Goal: Task Accomplishment & Management: Use online tool/utility

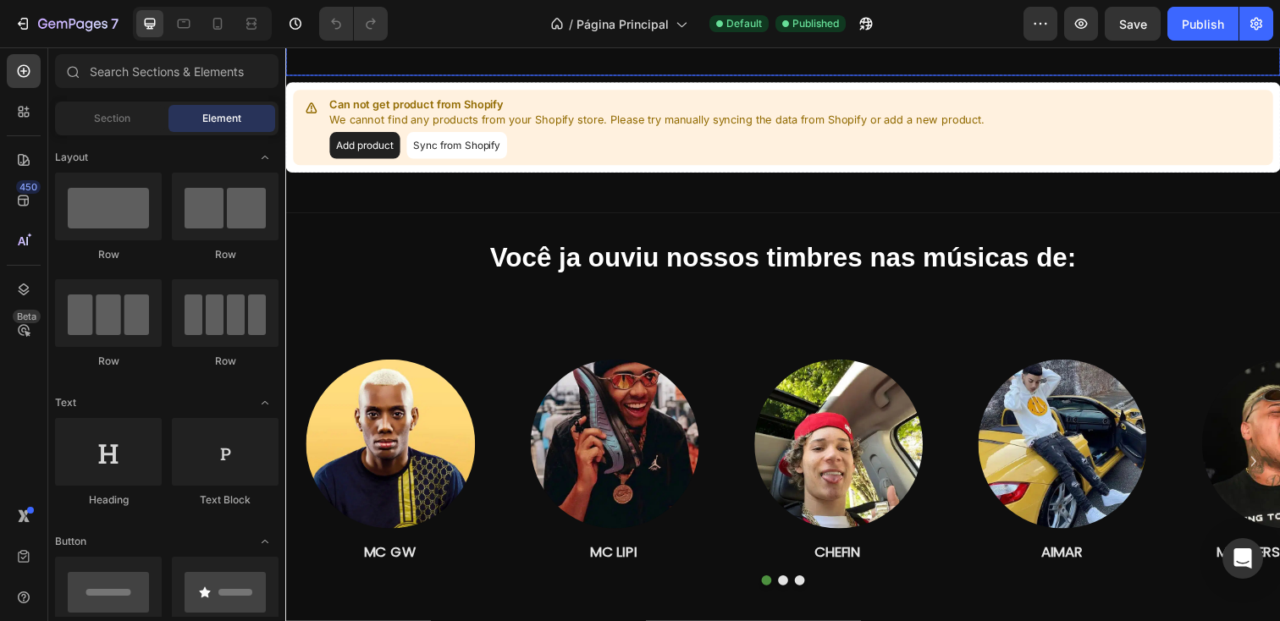
scroll to position [394, 0]
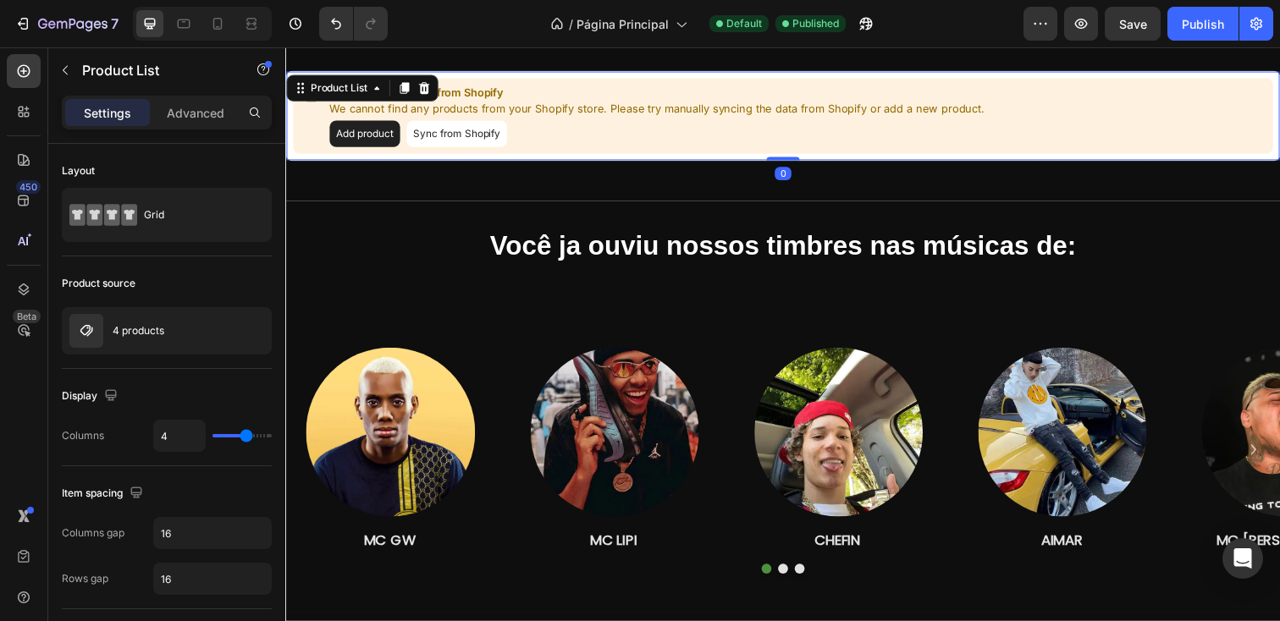
click at [436, 136] on button "Sync from Shopify" at bounding box center [460, 135] width 102 height 27
click at [527, 105] on p "We cannot find any products from your Shopify store. Please try manually syncin…" at bounding box center [664, 110] width 669 height 17
click at [367, 144] on button "Add product" at bounding box center [366, 135] width 72 height 27
click at [482, 146] on button "Sync from Shopify" at bounding box center [460, 135] width 102 height 27
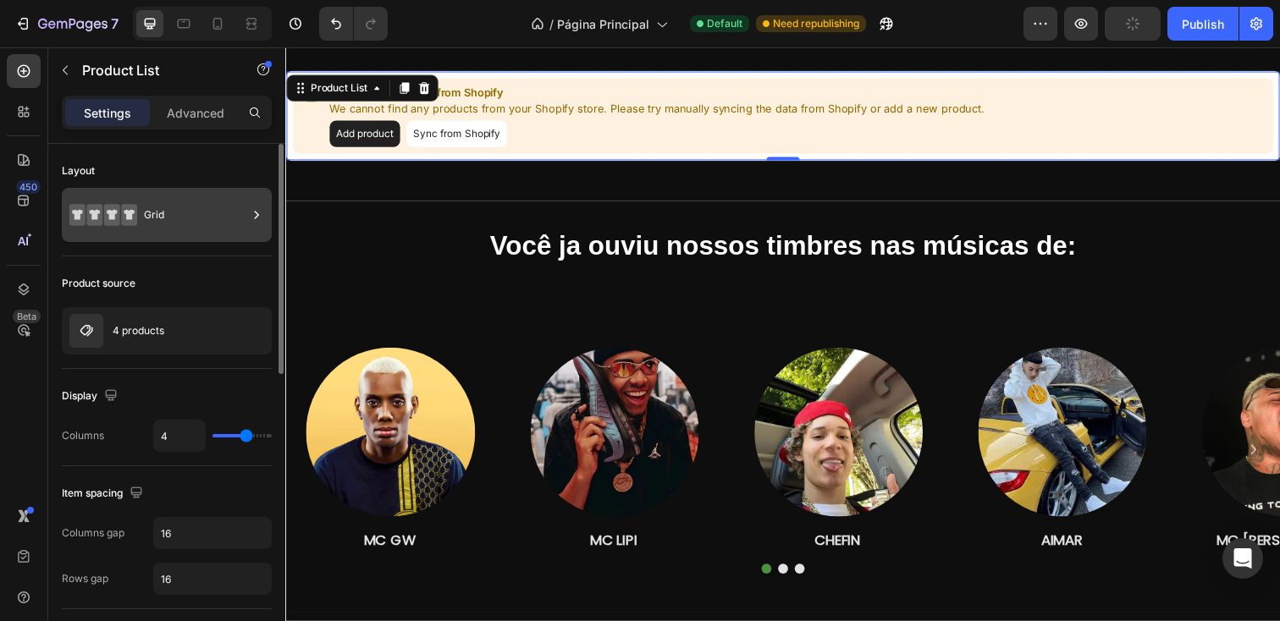
click at [119, 212] on icon at bounding box center [103, 215] width 68 height 39
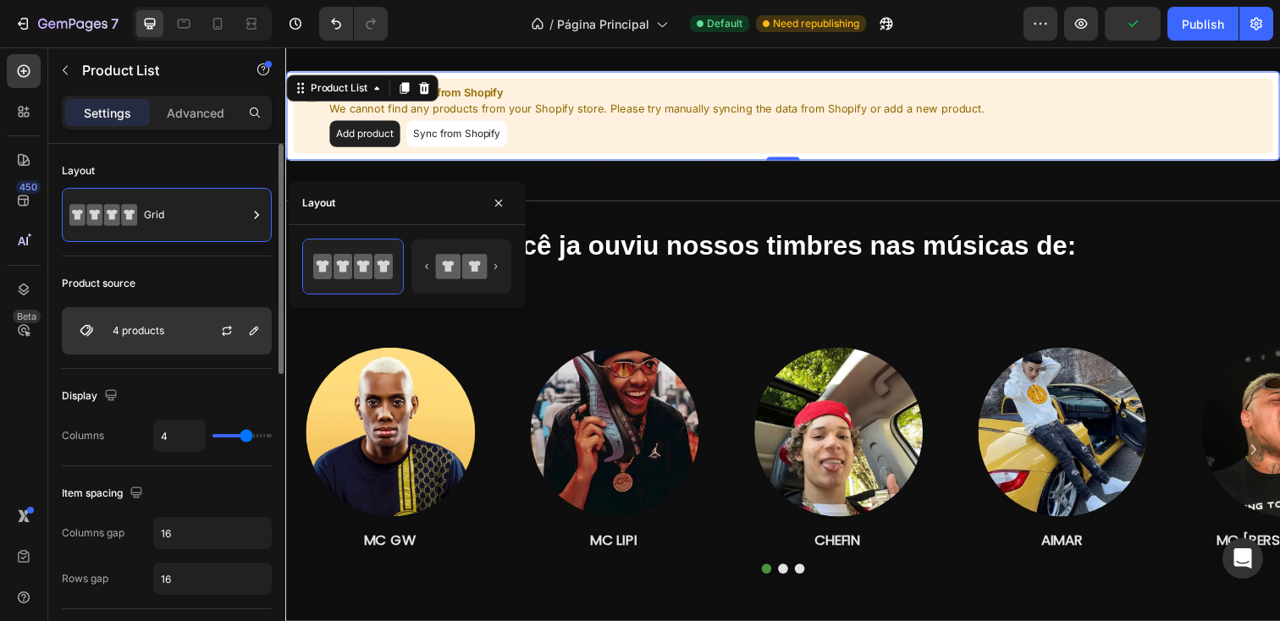
click at [135, 323] on div "4 products" at bounding box center [167, 330] width 210 height 47
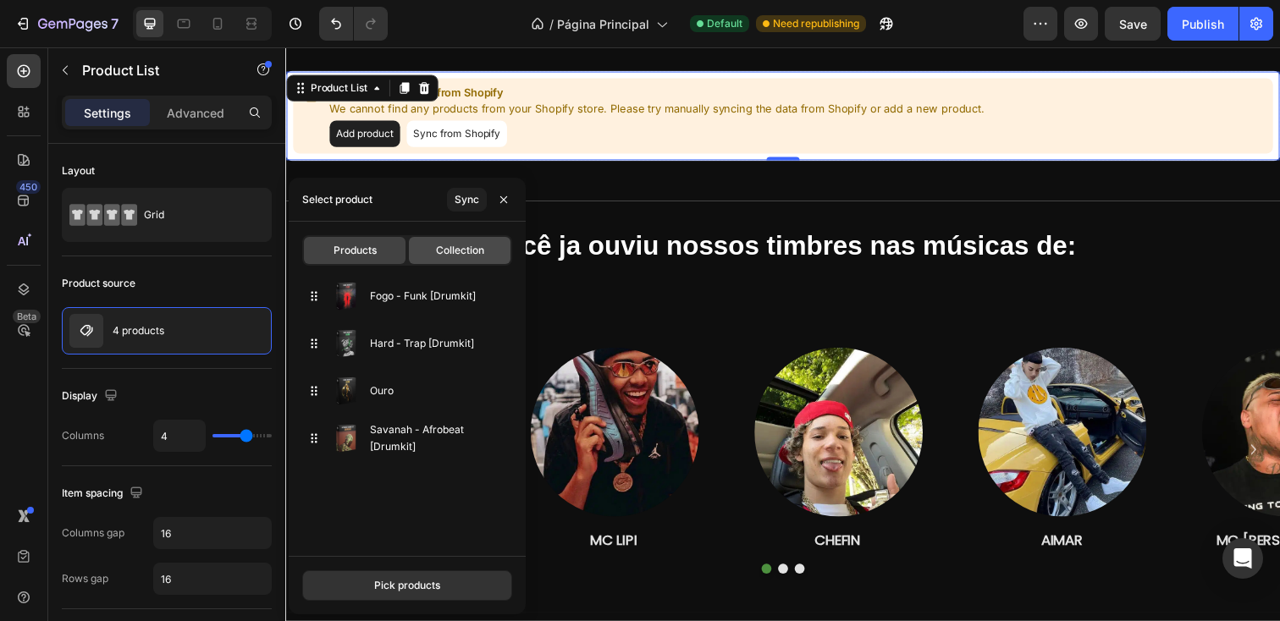
click at [433, 251] on div "Collection" at bounding box center [460, 250] width 102 height 27
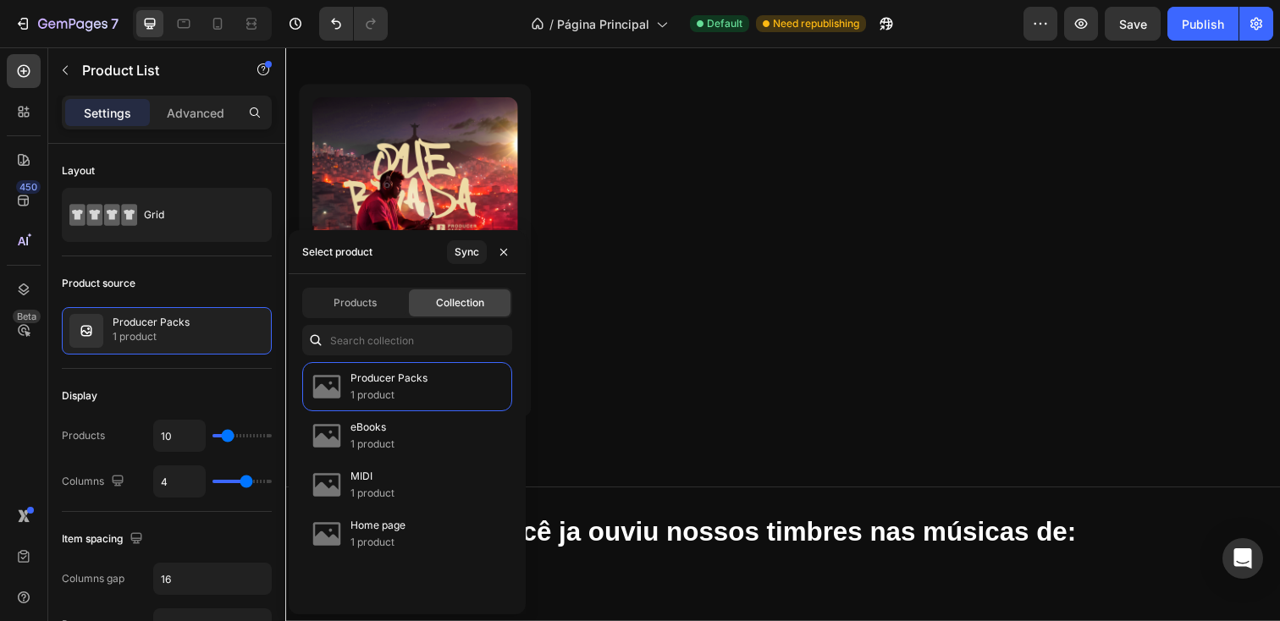
click at [358, 317] on div "Products Collection" at bounding box center [407, 303] width 210 height 30
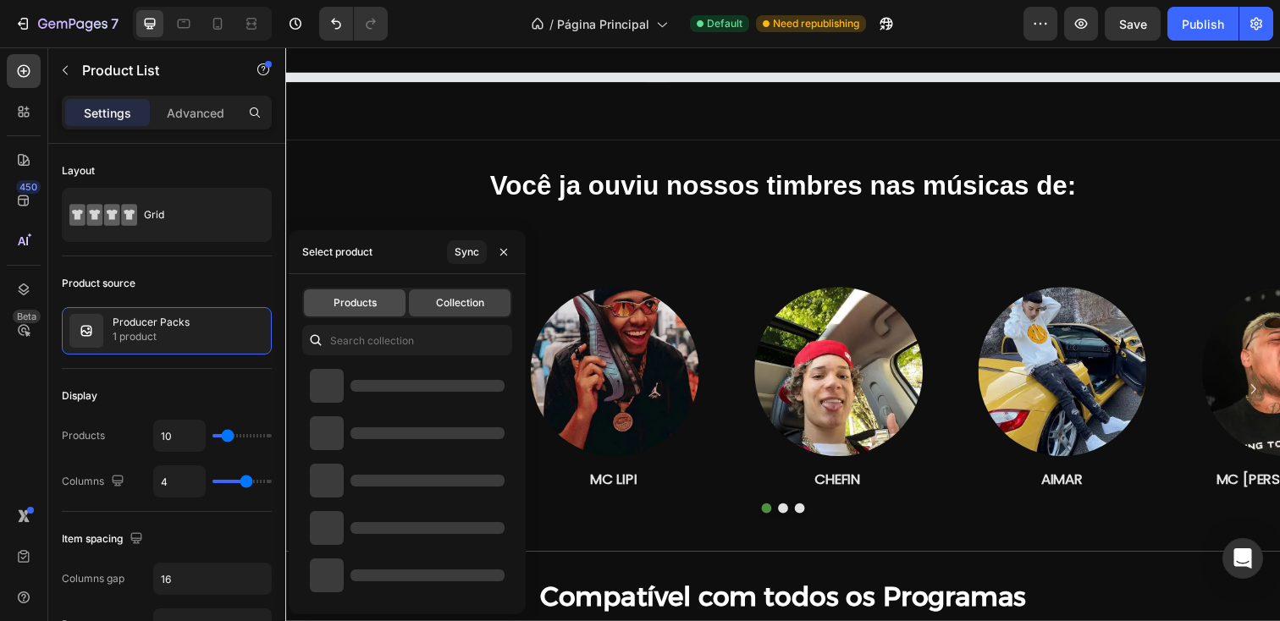
click at [356, 308] on span "Products" at bounding box center [355, 302] width 43 height 15
type input "4"
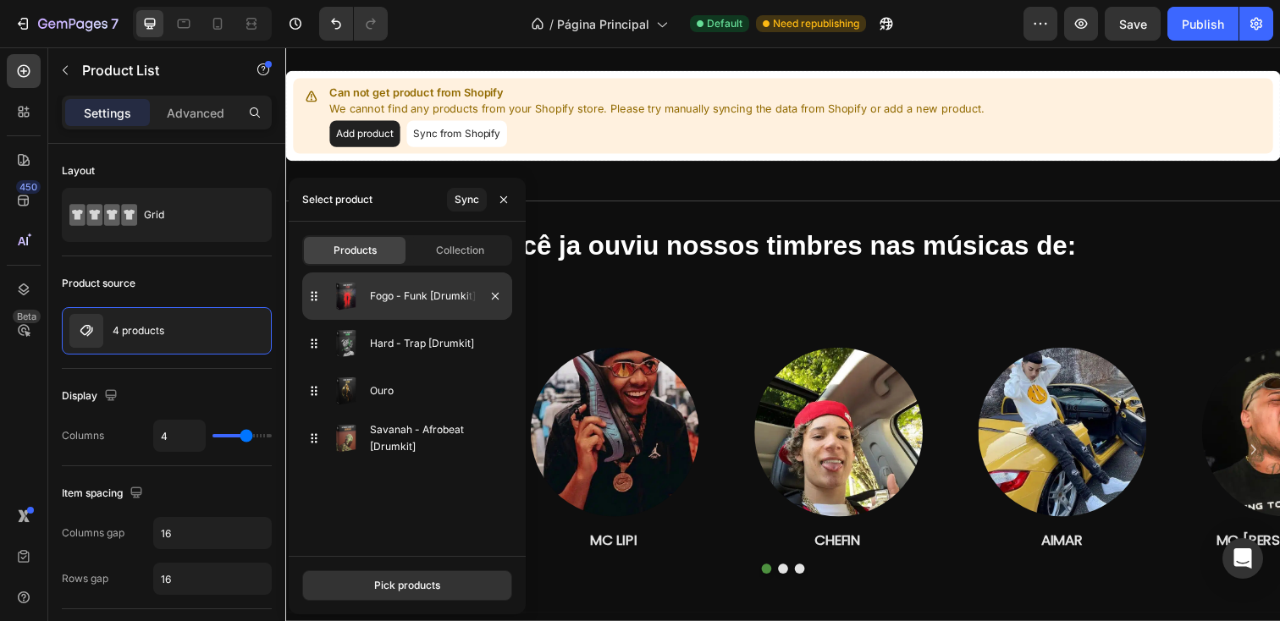
click at [355, 309] on img at bounding box center [346, 296] width 34 height 34
click at [404, 587] on div "Pick products" at bounding box center [407, 585] width 66 height 15
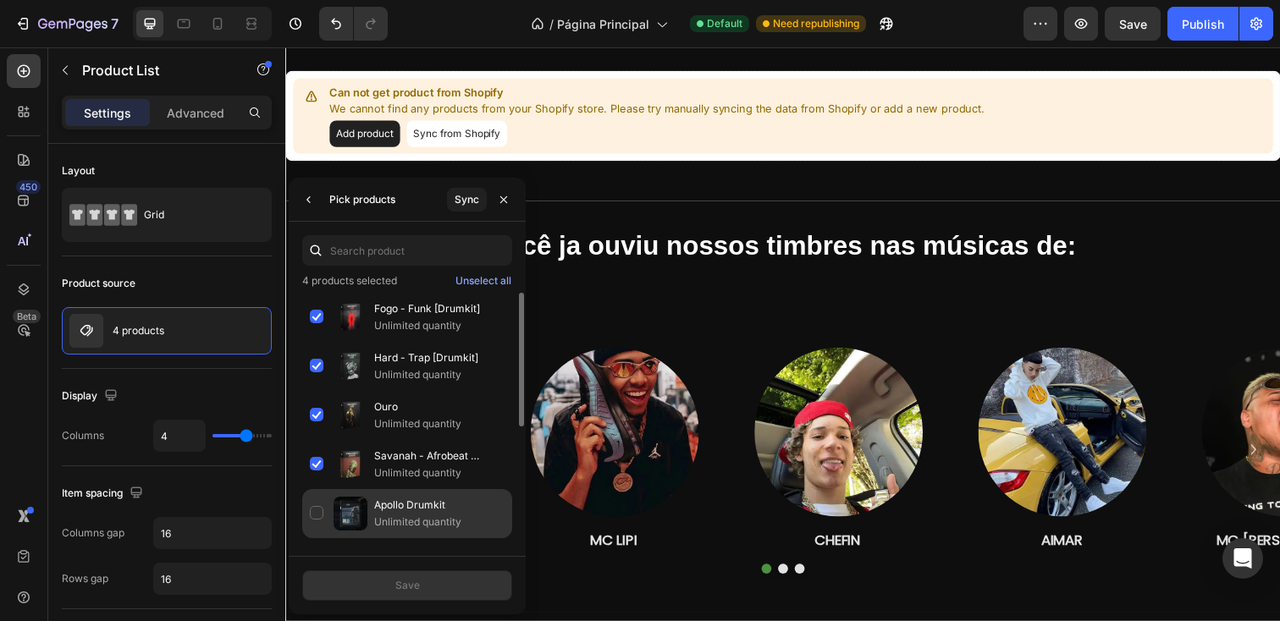
click at [383, 521] on p "Unlimited quantity" at bounding box center [439, 522] width 130 height 17
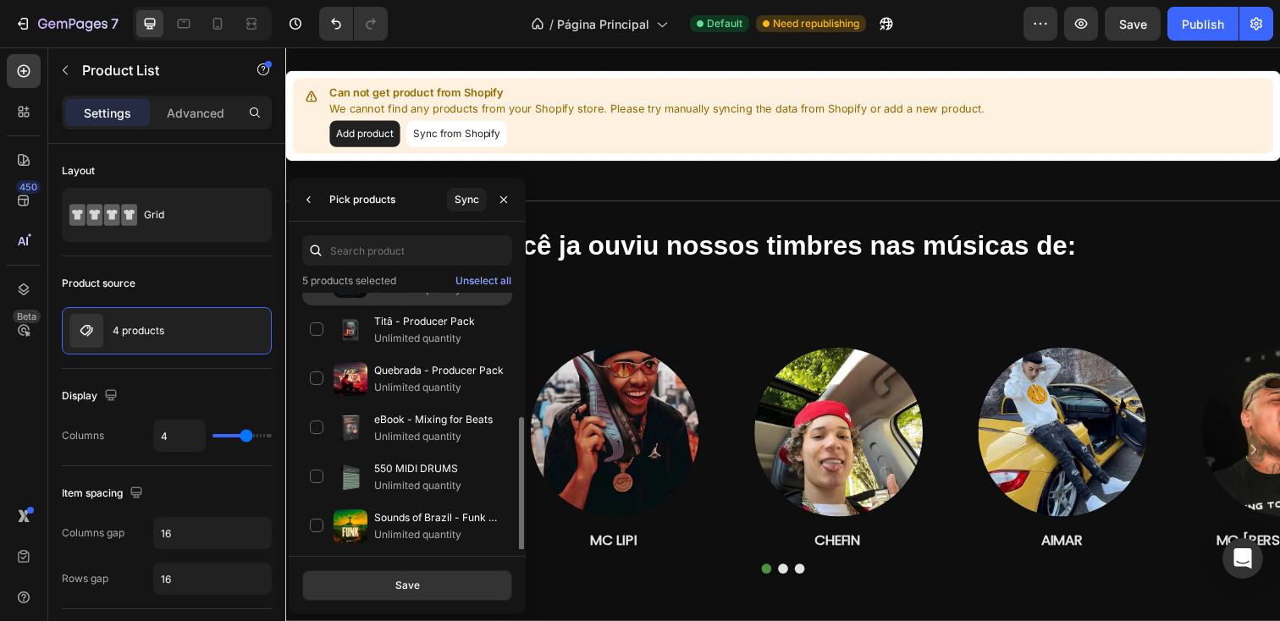
scroll to position [234, 0]
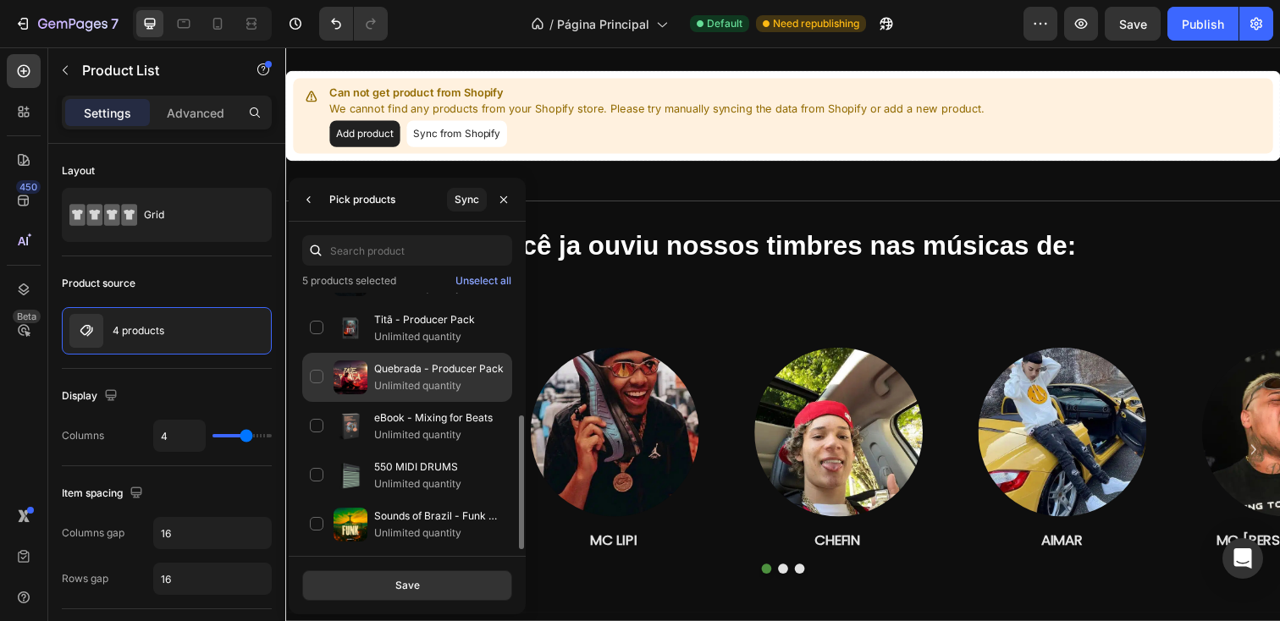
click at [376, 368] on p "Quebrada - Producer Pack" at bounding box center [439, 369] width 130 height 17
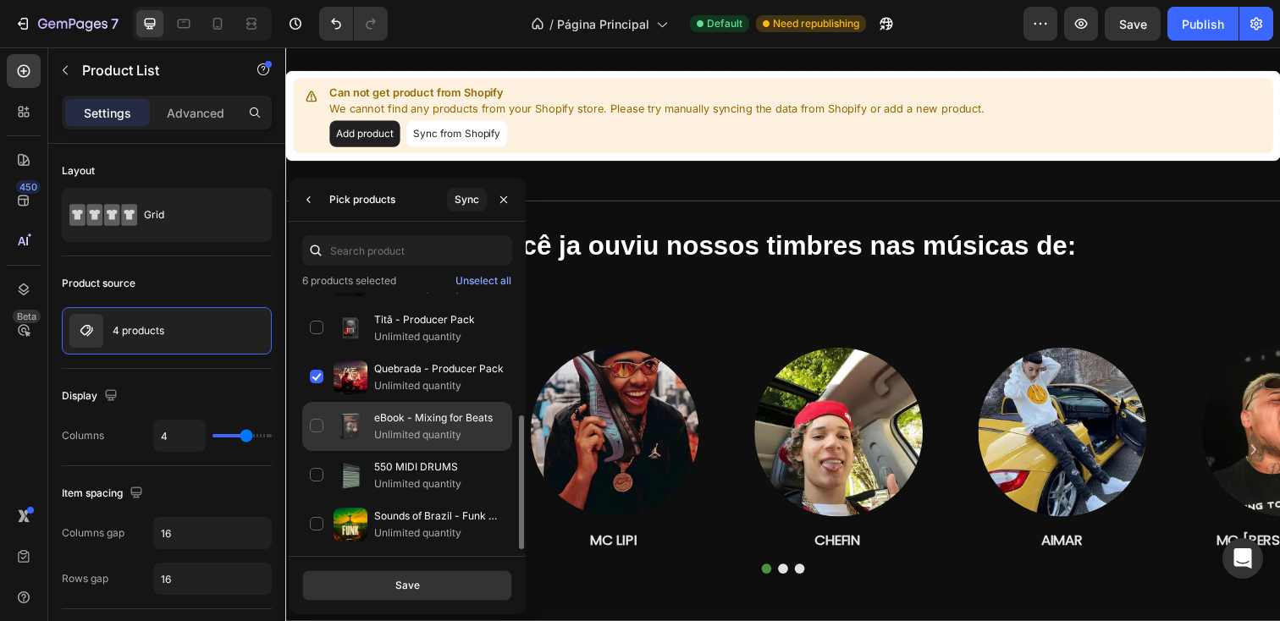
click at [372, 422] on div "eBook - Mixing for Beats Unlimited quantity" at bounding box center [407, 426] width 210 height 49
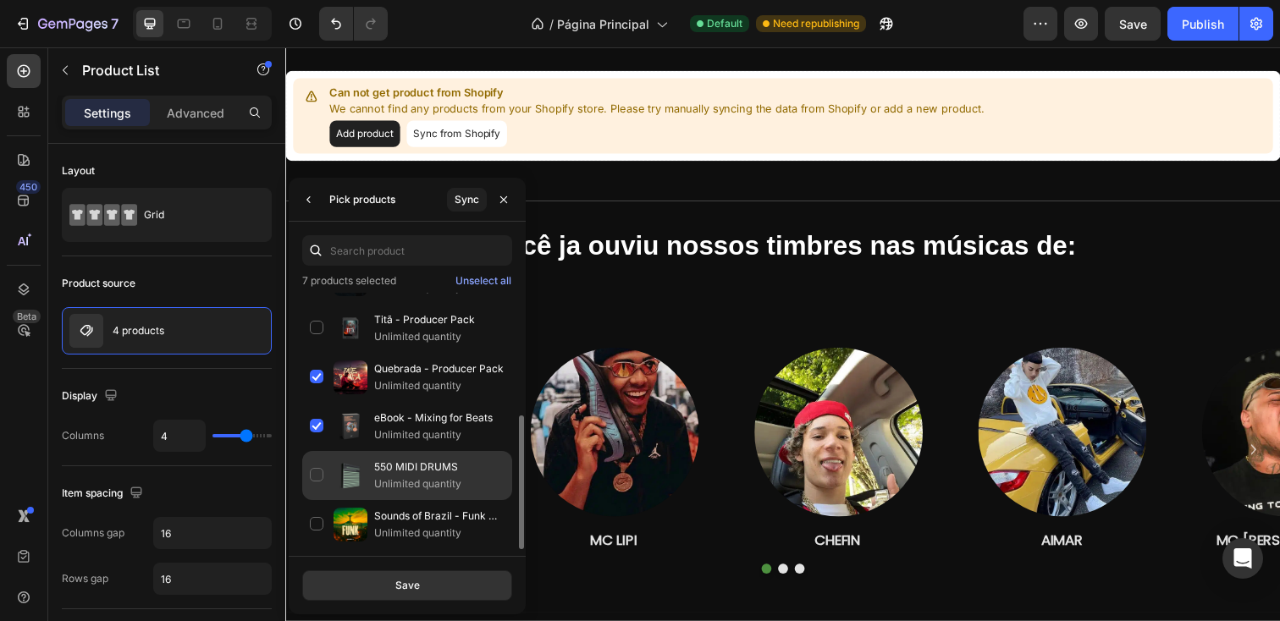
click at [372, 479] on div "550 MIDI DRUMS Unlimited quantity" at bounding box center [407, 475] width 210 height 49
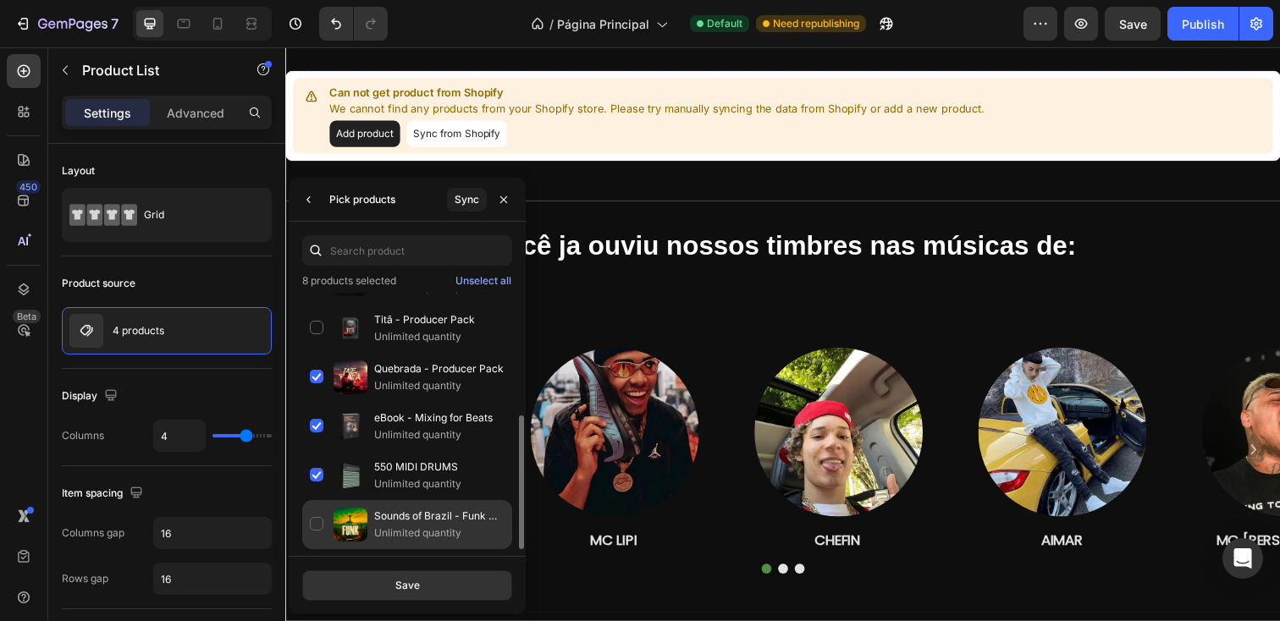
click at [372, 516] on div "Sounds of Brazil - Funk Edition Unlimited quantity" at bounding box center [407, 524] width 210 height 49
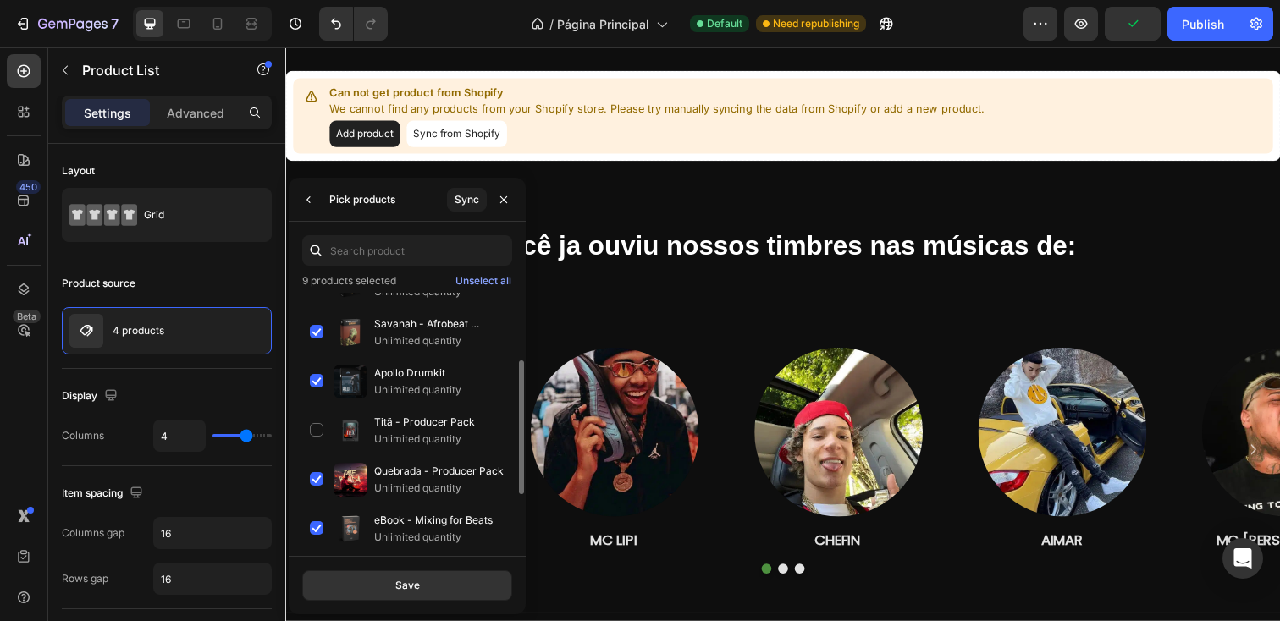
scroll to position [124, 0]
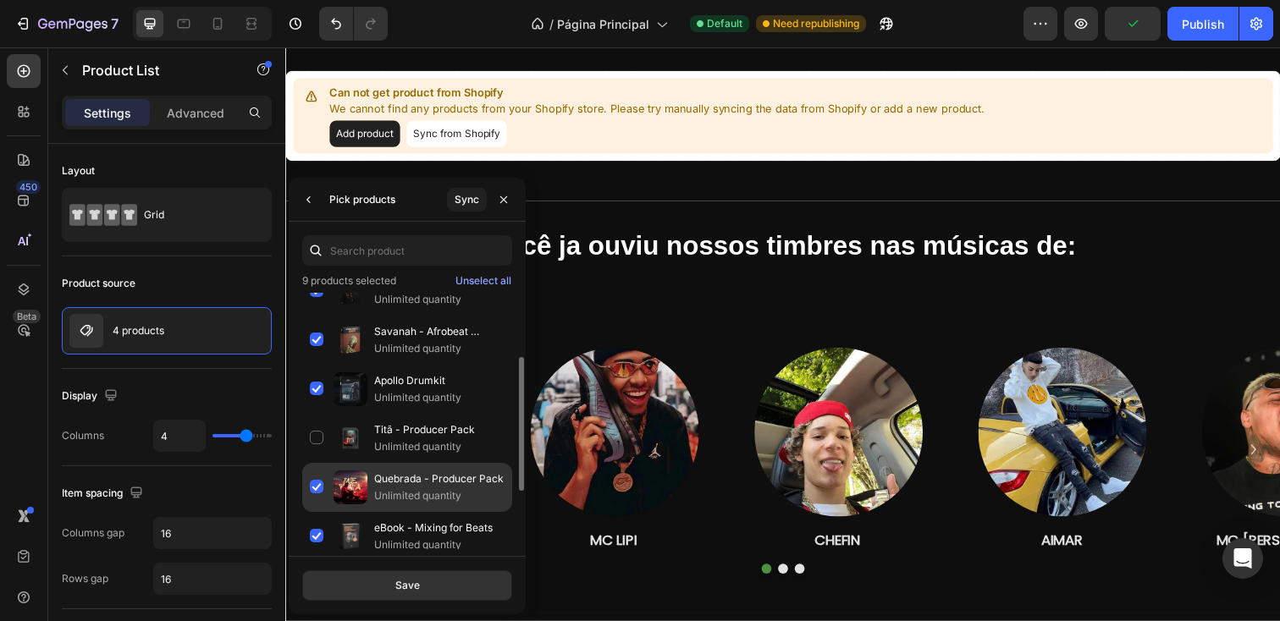
click at [368, 466] on div "Quebrada - Producer Pack Unlimited quantity" at bounding box center [407, 487] width 210 height 49
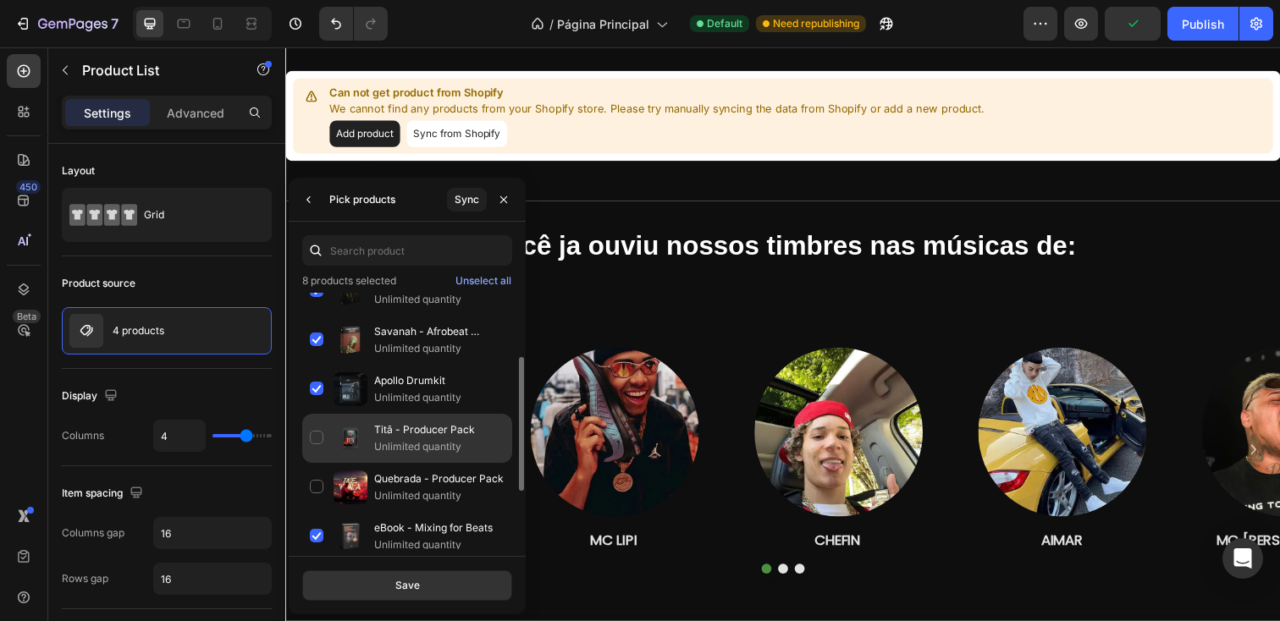
click at [361, 444] on img at bounding box center [351, 439] width 34 height 34
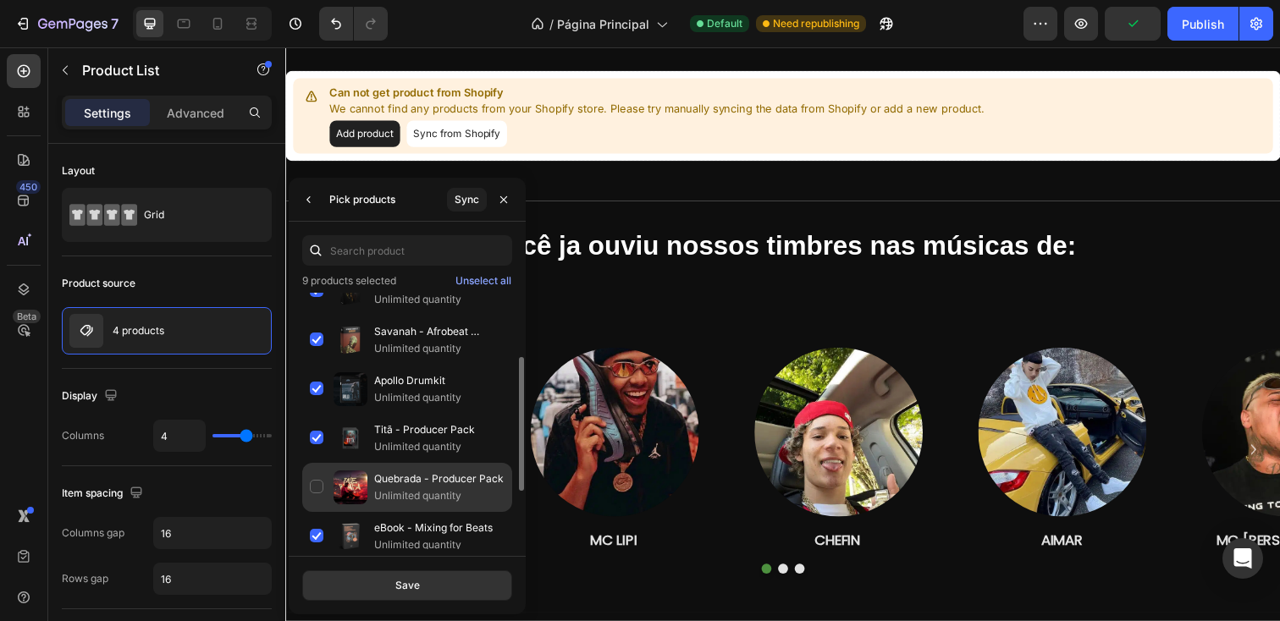
click at [361, 488] on img at bounding box center [351, 488] width 34 height 34
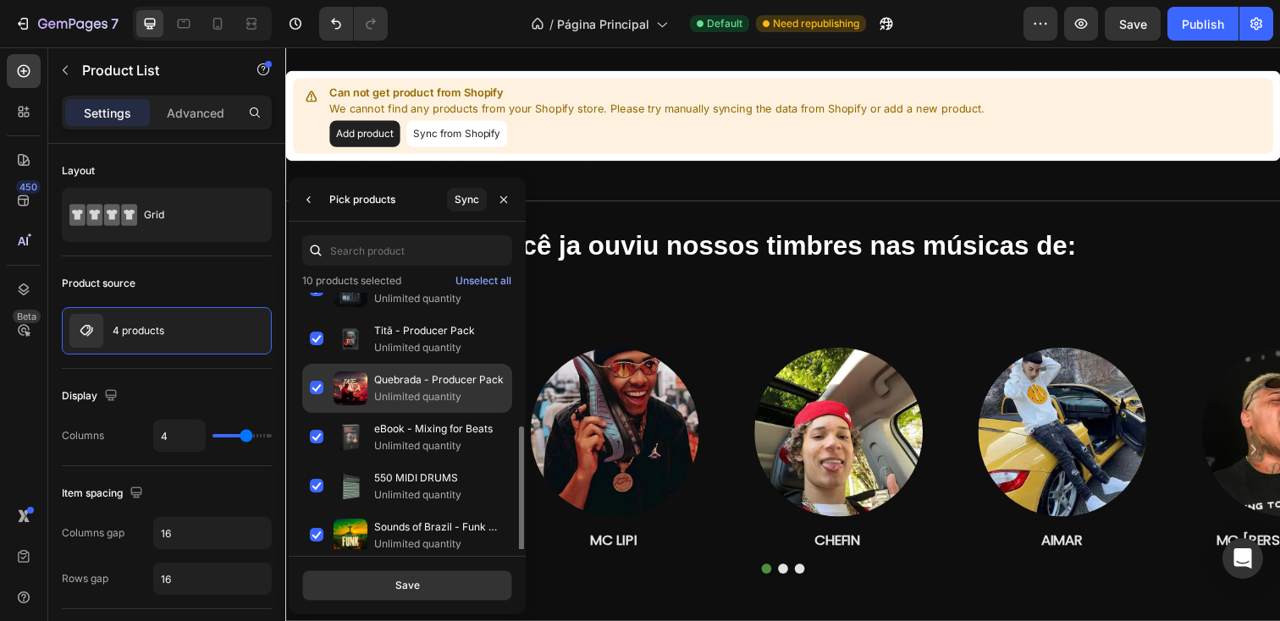
scroll to position [234, 0]
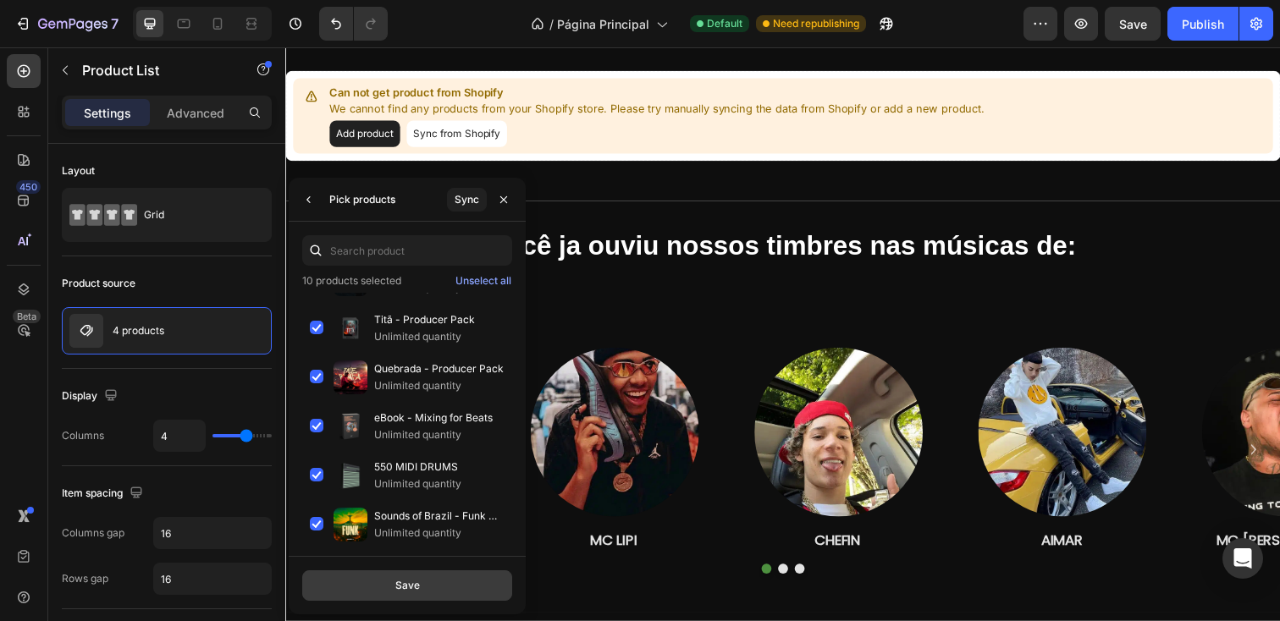
click at [370, 586] on button "Save" at bounding box center [407, 586] width 210 height 30
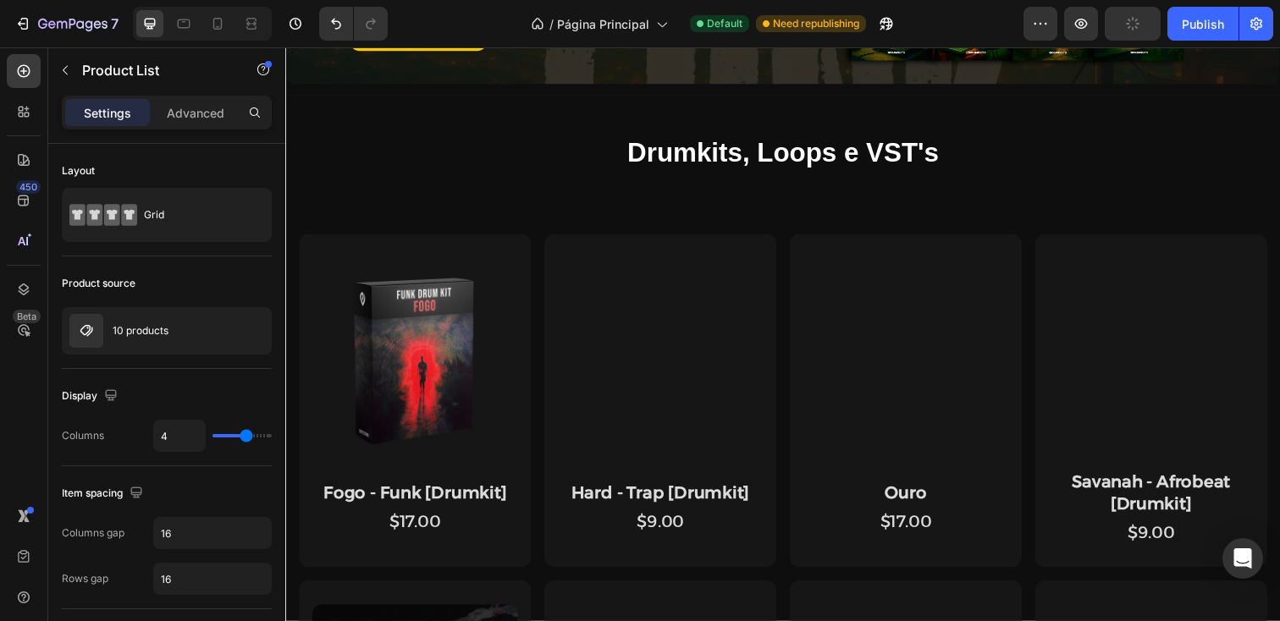
scroll to position [0, 0]
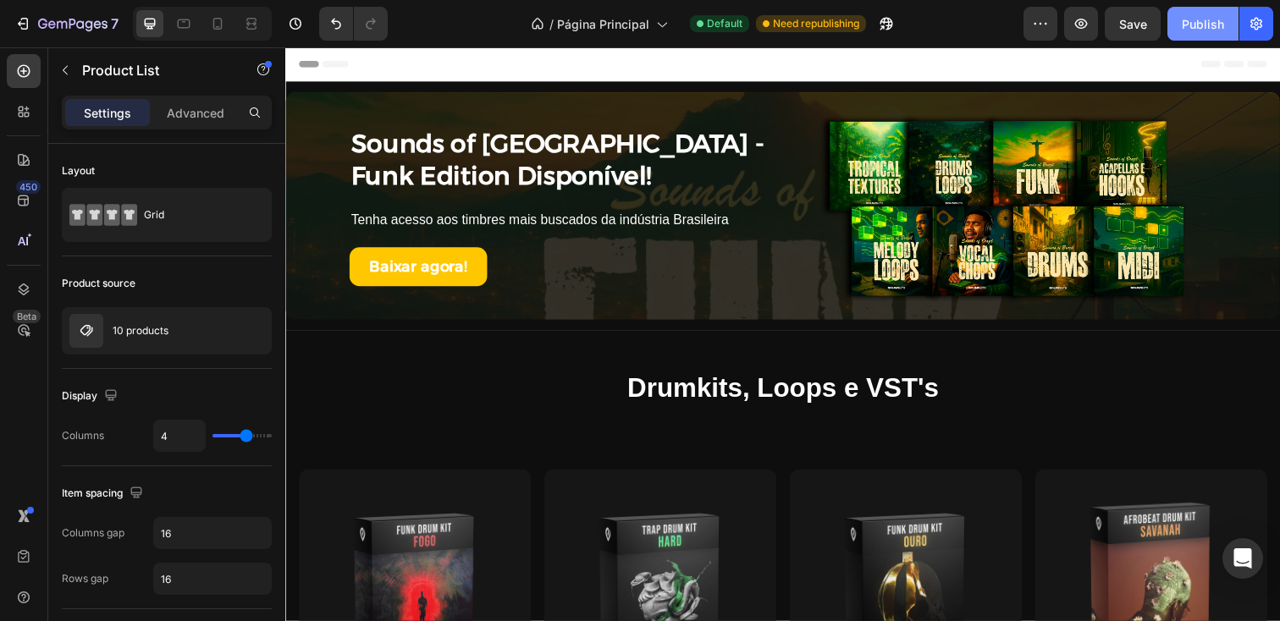
click at [1220, 36] on button "Publish" at bounding box center [1202, 24] width 71 height 34
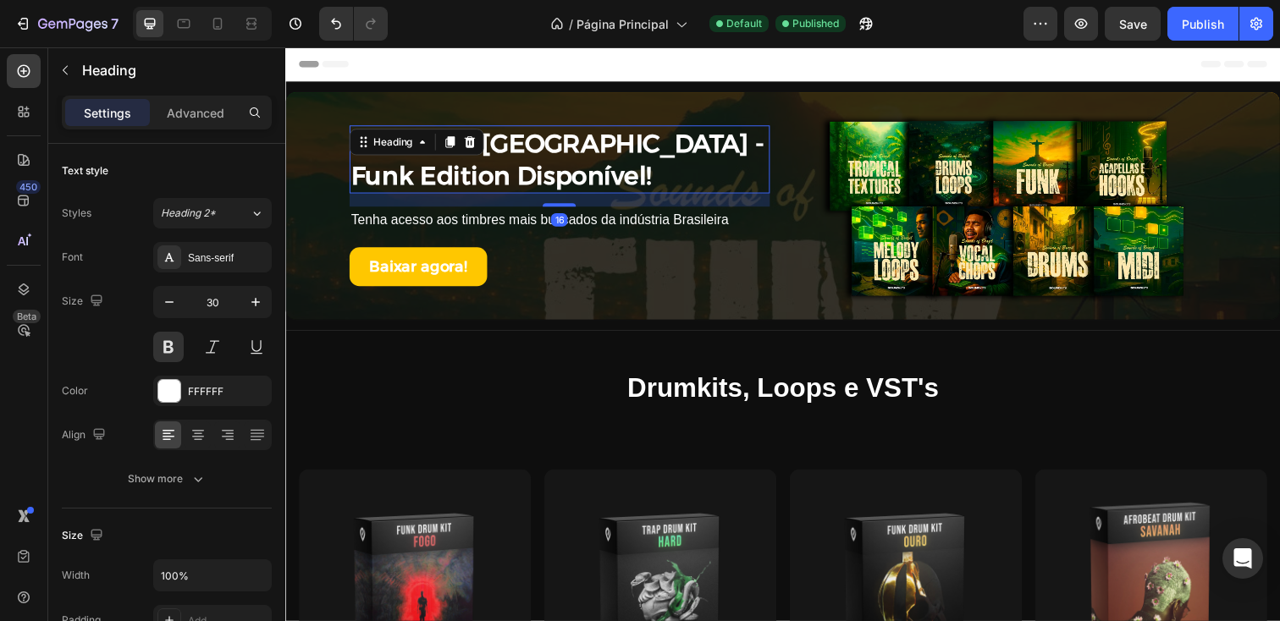
click at [405, 163] on h2 "Sounds of Brazil - Funk Edition Disponível!" at bounding box center [564, 161] width 429 height 69
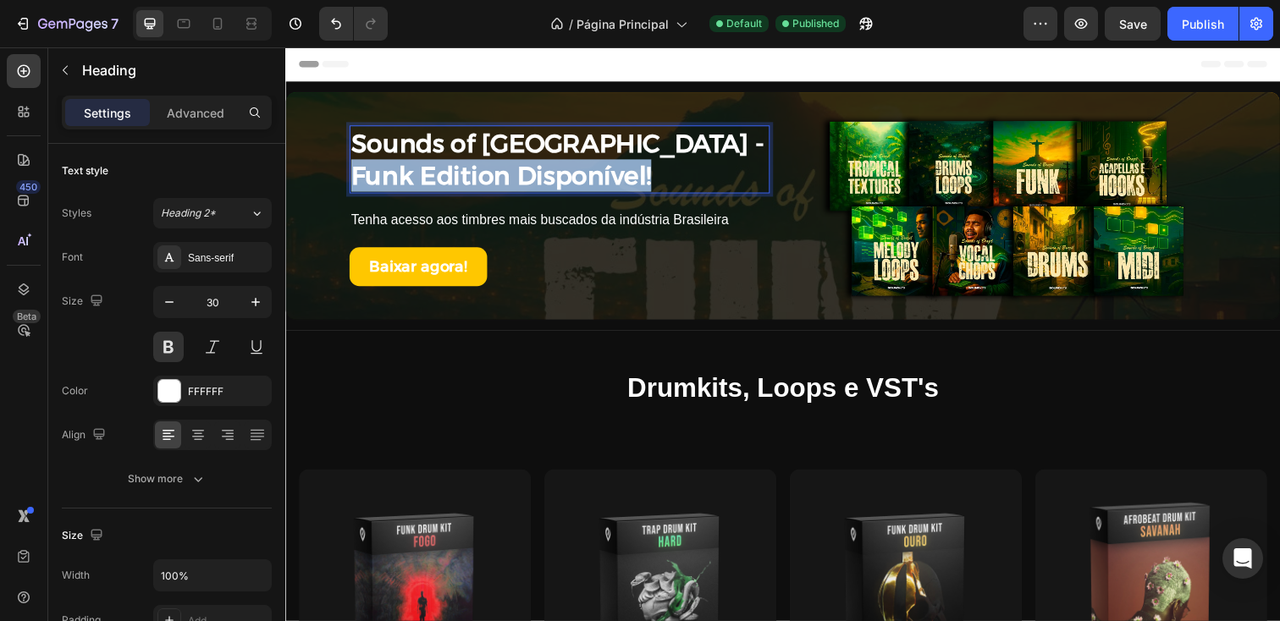
click at [405, 163] on p "Sounds of Brazil - Funk Edition Disponível!" at bounding box center [565, 162] width 426 height 66
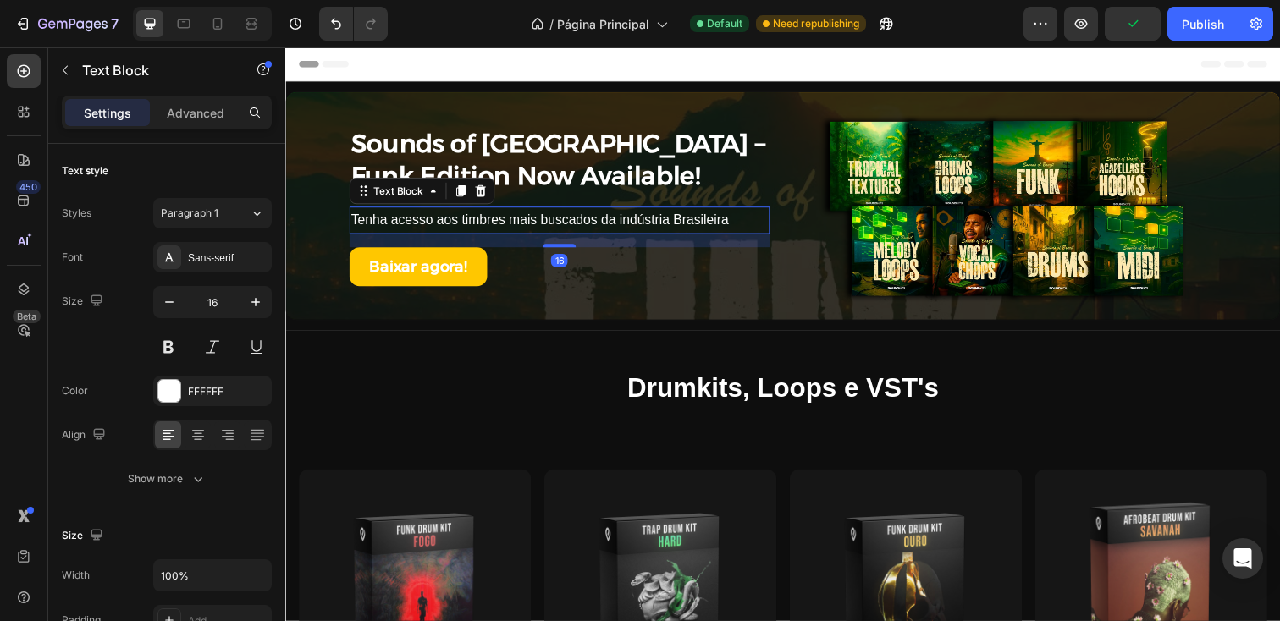
click at [571, 218] on p "Tenha acesso aos timbres mais buscados da indústria Brasileira" at bounding box center [565, 224] width 426 height 25
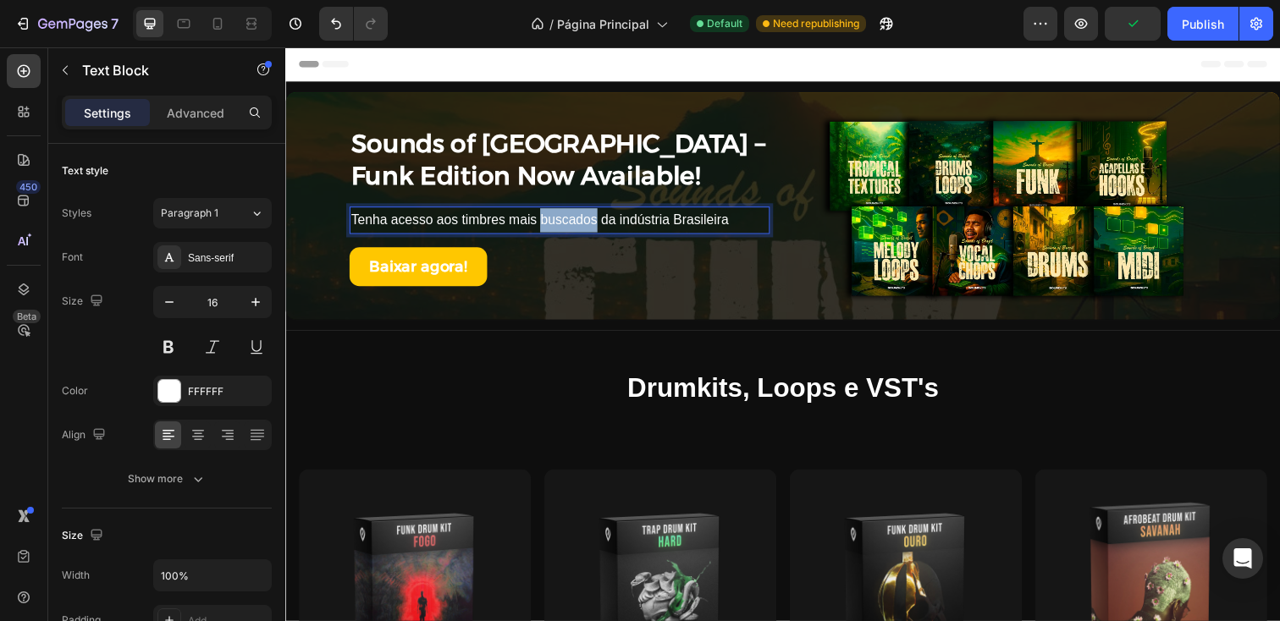
click at [571, 218] on p "Tenha acesso aos timbres mais buscados da indústria Brasileira" at bounding box center [565, 224] width 426 height 25
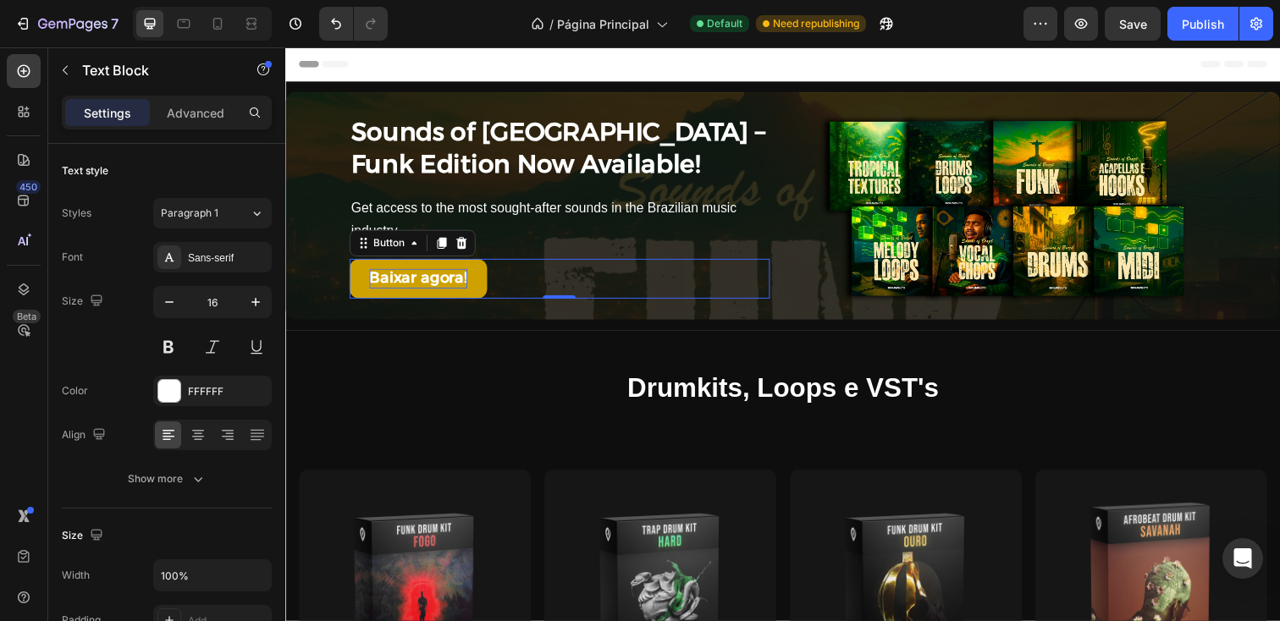
click at [449, 283] on p "Baixar agora!" at bounding box center [421, 282] width 100 height 19
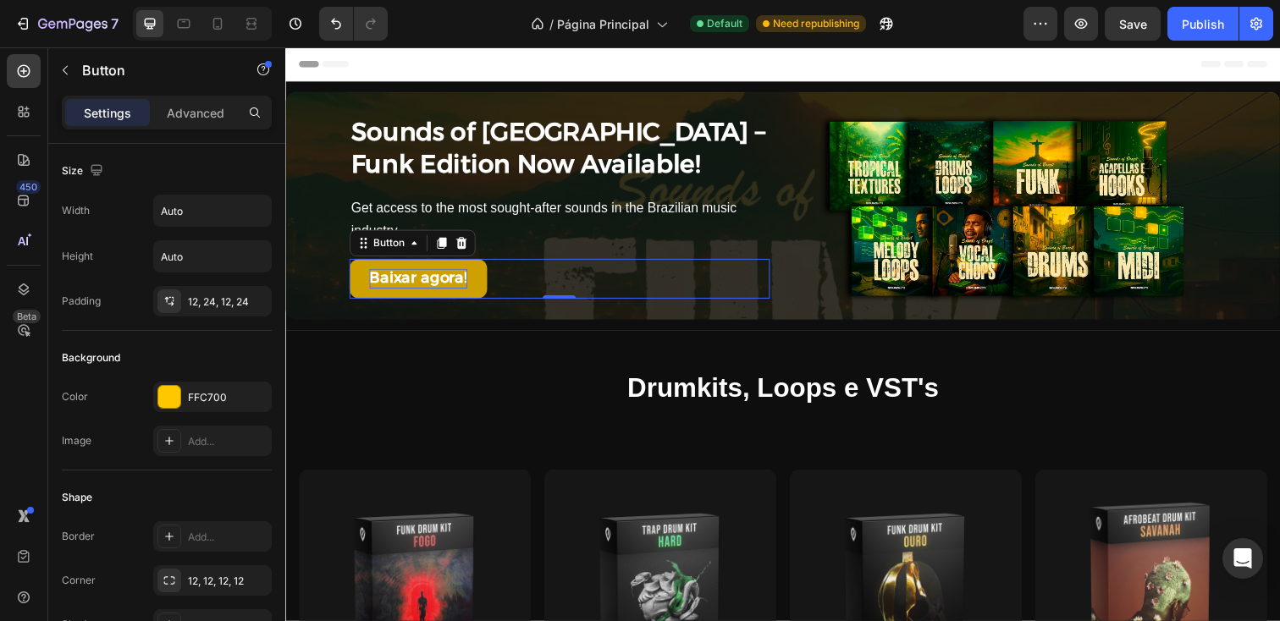
click at [449, 283] on p "Baixar agora!" at bounding box center [421, 282] width 100 height 19
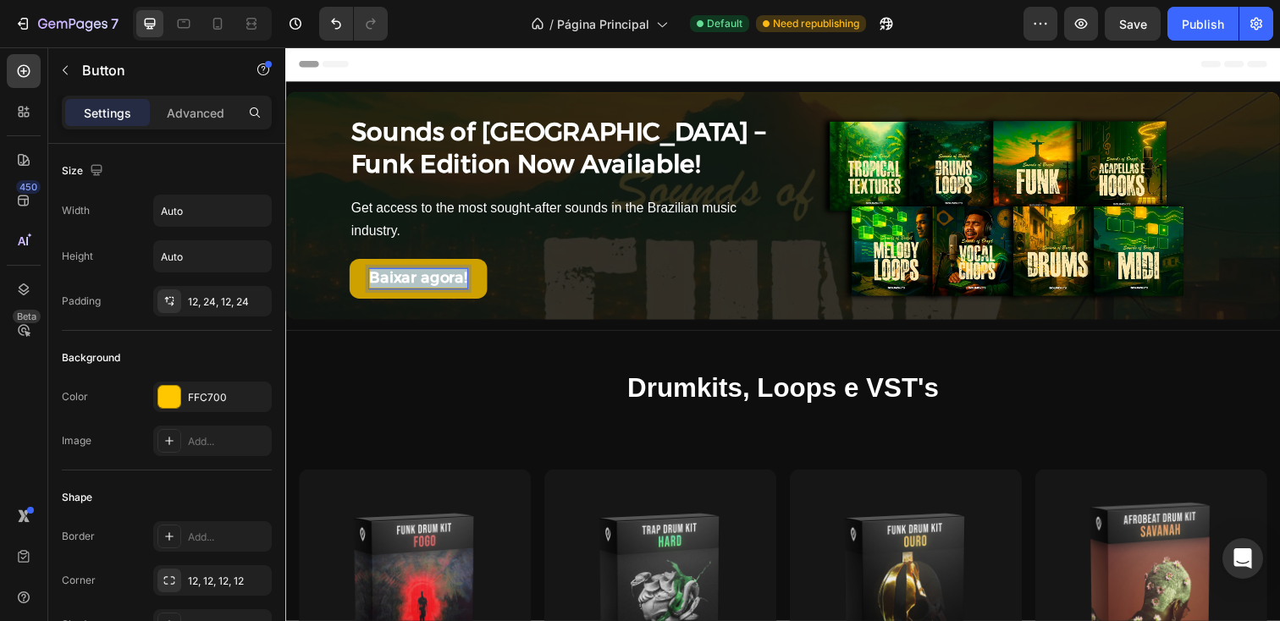
click at [449, 283] on p "Baixar agora!" at bounding box center [421, 282] width 100 height 19
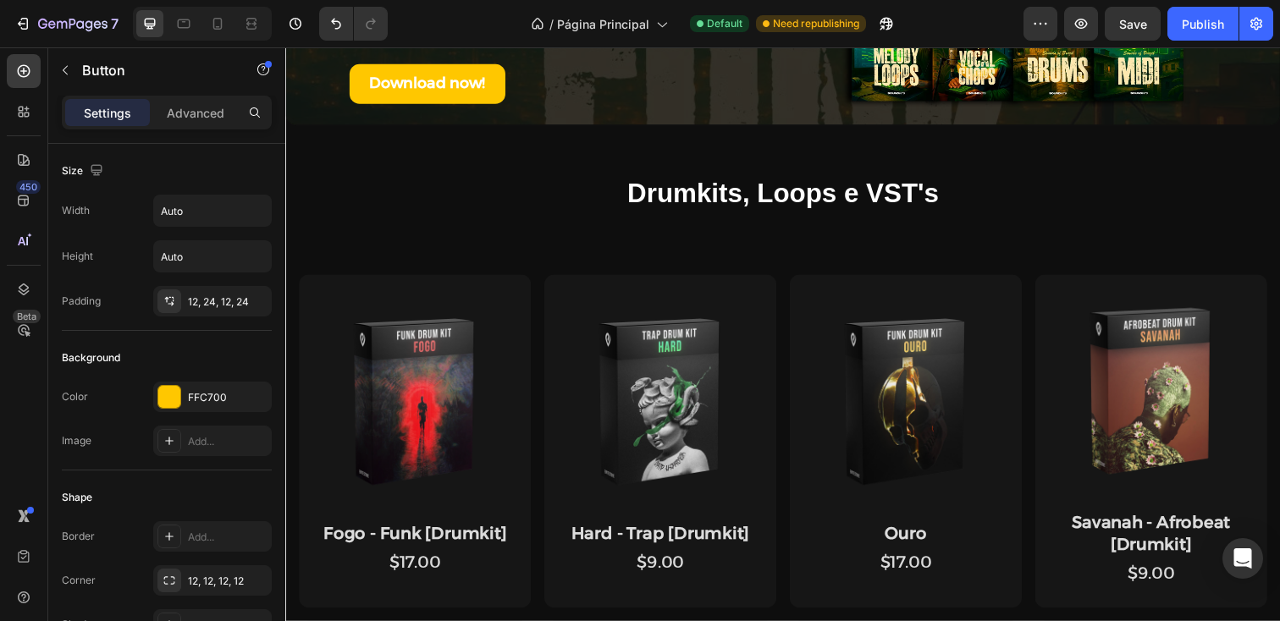
scroll to position [72, 0]
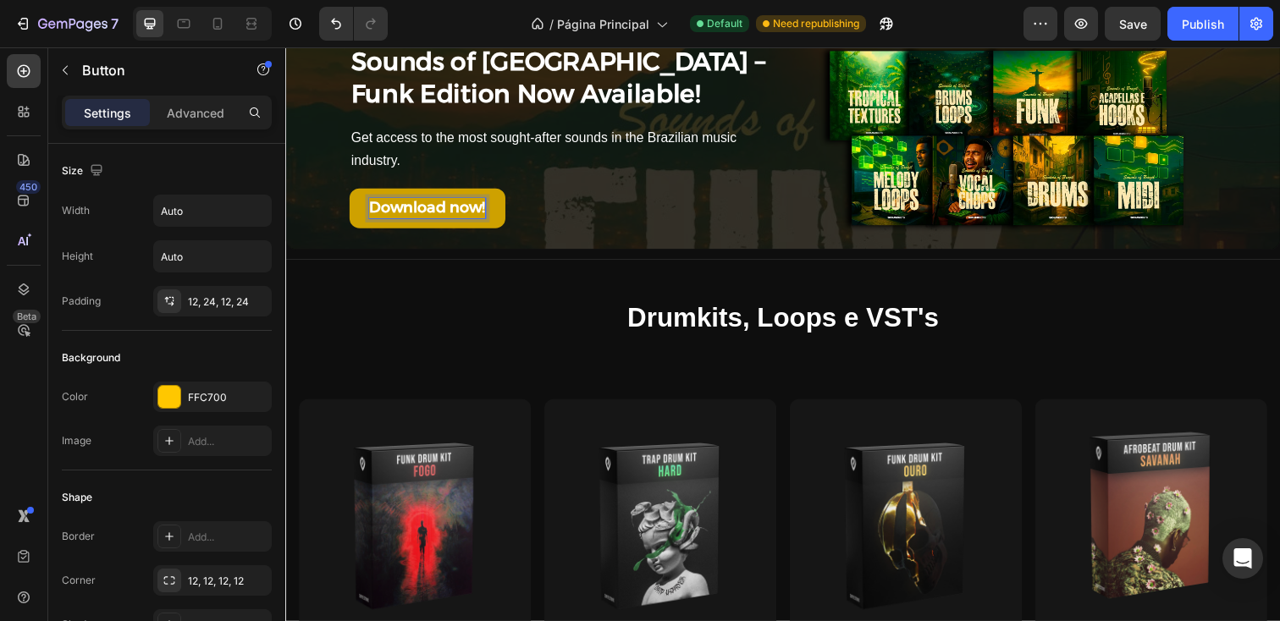
click at [465, 211] on strong "Download now!" at bounding box center [430, 210] width 119 height 19
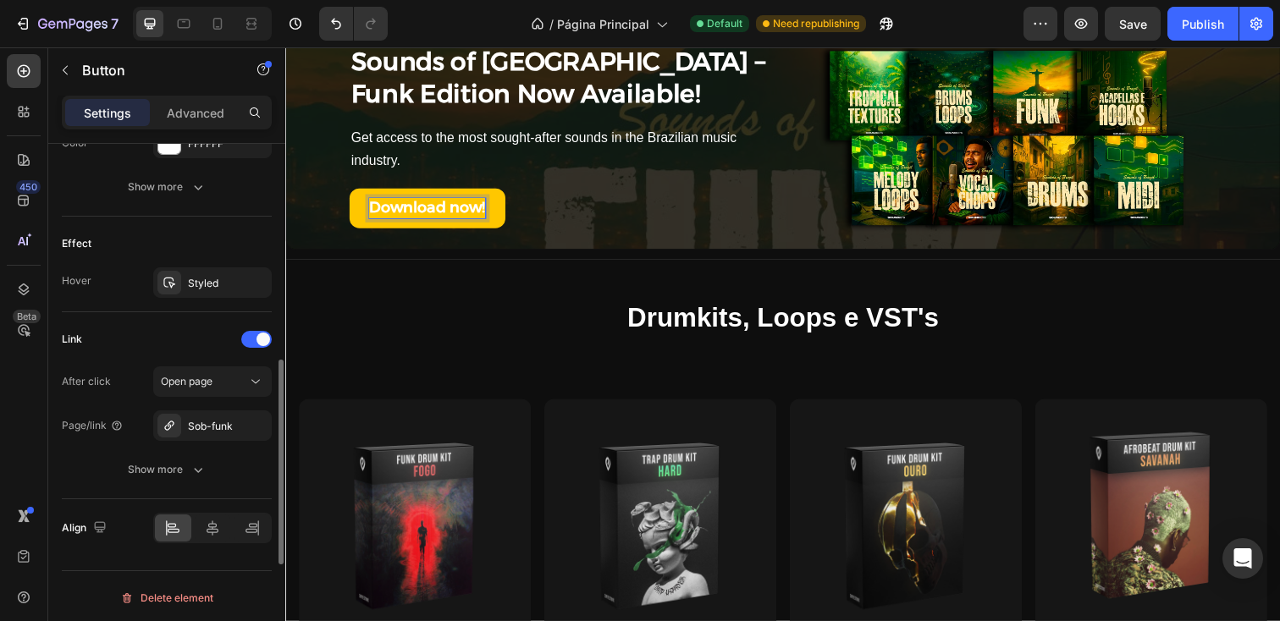
scroll to position [820, 0]
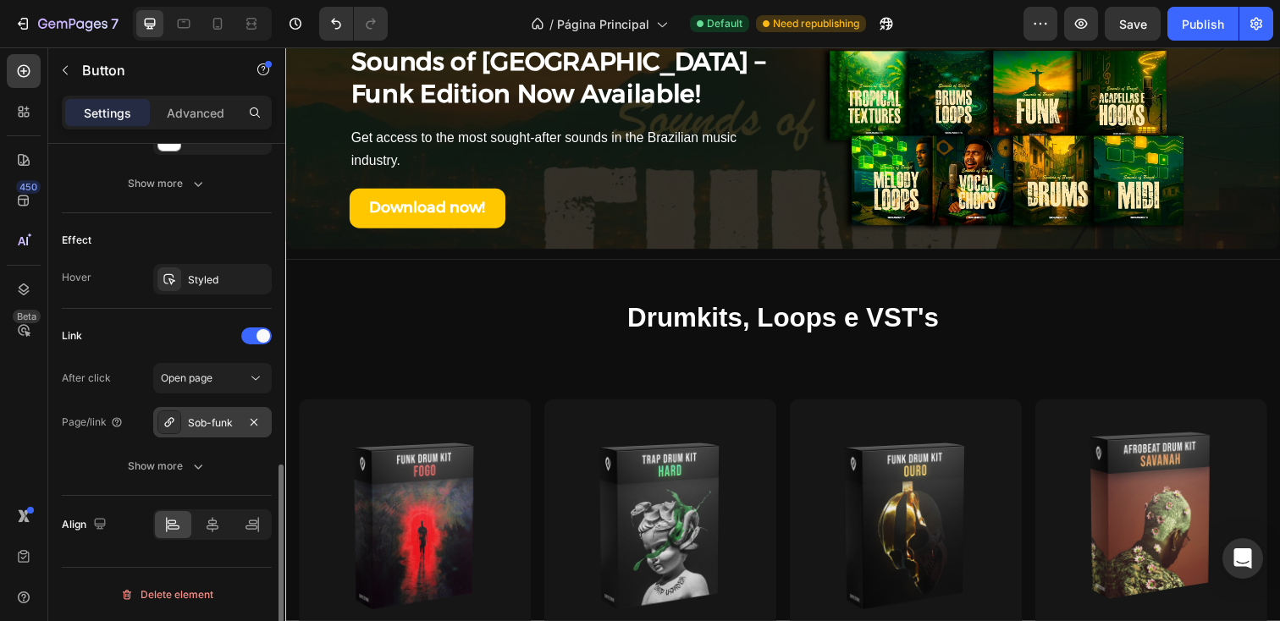
click at [213, 427] on div "Sob-funk" at bounding box center [212, 423] width 49 height 15
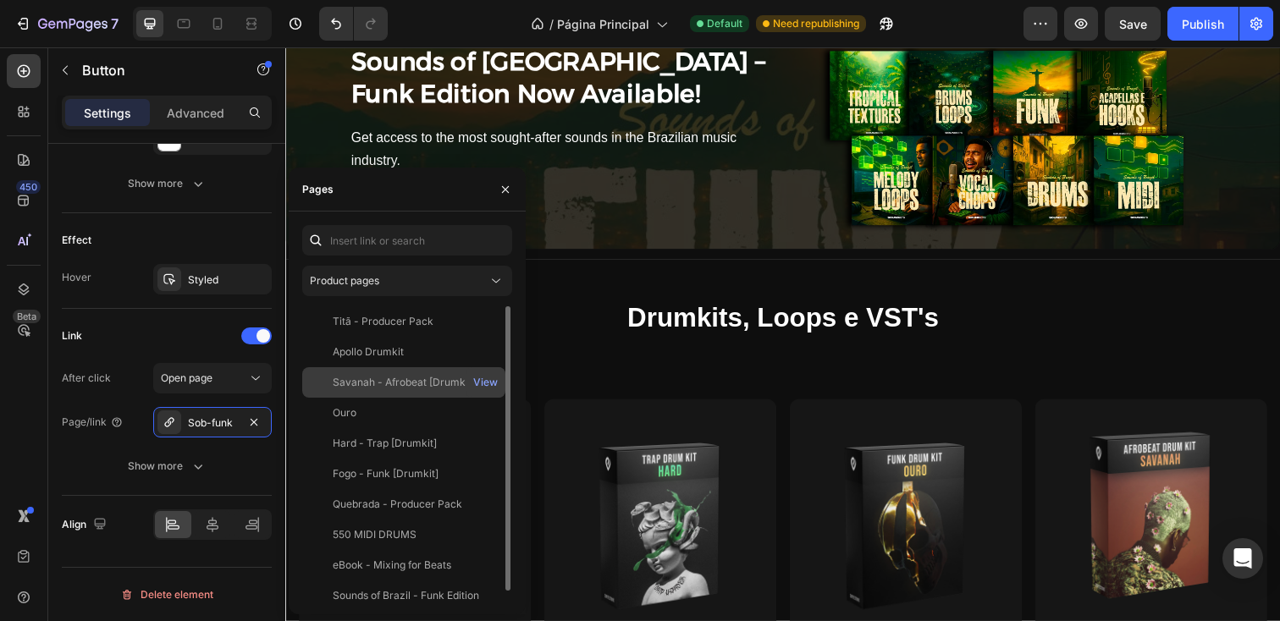
scroll to position [10, 0]
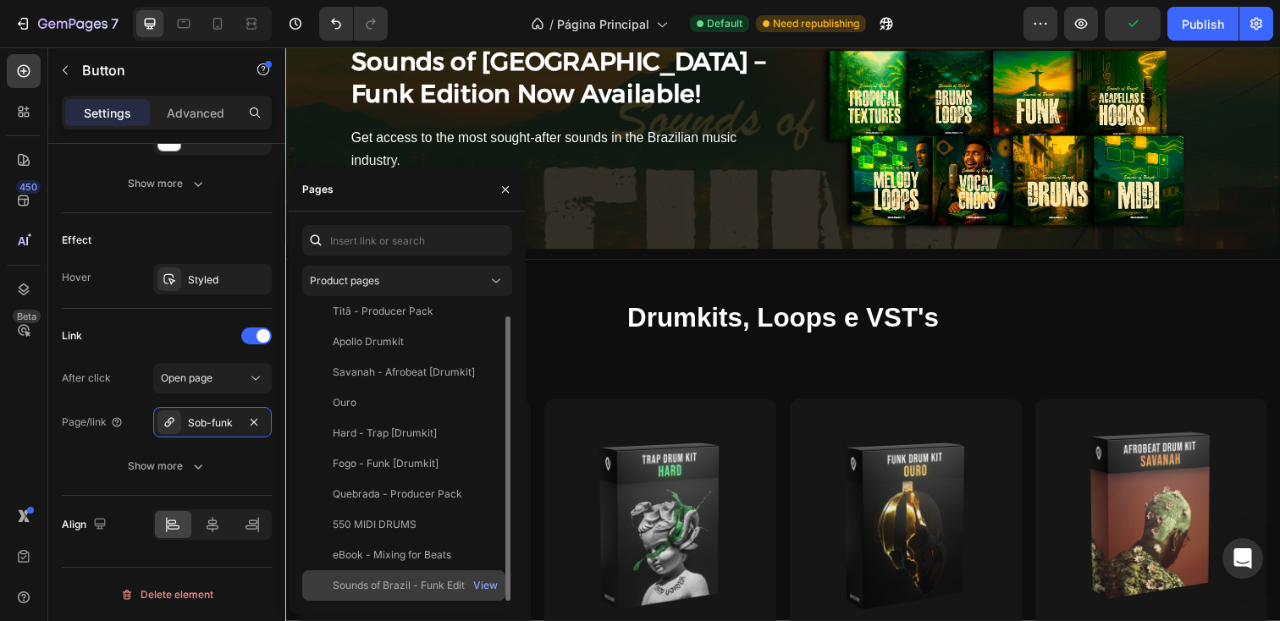
click at [389, 586] on div "Sounds of Brazil - Funk Edition" at bounding box center [406, 585] width 146 height 15
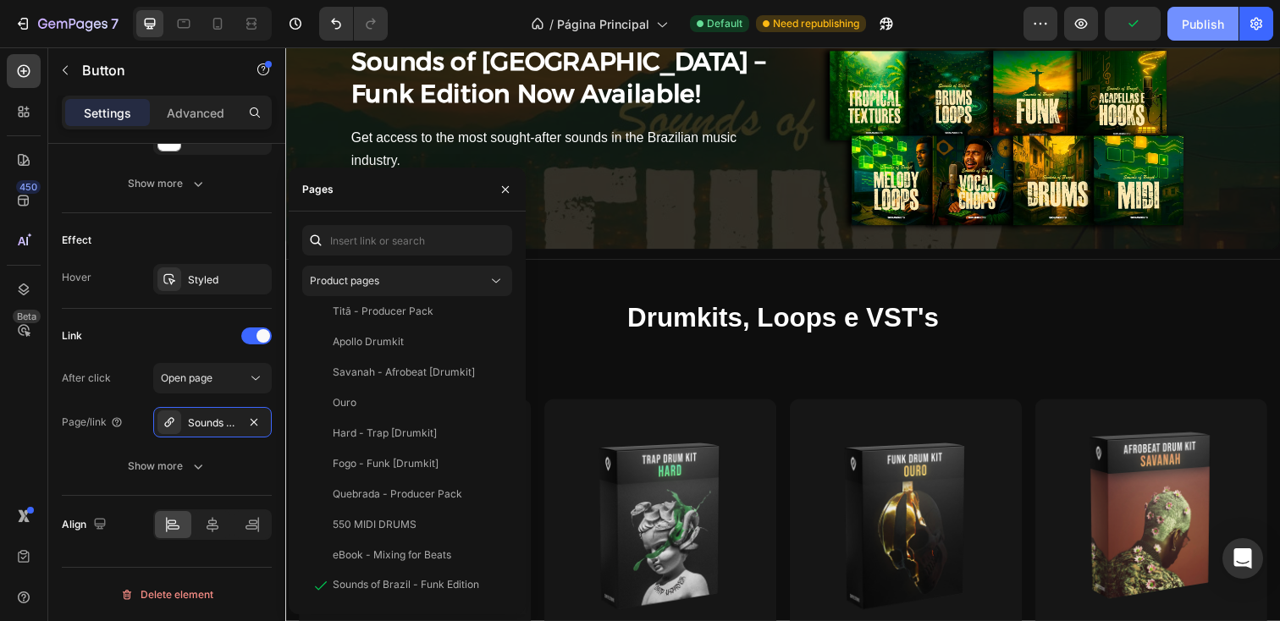
click at [1199, 26] on div "Publish" at bounding box center [1203, 24] width 42 height 18
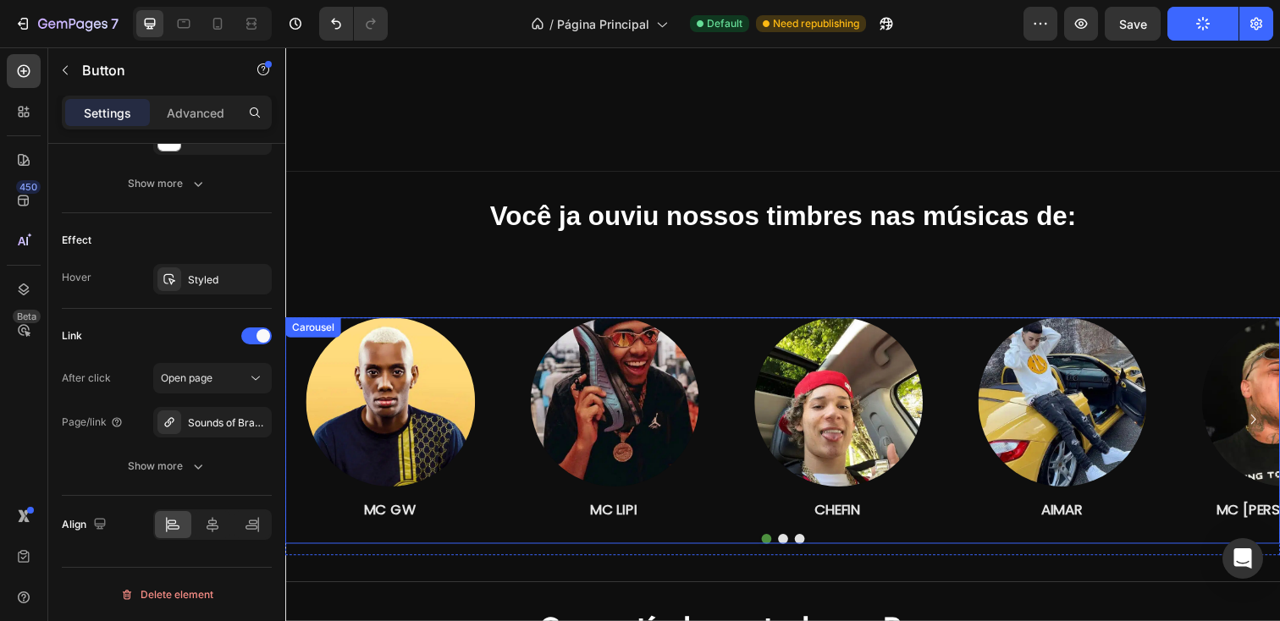
scroll to position [1420, 0]
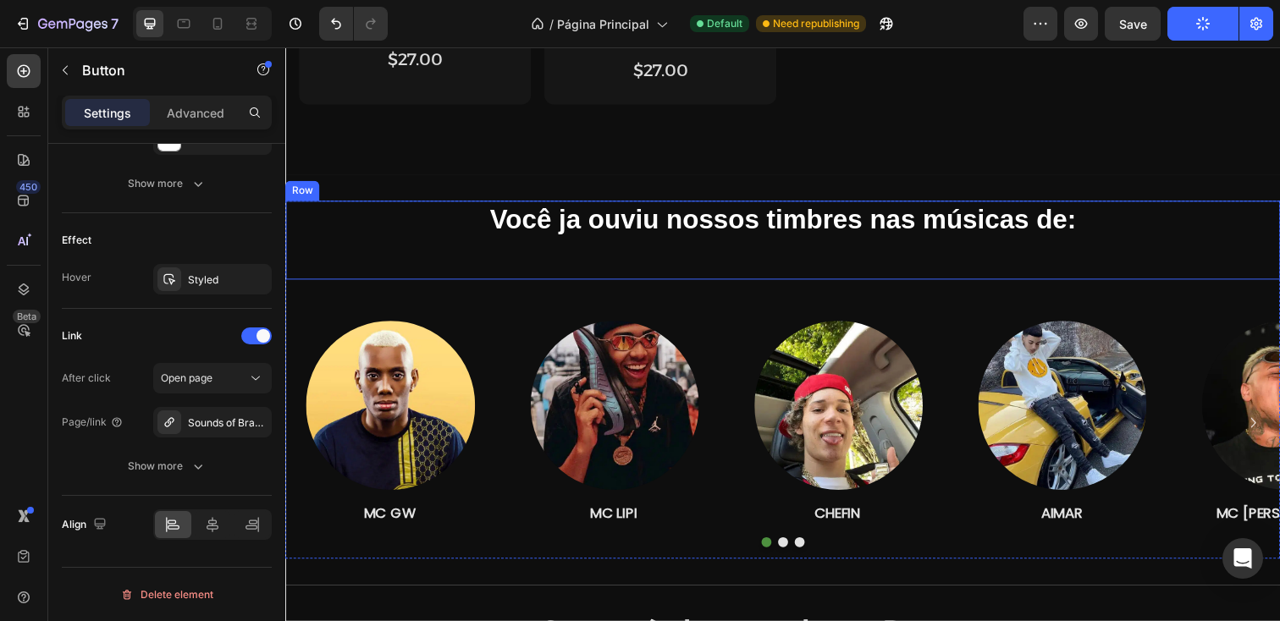
click at [1017, 244] on div "Você ja ouviu nossos timbres nas músicas de: Text block" at bounding box center [793, 244] width 1016 height 81
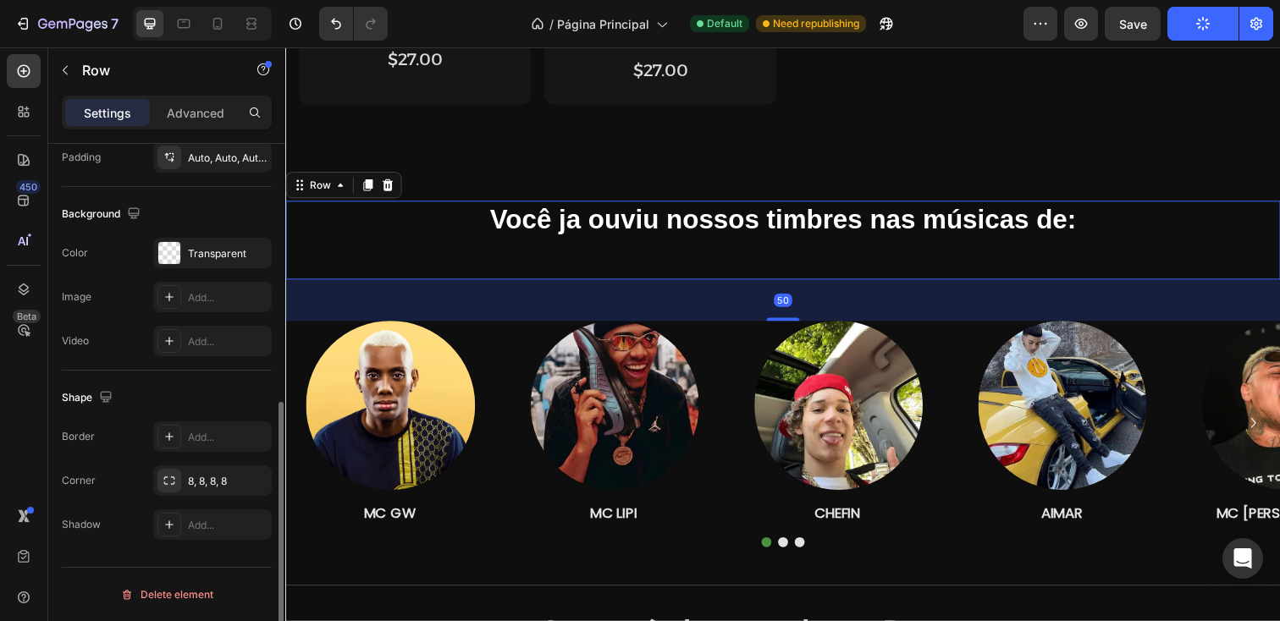
scroll to position [0, 0]
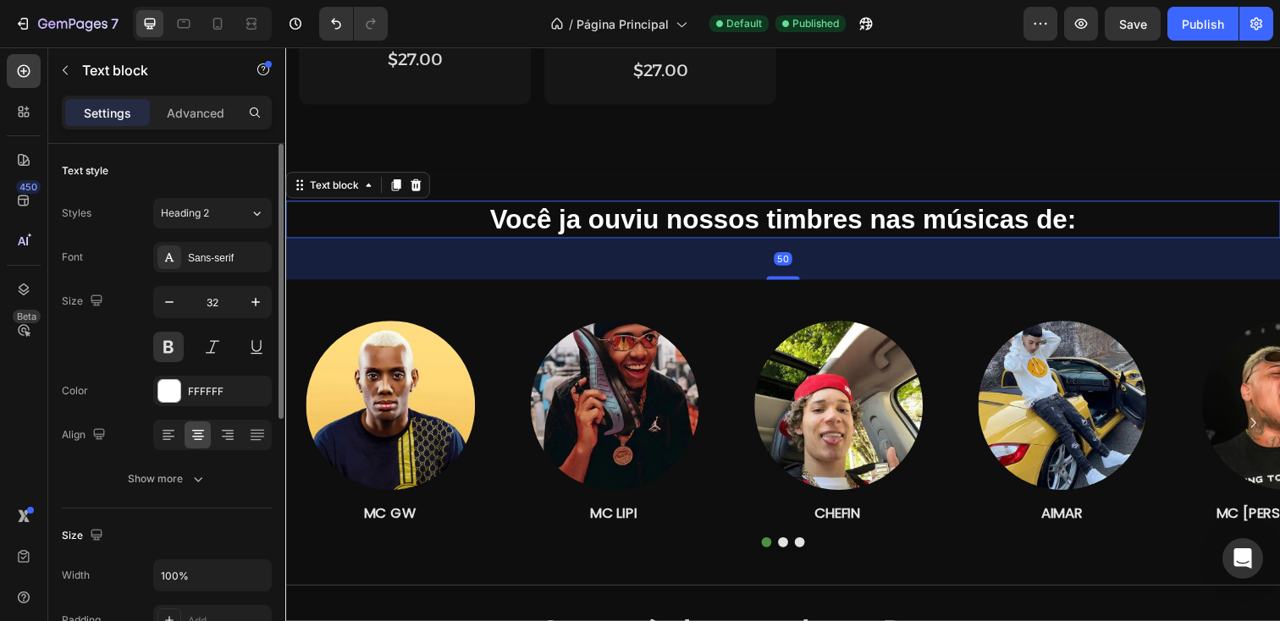
click at [1010, 234] on p "Você ja ouviu nossos timbres nas músicas de:" at bounding box center [793, 224] width 1012 height 36
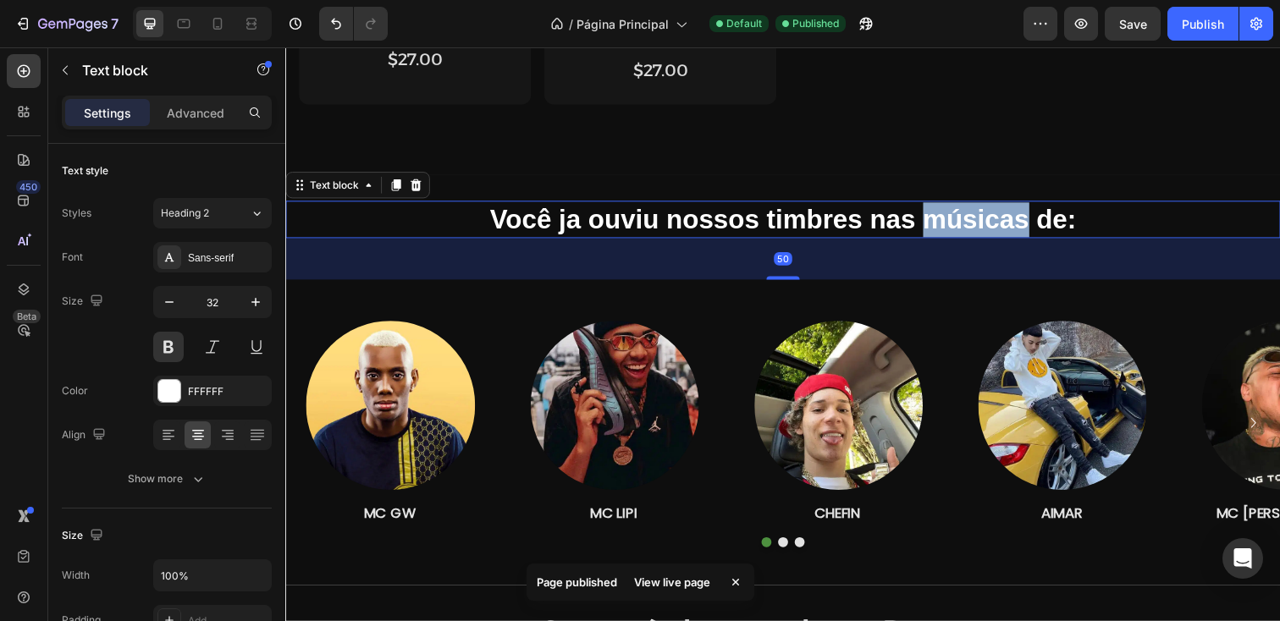
click at [1010, 234] on p "Você ja ouviu nossos timbres nas músicas de:" at bounding box center [793, 224] width 1012 height 36
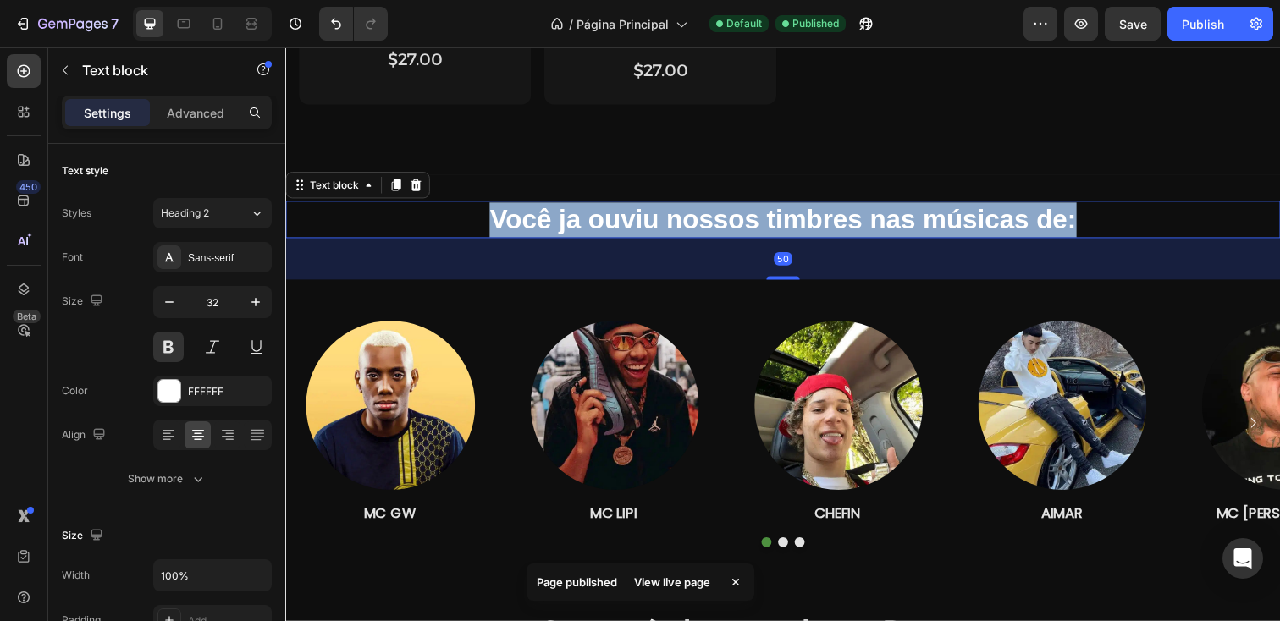
click at [1010, 234] on p "Você ja ouviu nossos timbres nas músicas de:" at bounding box center [793, 224] width 1012 height 36
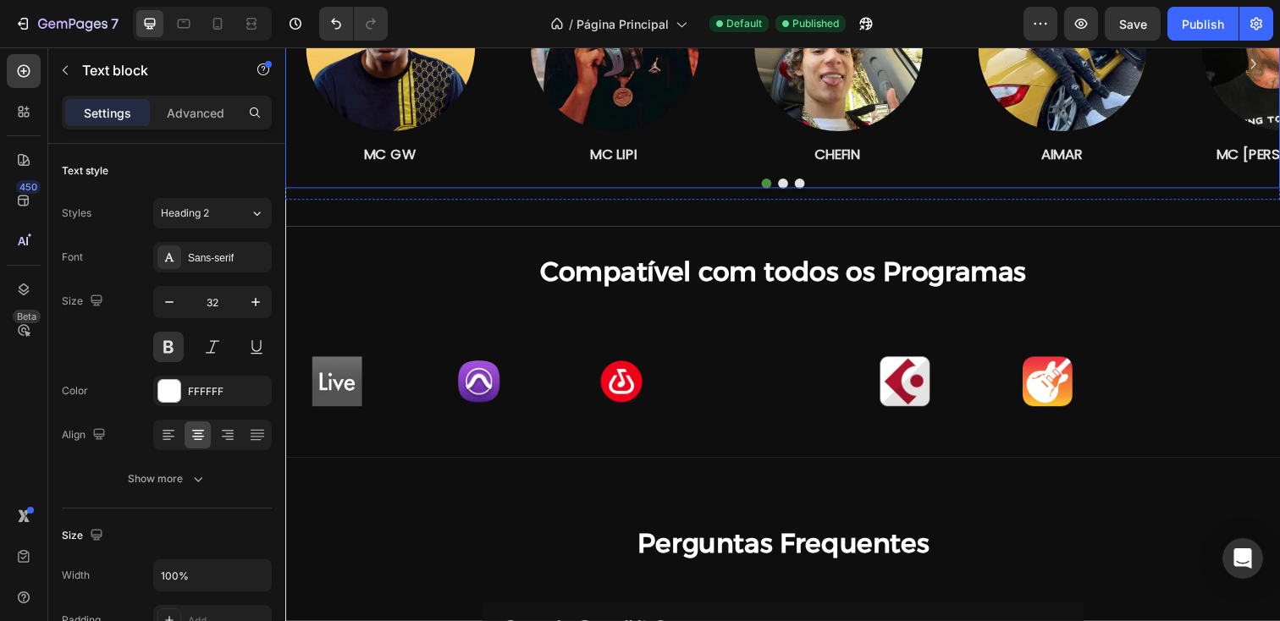
scroll to position [1797, 0]
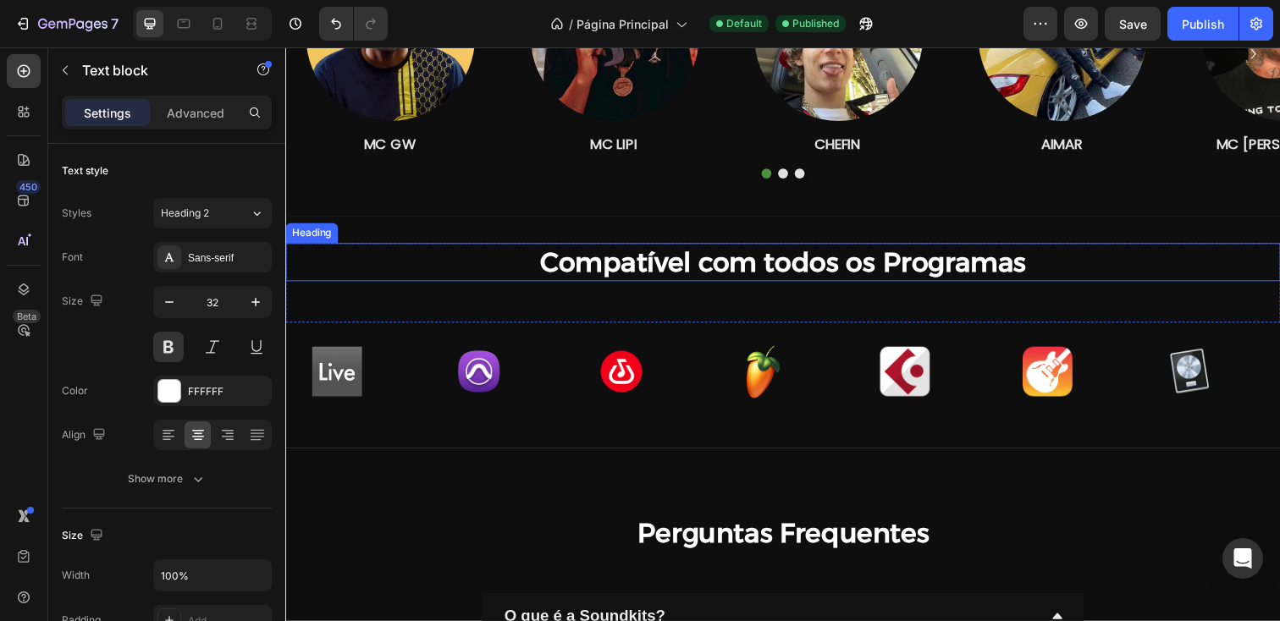
click at [686, 282] on h2 "Compatível com todos os Programas" at bounding box center [793, 266] width 1016 height 39
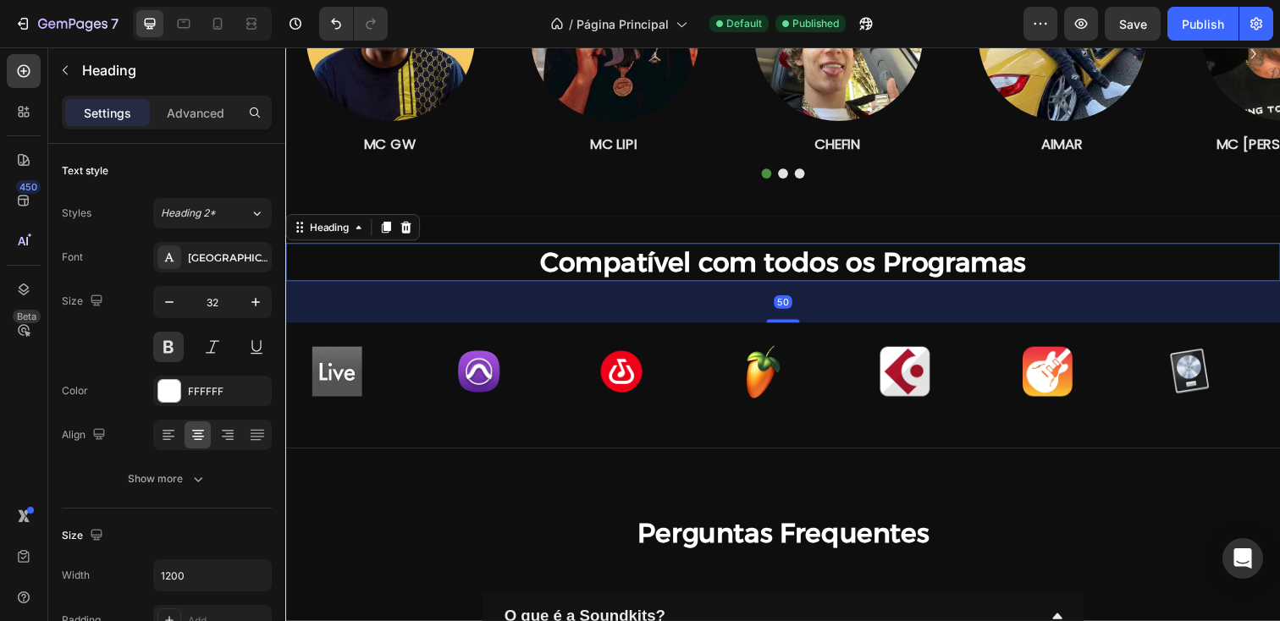
click at [686, 282] on h2 "Compatível com todos os Programas" at bounding box center [793, 266] width 1016 height 39
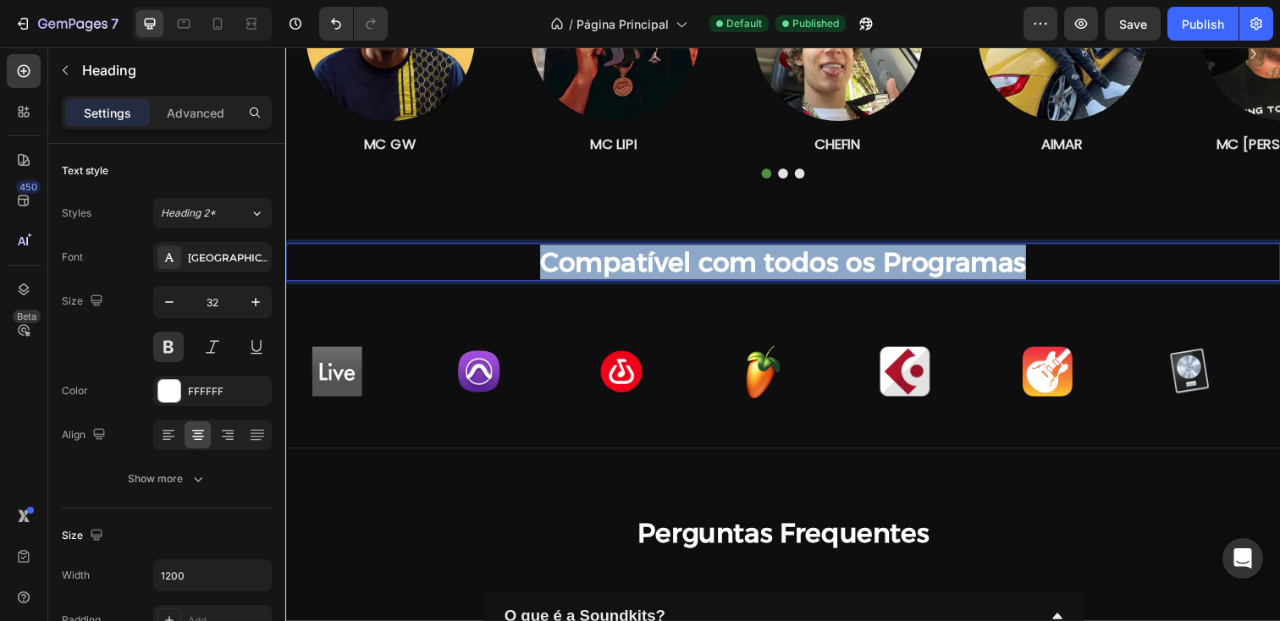
click at [686, 282] on p "Compatível com todos os Programas" at bounding box center [793, 267] width 1012 height 36
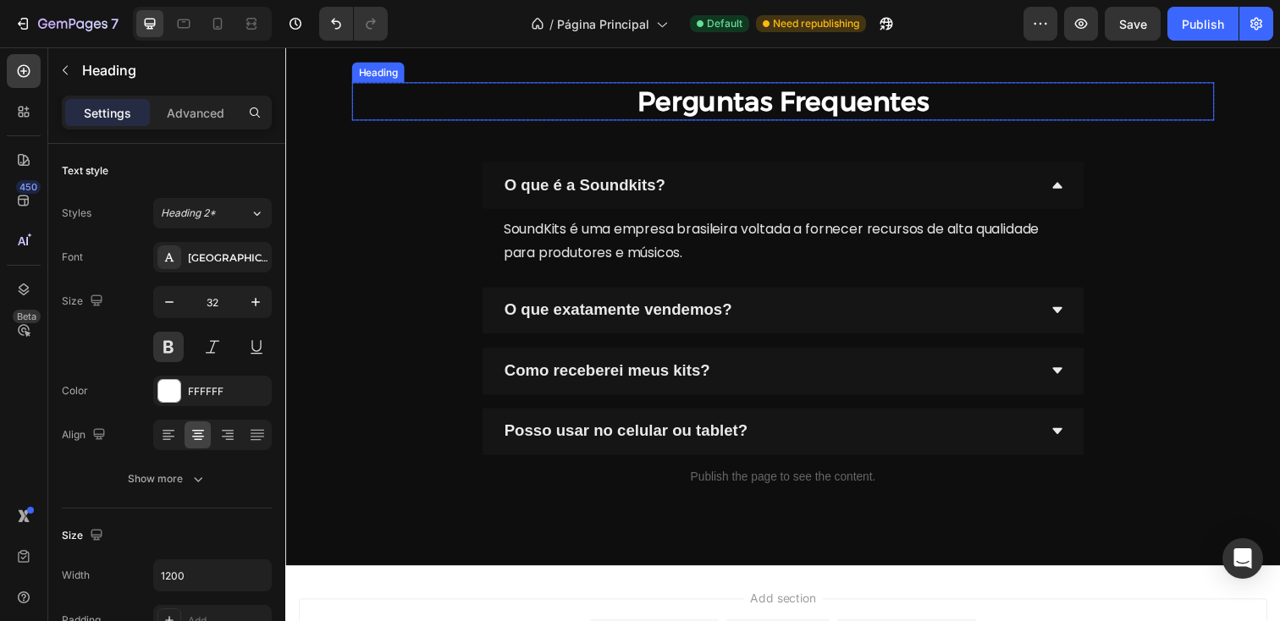
scroll to position [2273, 0]
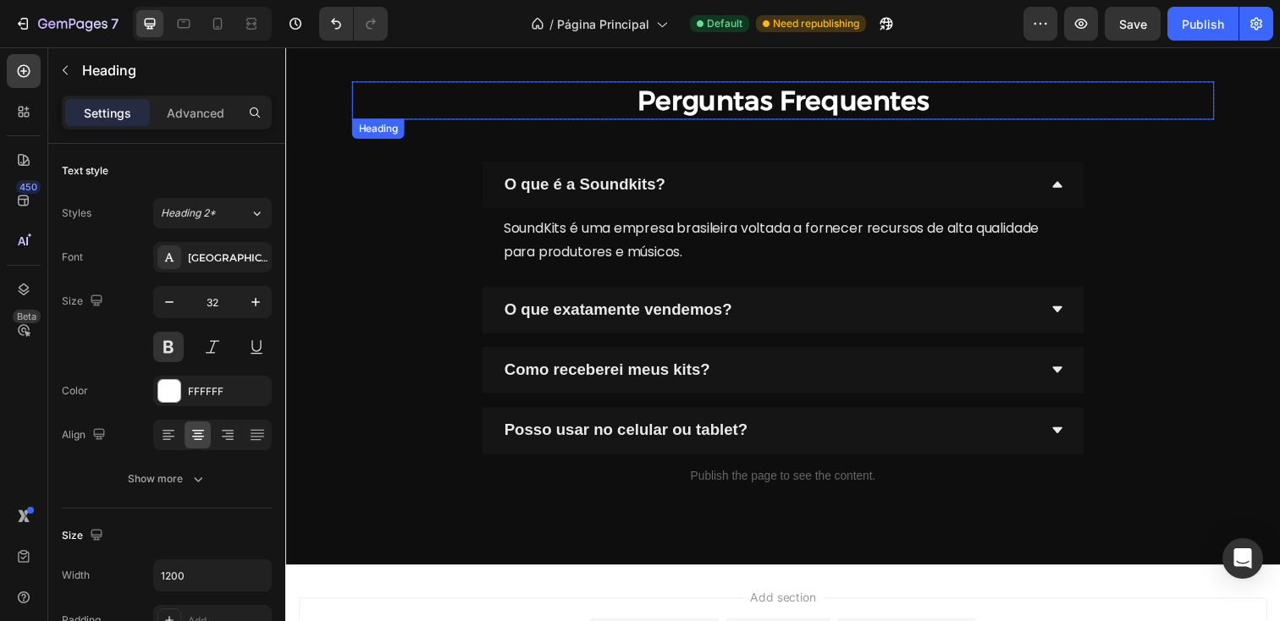
click at [791, 111] on h2 "Perguntas Frequentes" at bounding box center [793, 101] width 880 height 39
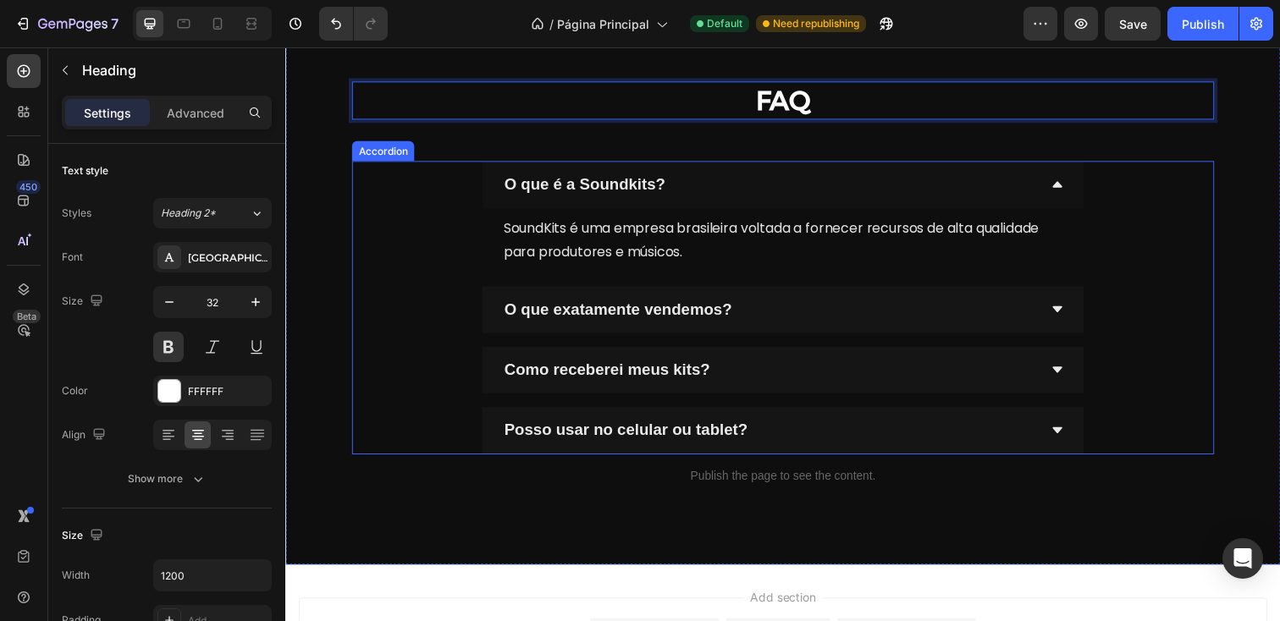
click at [900, 196] on div "O que é a Soundkits?" at bounding box center [780, 187] width 548 height 34
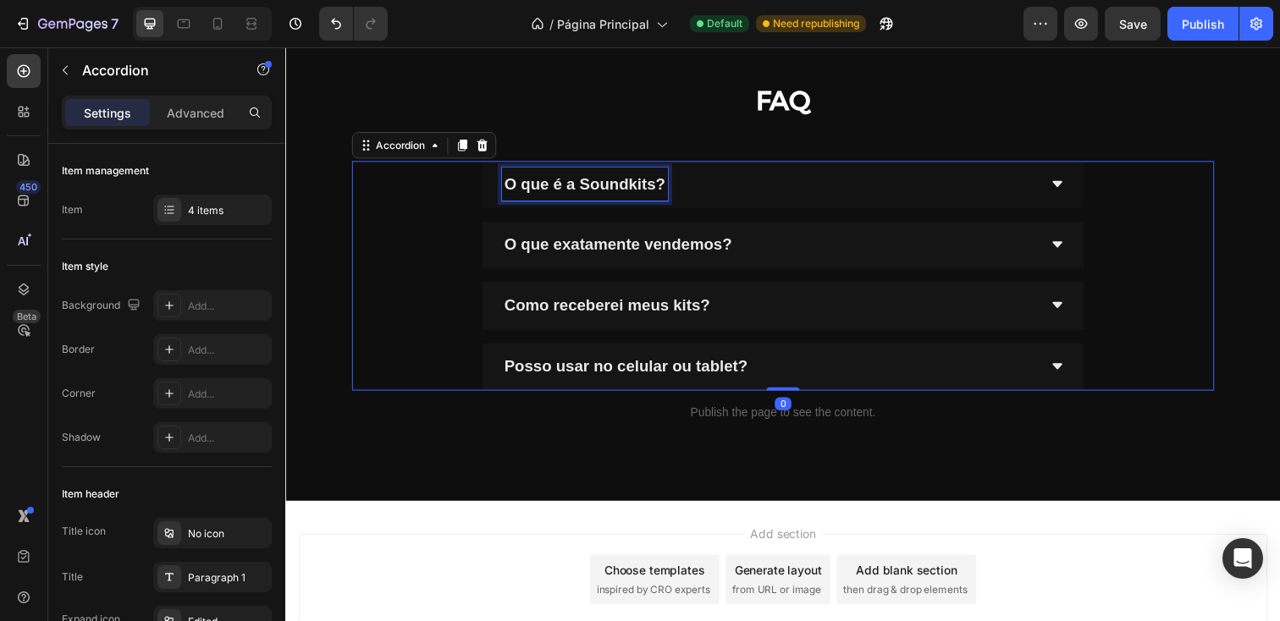
click at [668, 183] on strong "O que é a Soundkits?" at bounding box center [591, 187] width 164 height 18
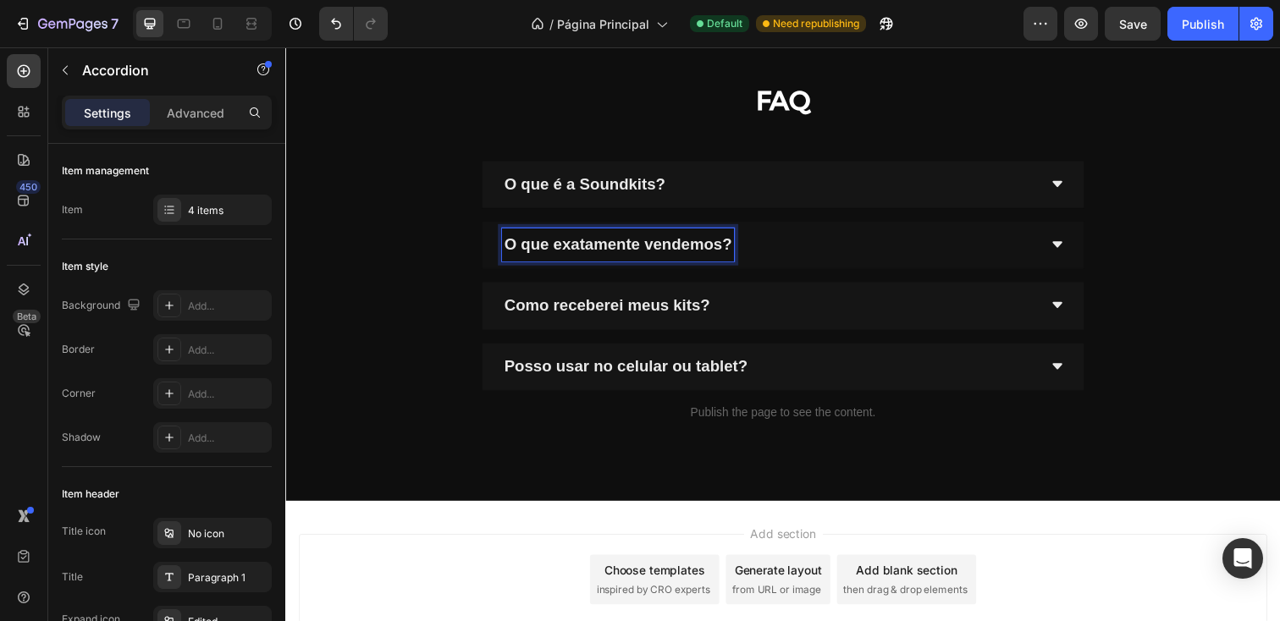
click at [670, 242] on strong "O que exatamente vendemos?" at bounding box center [625, 249] width 233 height 18
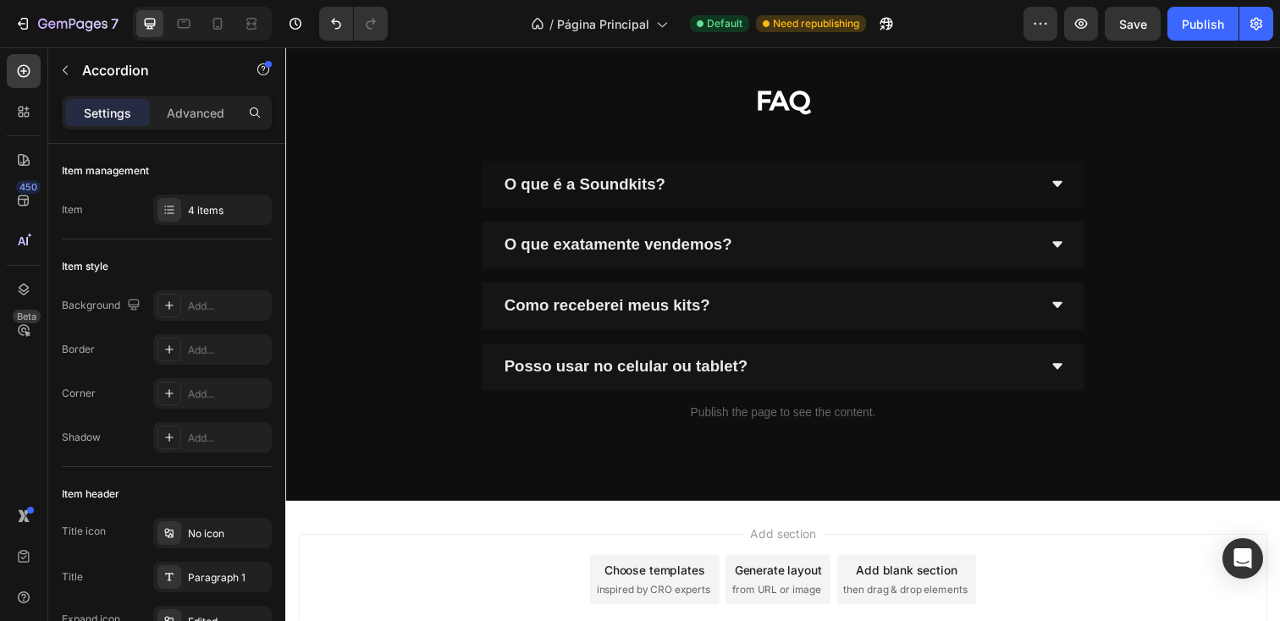
click at [722, 198] on div "O que é a Soundkits?" at bounding box center [780, 187] width 548 height 34
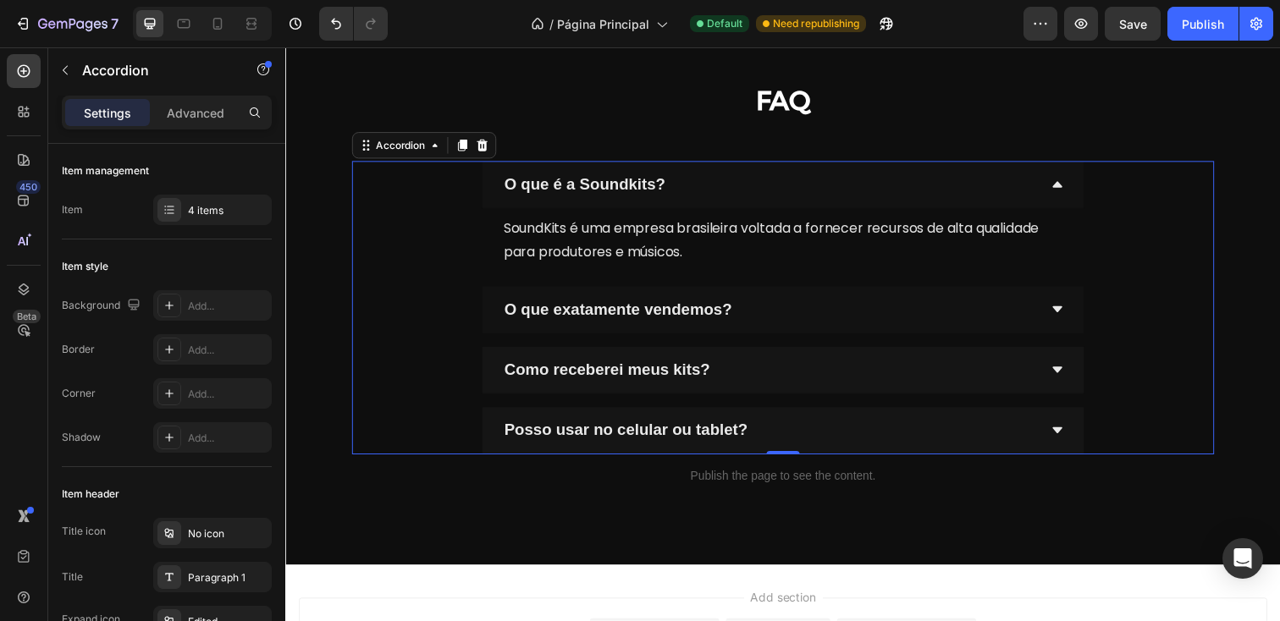
click at [796, 295] on div "O que exatamente vendemos?" at bounding box center [793, 315] width 615 height 48
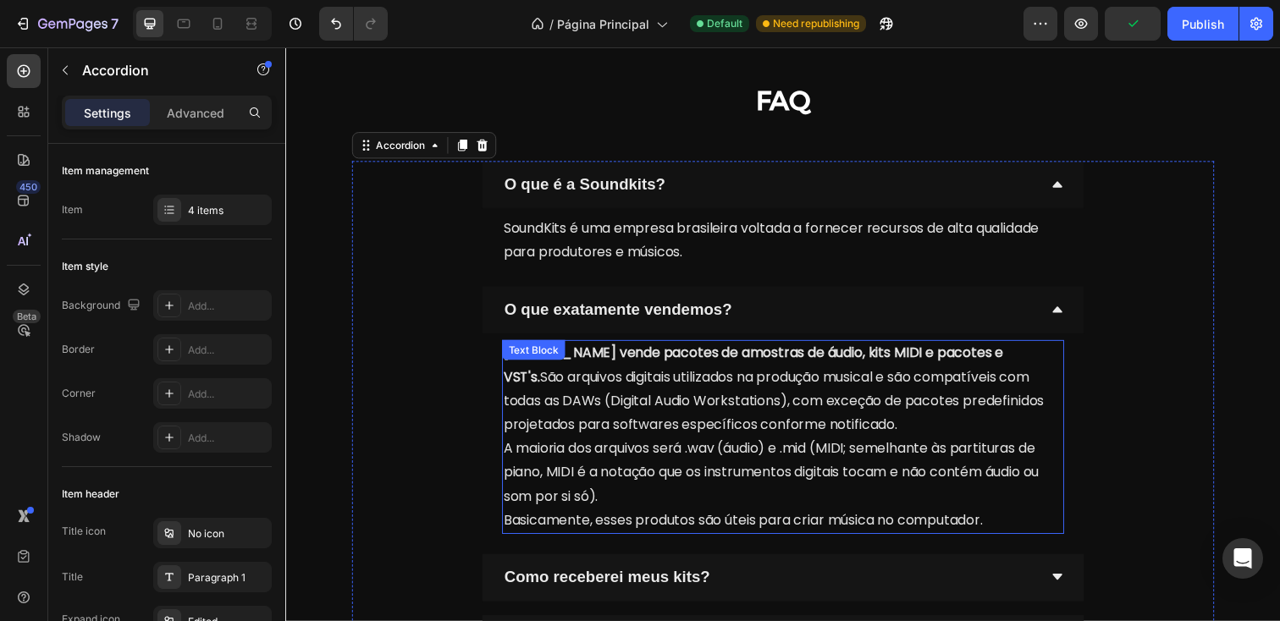
scroll to position [2395, 0]
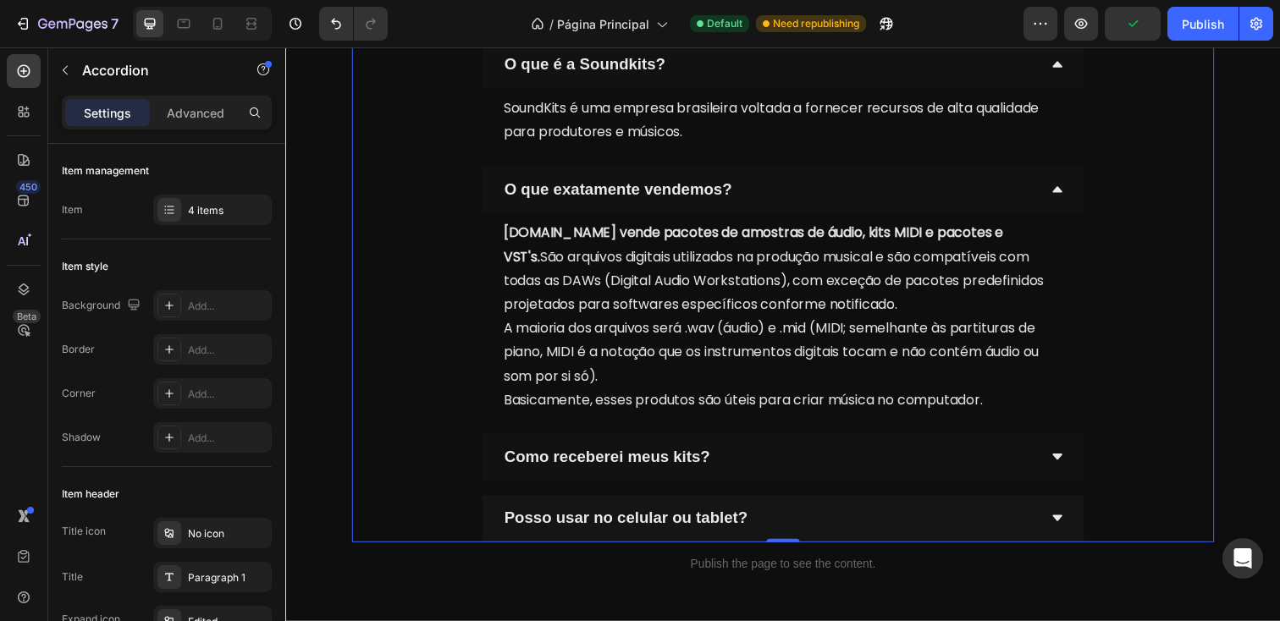
click at [783, 460] on div "Como receberei meus kits?" at bounding box center [780, 466] width 548 height 34
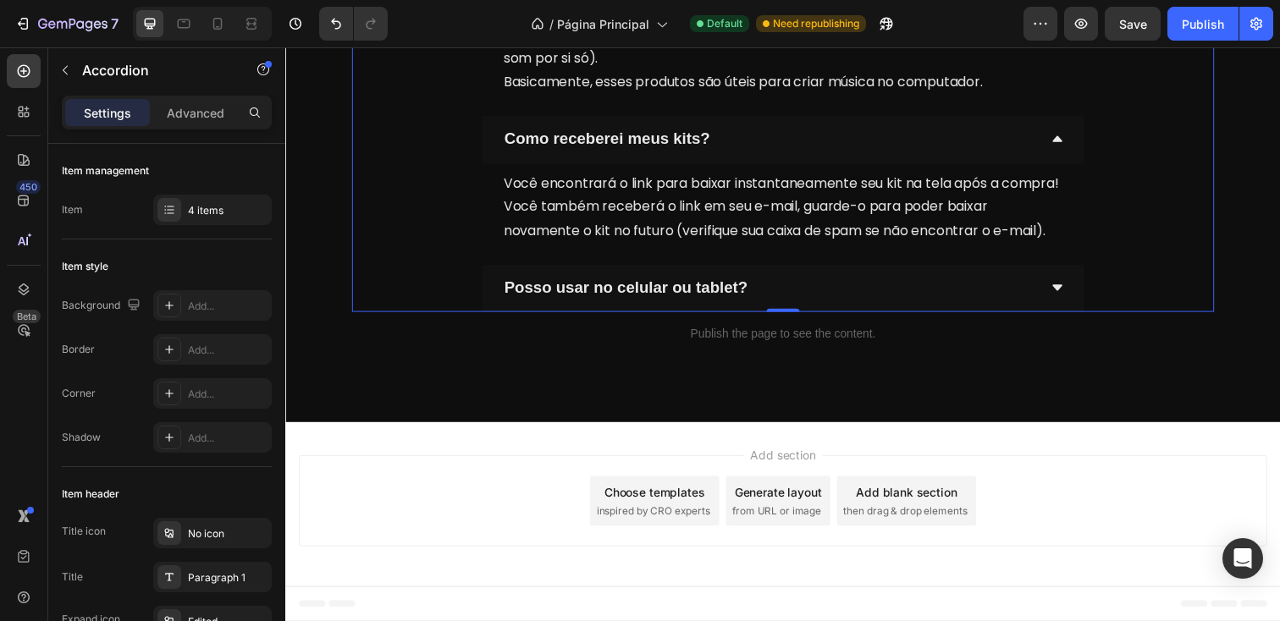
scroll to position [2723, 0]
click at [835, 297] on div "Posso usar no celular ou tablet?" at bounding box center [780, 293] width 548 height 34
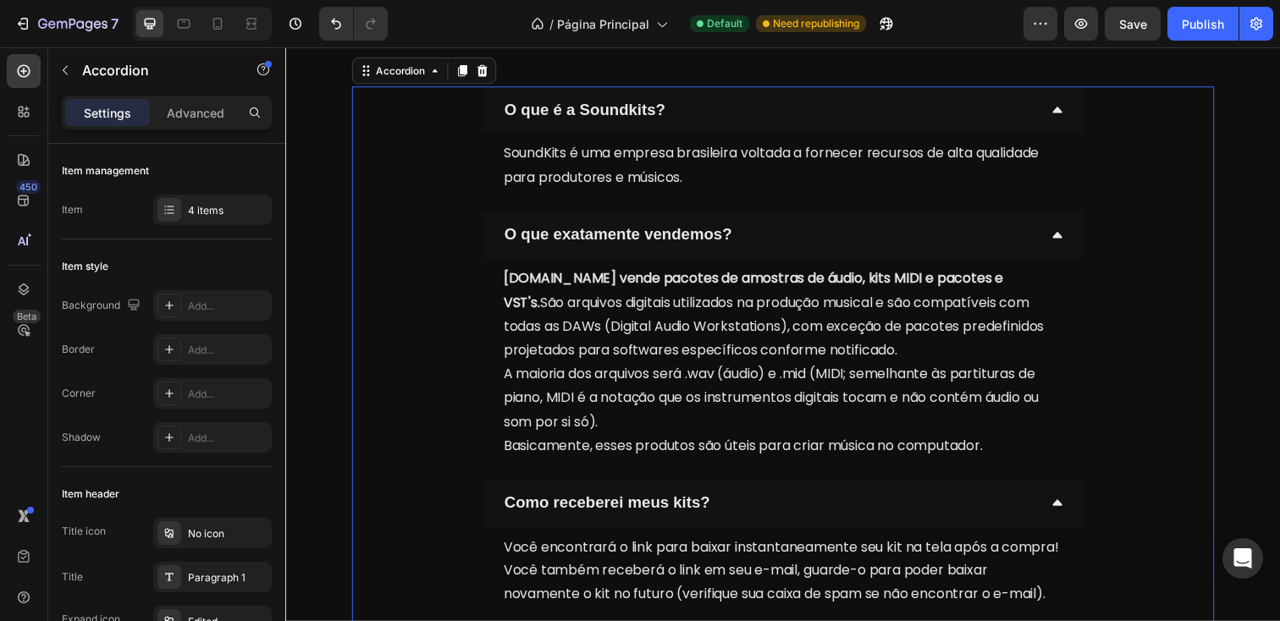
scroll to position [2348, 0]
click at [613, 119] on strong "O que é a Soundkits?" at bounding box center [591, 111] width 164 height 18
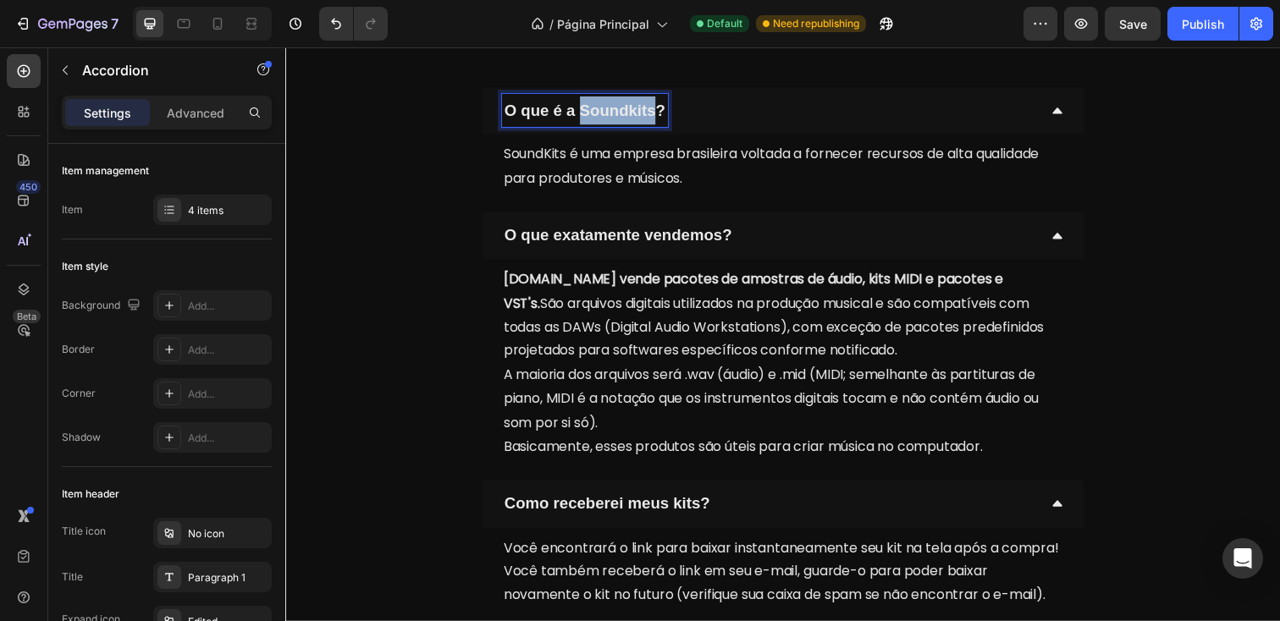
click at [613, 119] on strong "O que é a Soundkits?" at bounding box center [591, 111] width 164 height 18
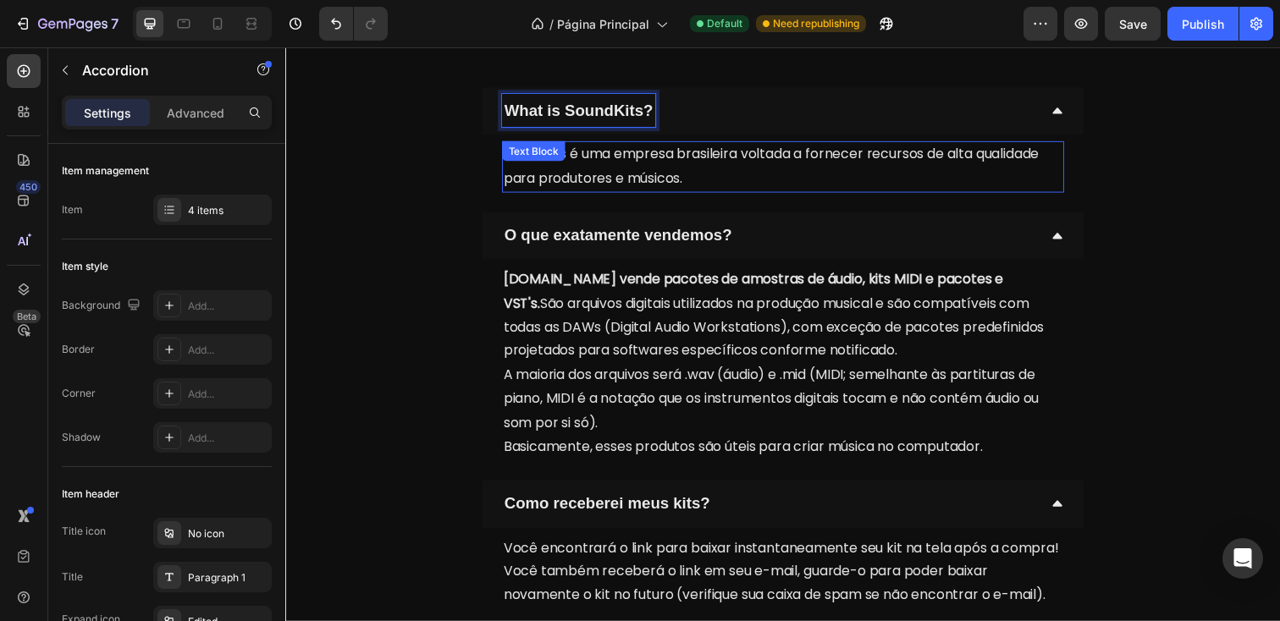
click at [712, 180] on p "SoundKits é uma empresa brasileira voltada a fornecer recursos de alta qualidad…" at bounding box center [793, 169] width 571 height 49
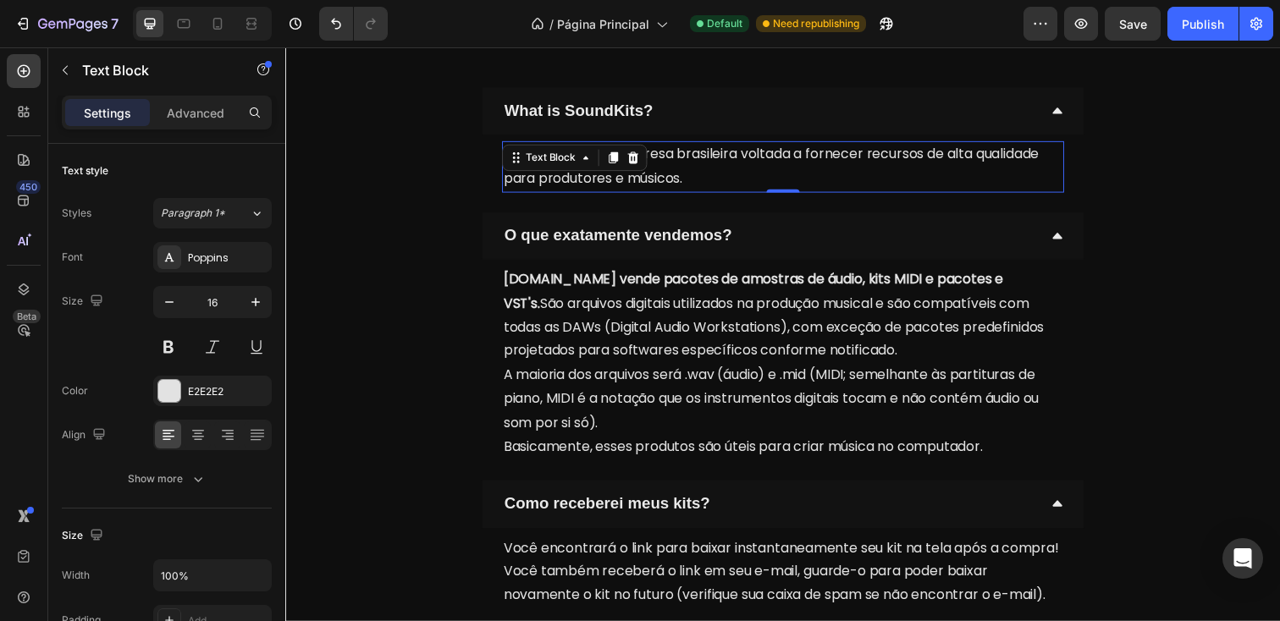
click at [712, 180] on p "SoundKits é uma empresa brasileira voltada a fornecer recursos de alta qualidad…" at bounding box center [793, 169] width 571 height 49
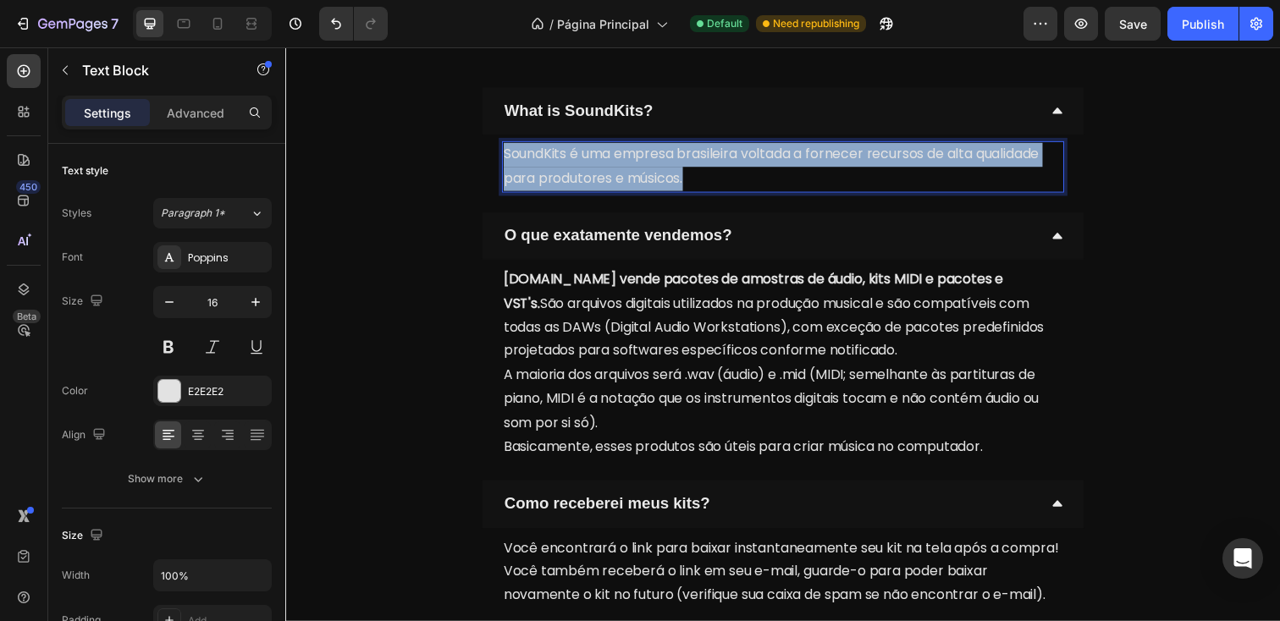
click at [712, 180] on p "SoundKits é uma empresa brasileira voltada a fornecer recursos de alta qualidad…" at bounding box center [793, 169] width 571 height 49
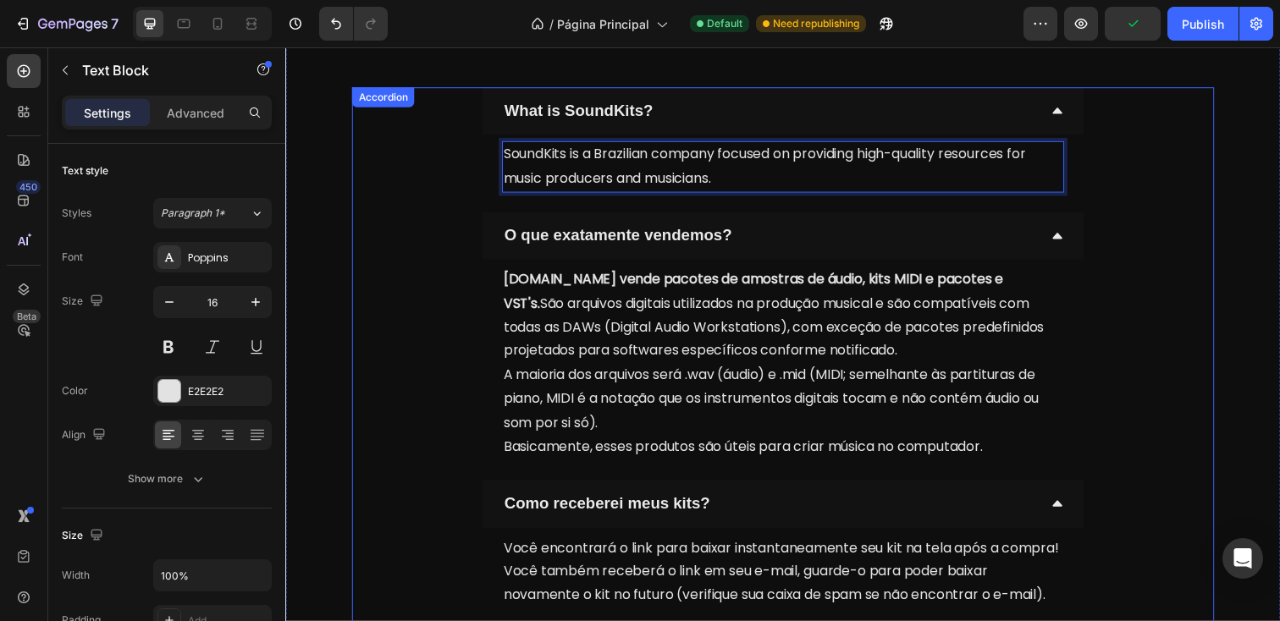
click at [685, 249] on p "O que exatamente vendemos?" at bounding box center [625, 239] width 233 height 29
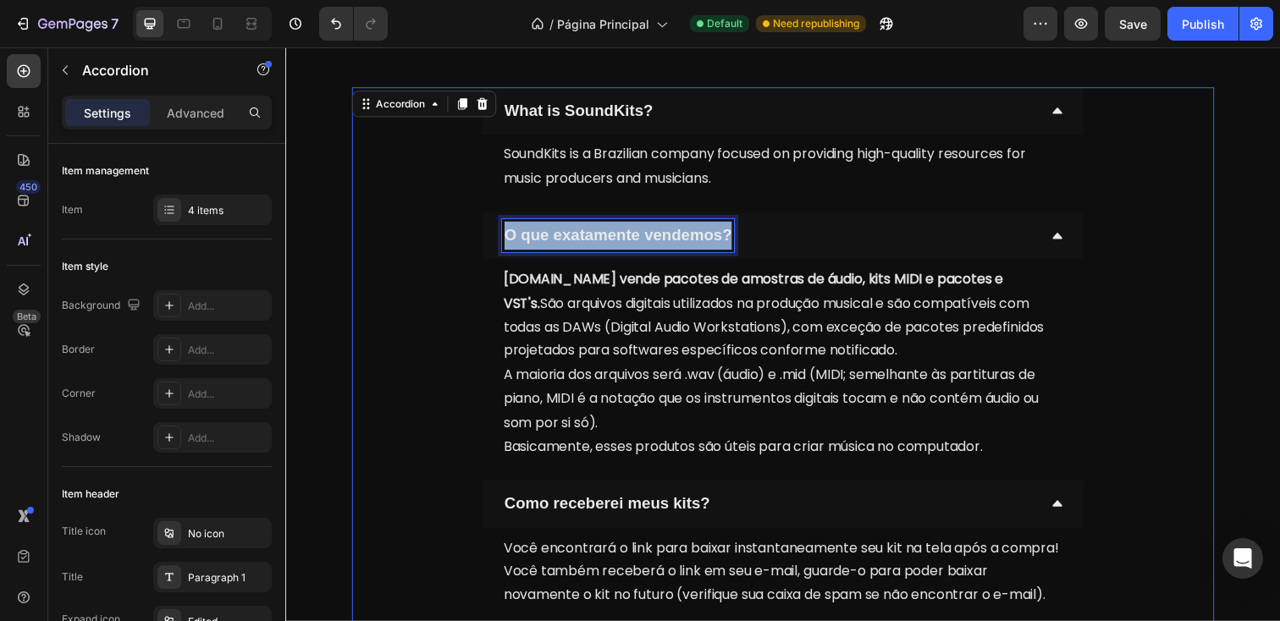
click at [685, 249] on p "O que exatamente vendemos?" at bounding box center [625, 239] width 233 height 29
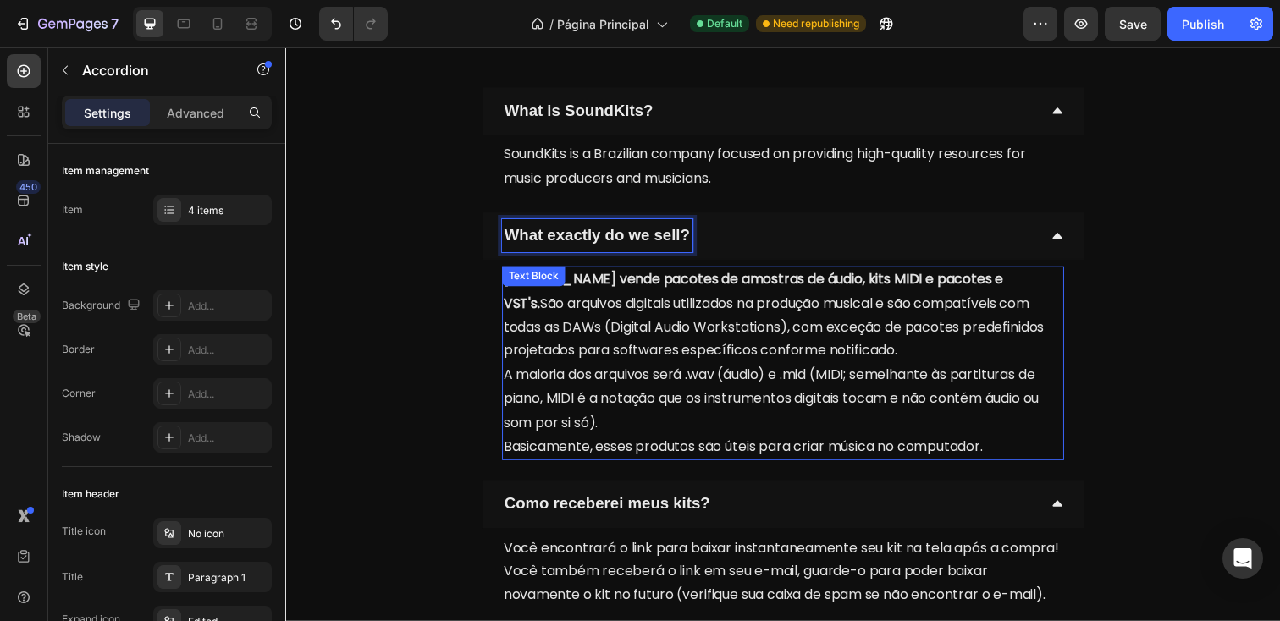
click at [714, 377] on span "A maioria dos arquivos será .wav (áudio) e .mid (MIDI; semelhante às partituras…" at bounding box center [781, 406] width 547 height 69
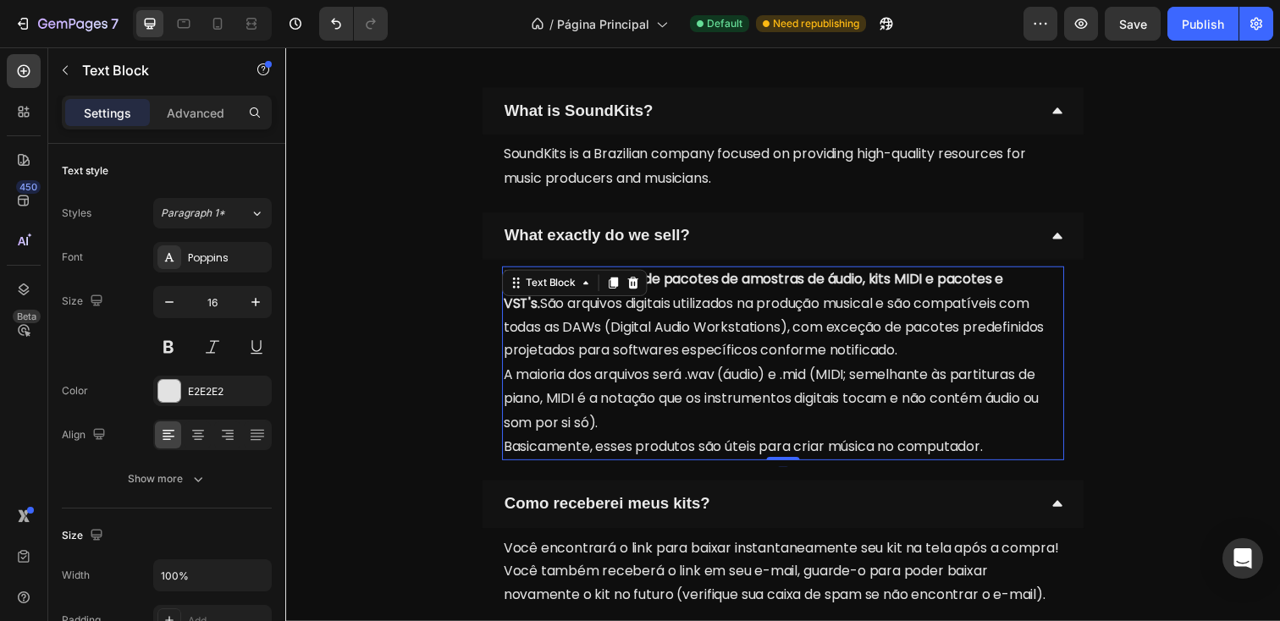
click at [714, 377] on span "A maioria dos arquivos será .wav (áudio) e .mid (MIDI; semelhante às partituras…" at bounding box center [781, 406] width 547 height 69
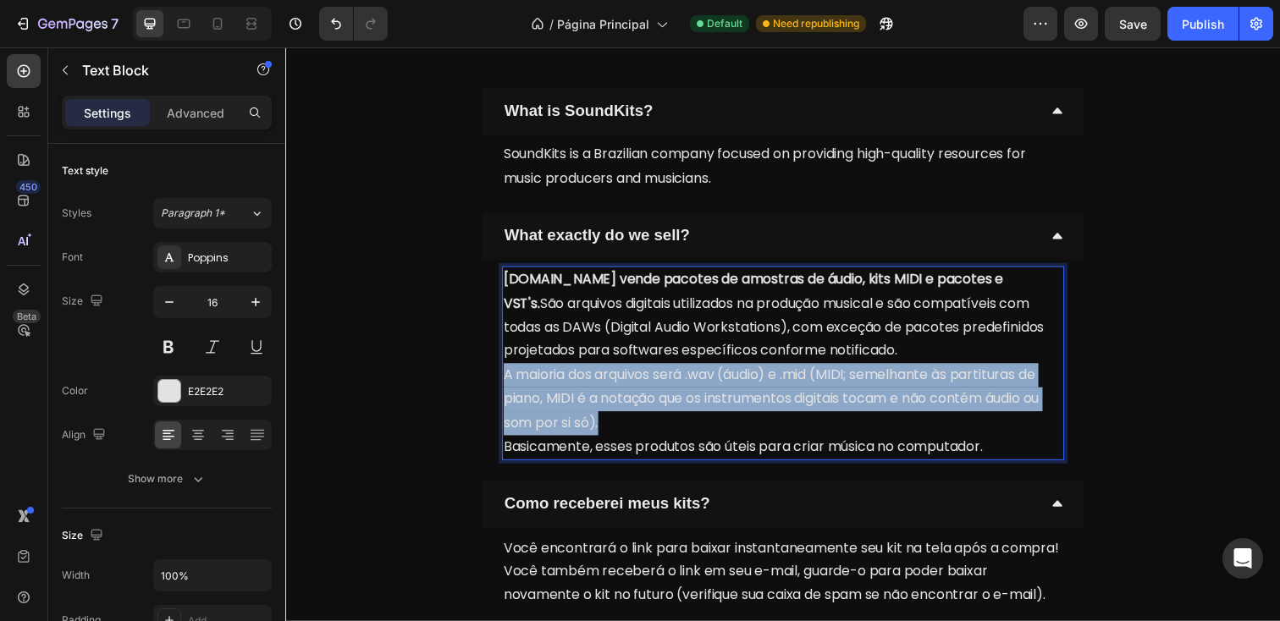
click at [714, 377] on span "A maioria dos arquivos será .wav (áudio) e .mid (MIDI; semelhante às partituras…" at bounding box center [781, 406] width 547 height 69
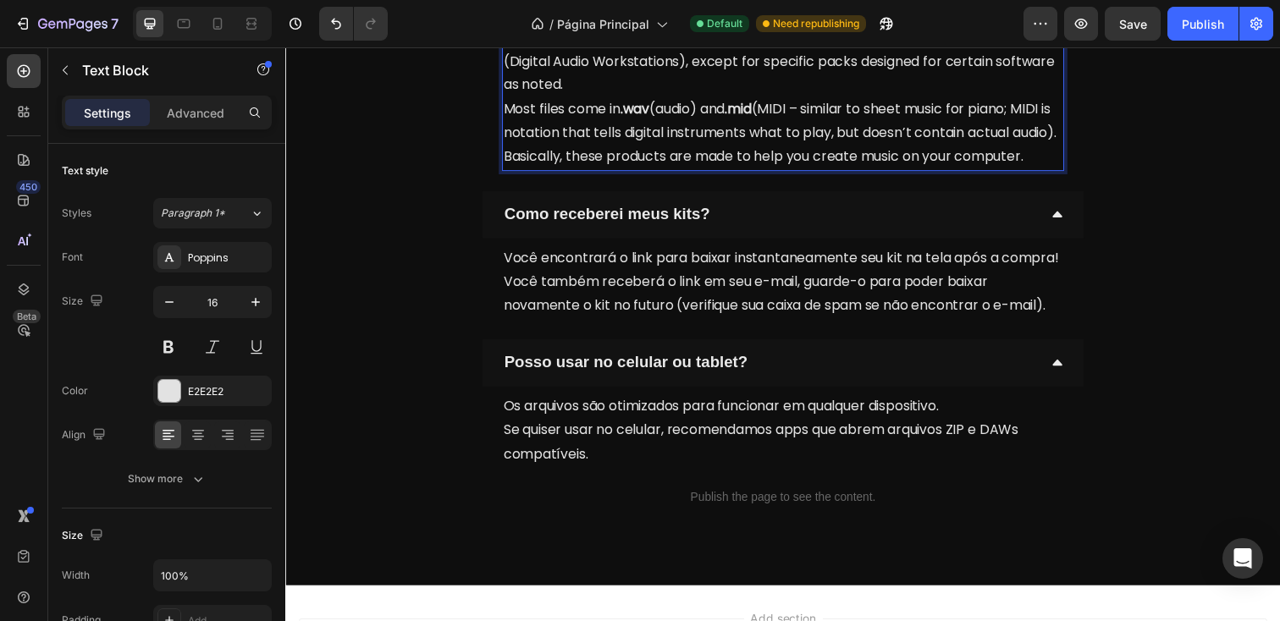
scroll to position [2629, 0]
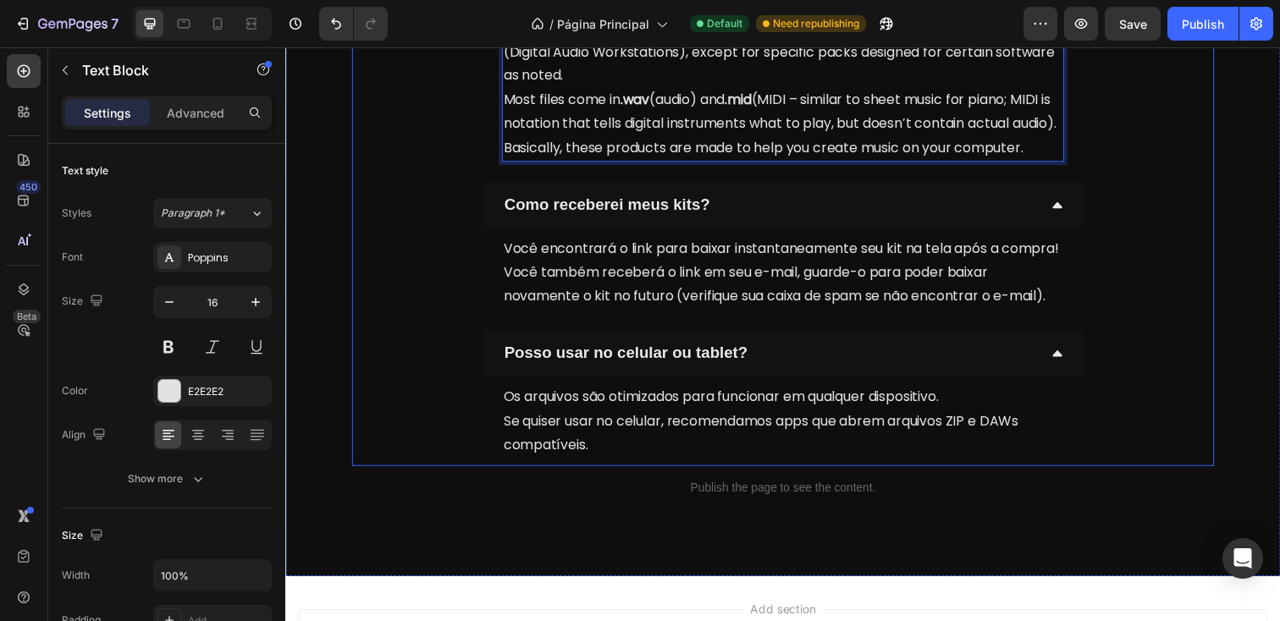
click at [700, 219] on p "Como receberei meus kits?" at bounding box center [614, 208] width 210 height 29
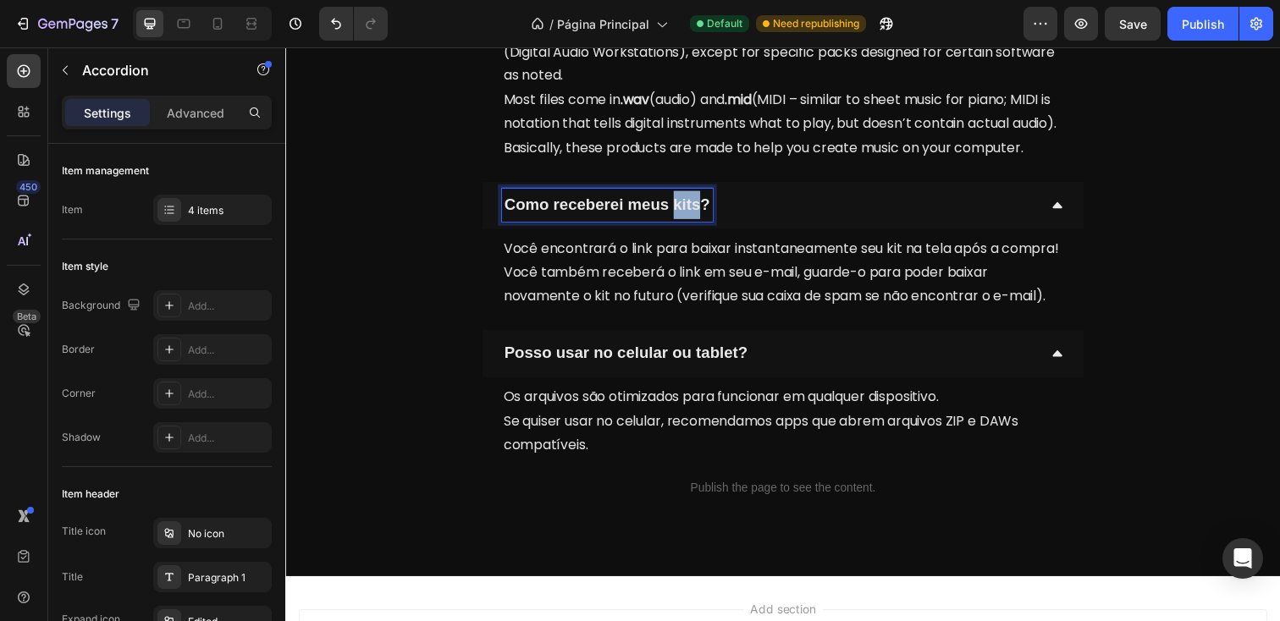
click at [700, 217] on strong "Como receberei meus kits?" at bounding box center [614, 208] width 210 height 18
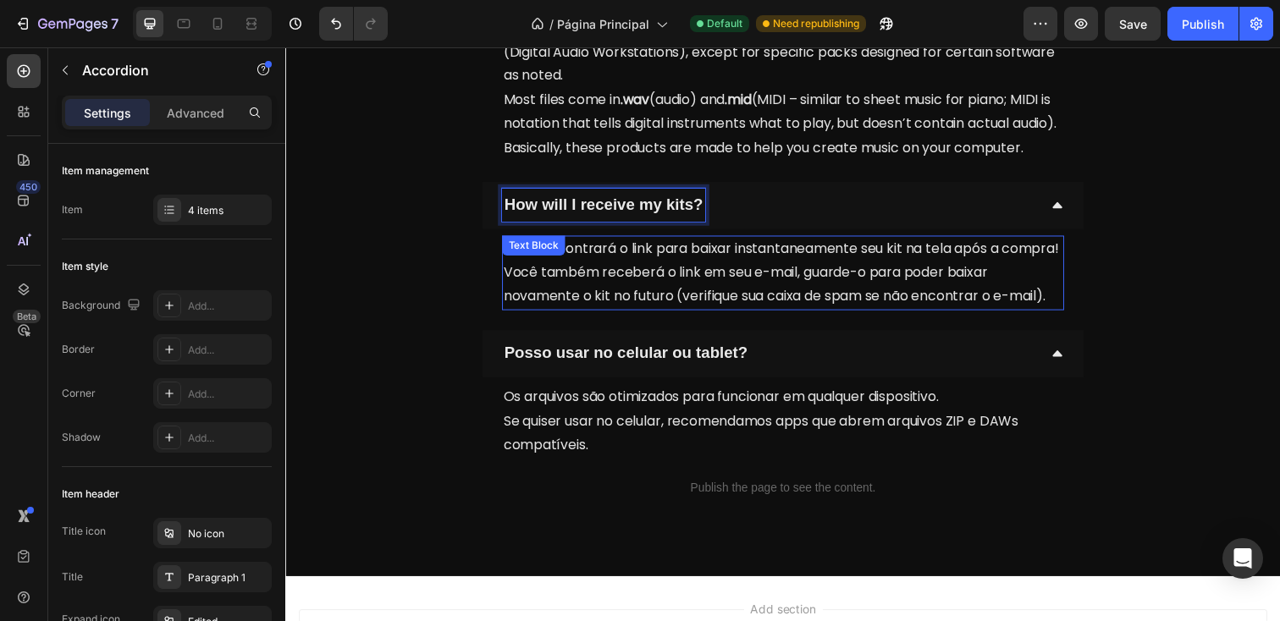
click at [672, 266] on p "Você encontrará o link para baixar instantaneamente seu kit na tela após a comp…" at bounding box center [793, 253] width 571 height 25
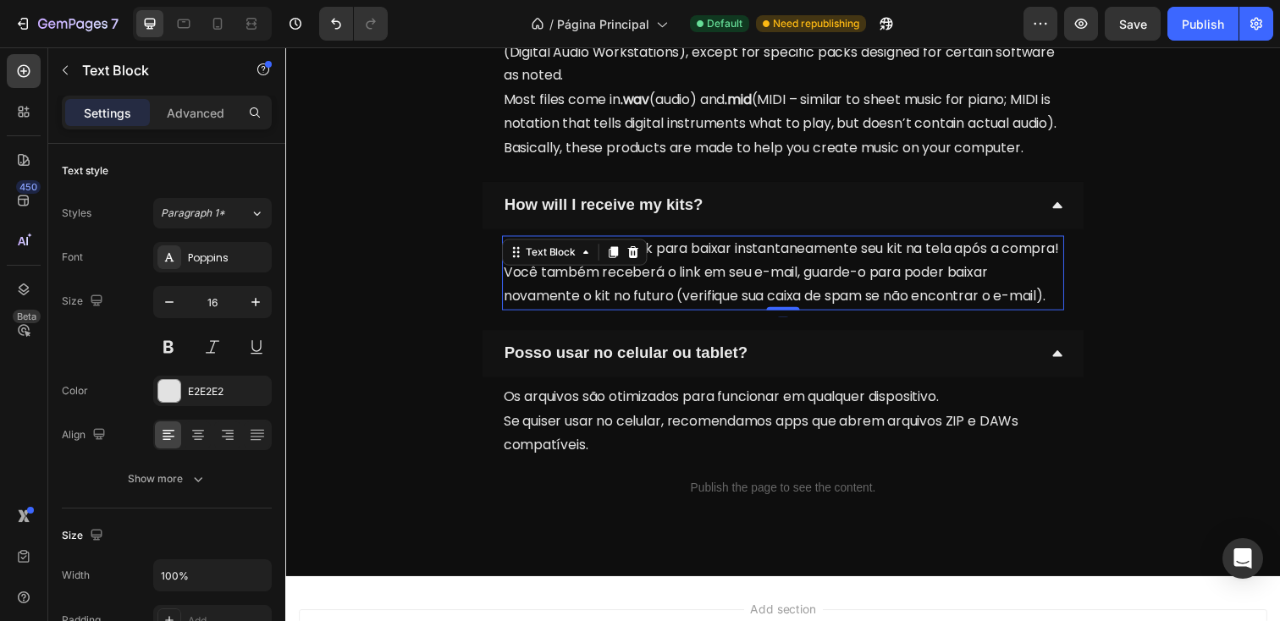
click at [672, 266] on p "Você encontrará o link para baixar instantaneamente seu kit na tela após a comp…" at bounding box center [793, 253] width 571 height 25
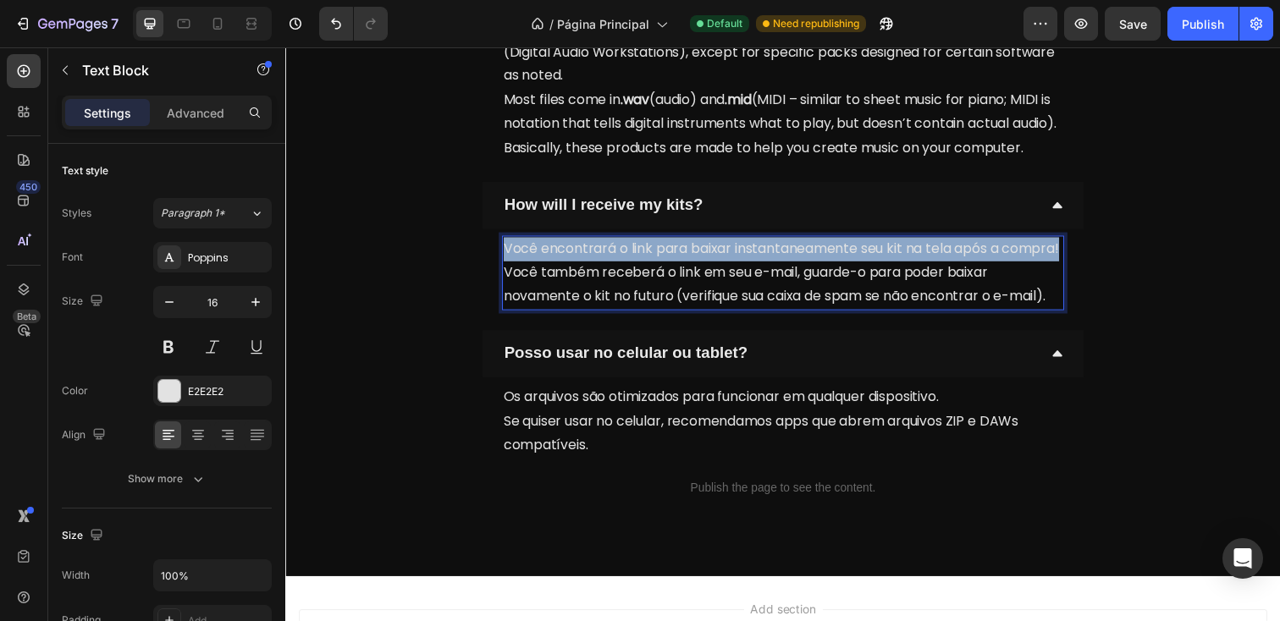
click at [672, 266] on p "Você encontrará o link para baixar instantaneamente seu kit na tela após a comp…" at bounding box center [793, 253] width 571 height 25
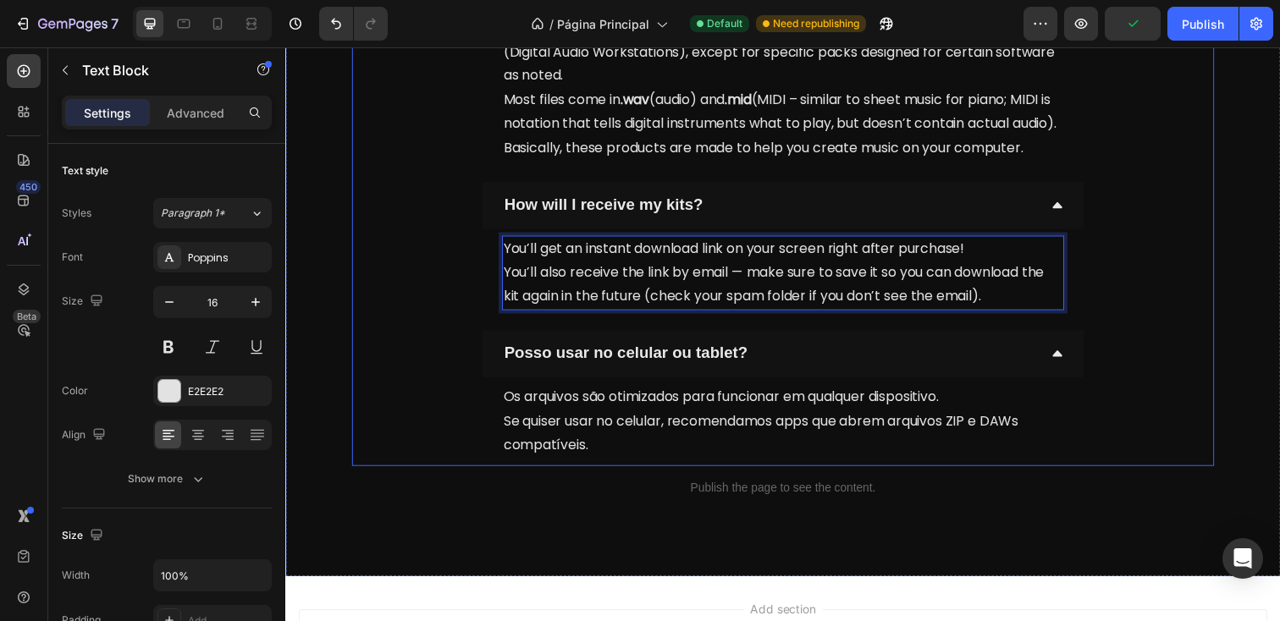
click at [736, 368] on strong "Posso usar no celular ou tablet?" at bounding box center [633, 359] width 249 height 18
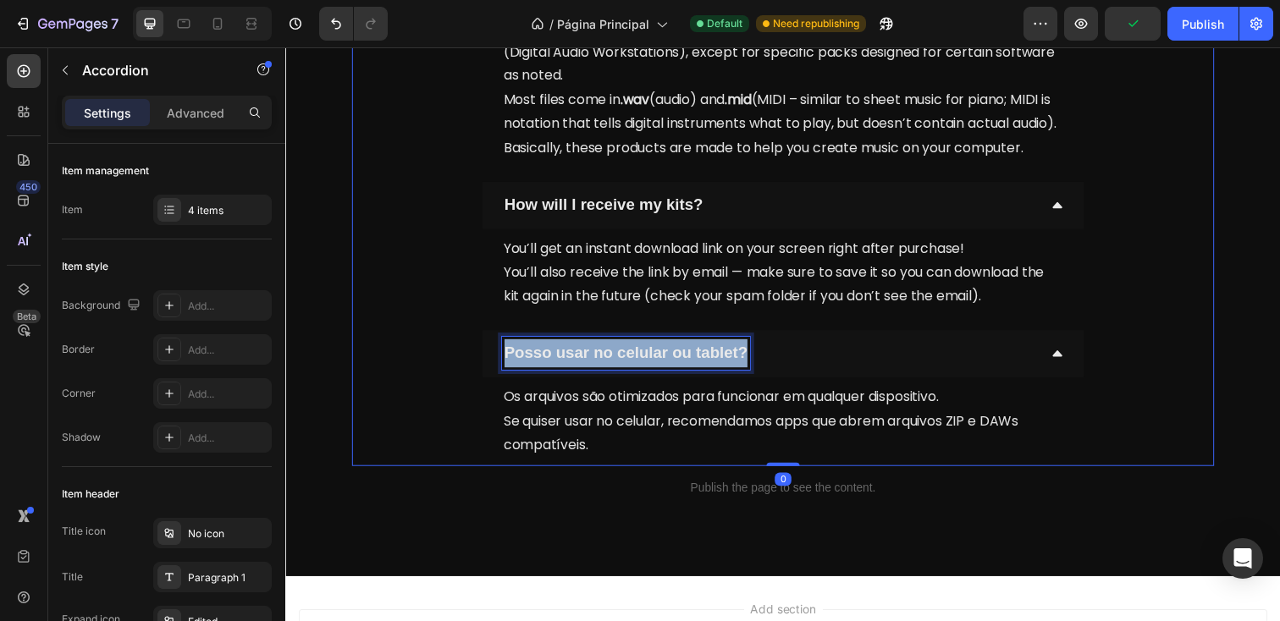
click at [736, 368] on strong "Posso usar no celular ou tablet?" at bounding box center [633, 359] width 249 height 18
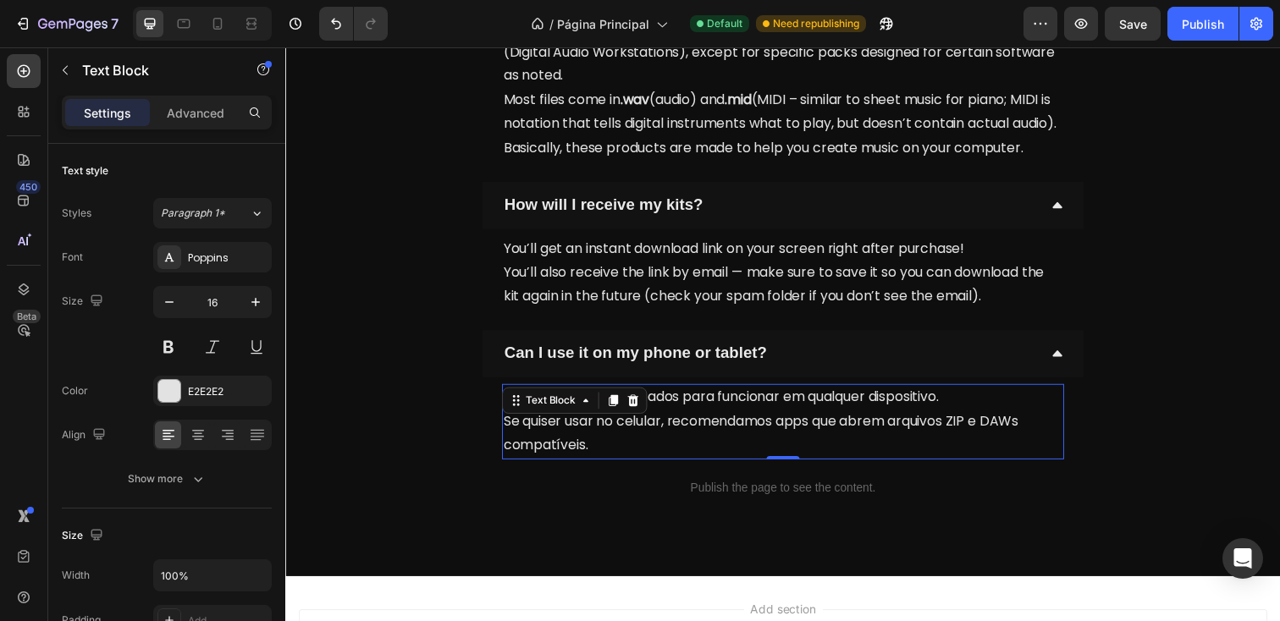
click at [602, 454] on p "Os arquivos são otimizados para funcionar em qualquer dispositivo. Se quiser us…" at bounding box center [793, 429] width 571 height 73
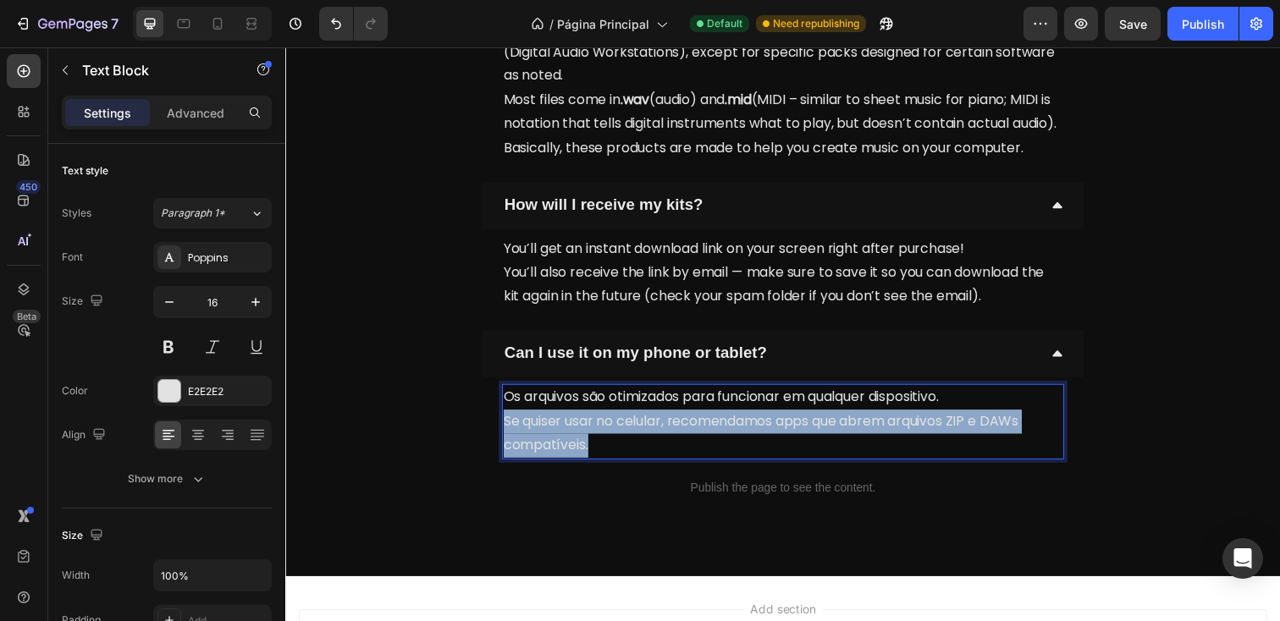
click at [602, 454] on p "Os arquivos são otimizados para funcionar em qualquer dispositivo. Se quiser us…" at bounding box center [793, 429] width 571 height 73
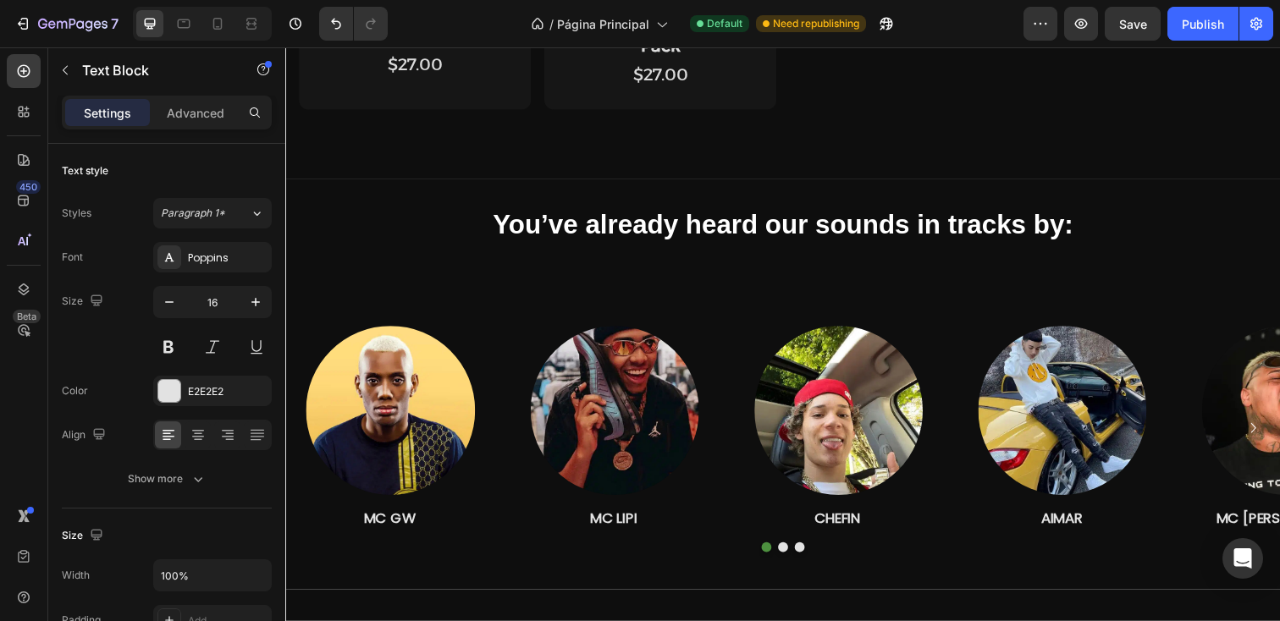
scroll to position [1360, 0]
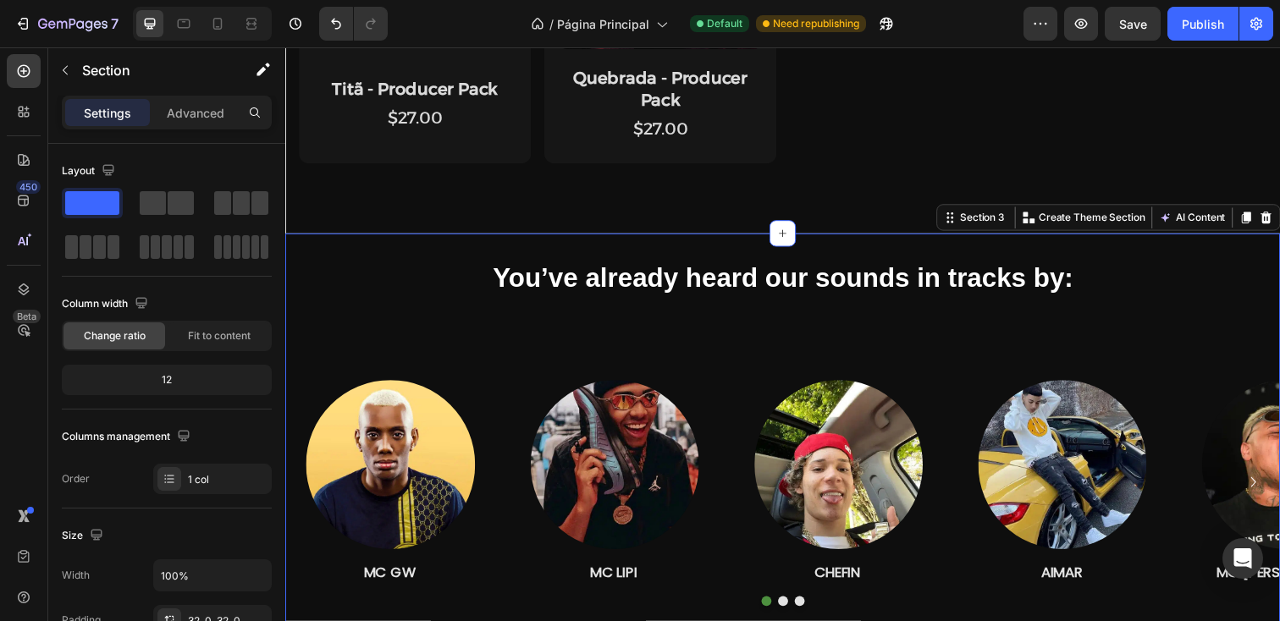
click at [722, 245] on div "You’ve already heard our sounds in tracks by: Text block Row Image MC GW Text B…" at bounding box center [793, 447] width 1016 height 421
click at [200, 121] on div "Advanced" at bounding box center [195, 112] width 85 height 27
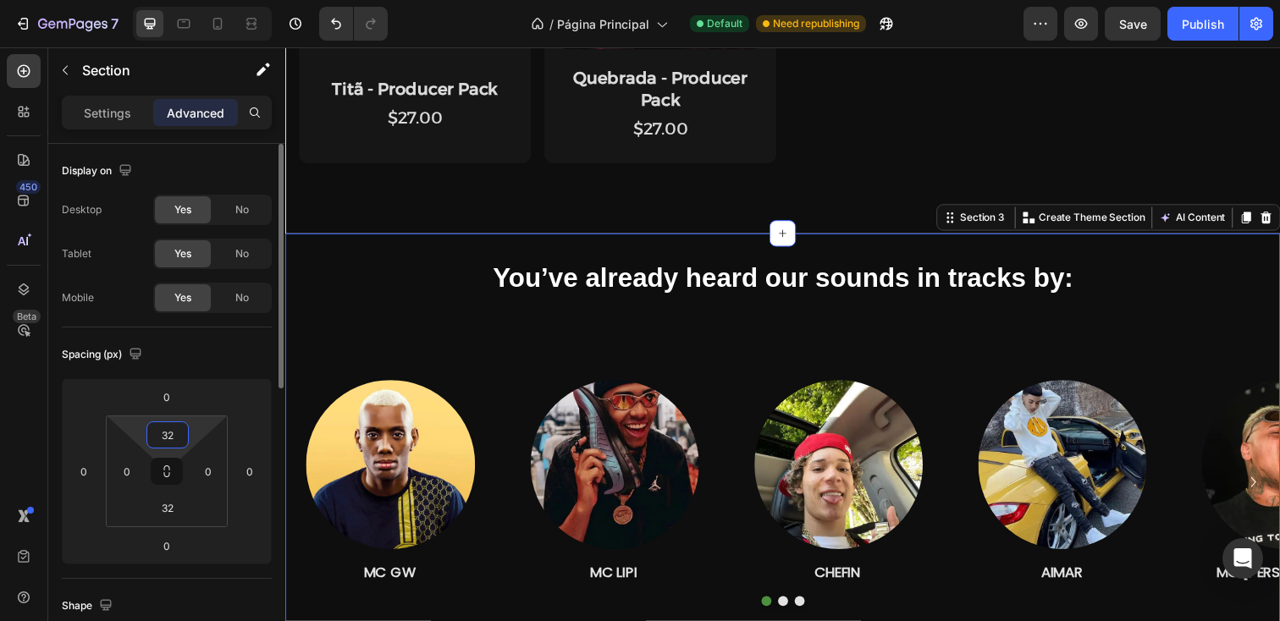
click at [173, 442] on input "32" at bounding box center [168, 434] width 34 height 25
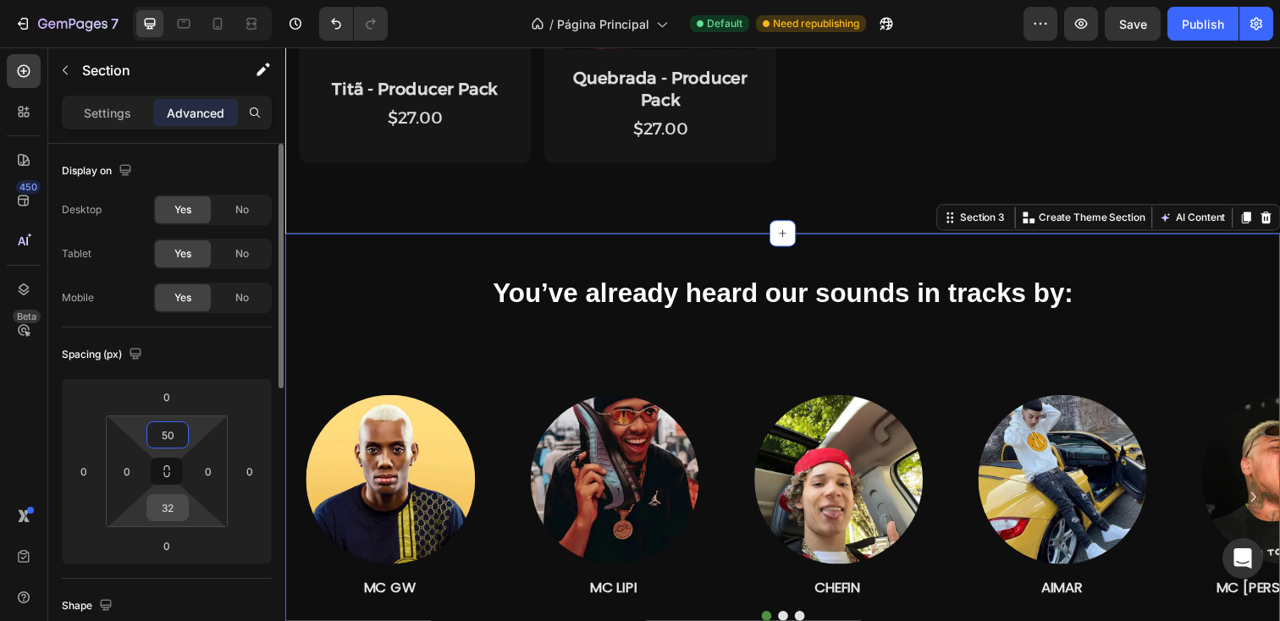
type input "50"
click at [174, 510] on input "32" at bounding box center [168, 507] width 34 height 25
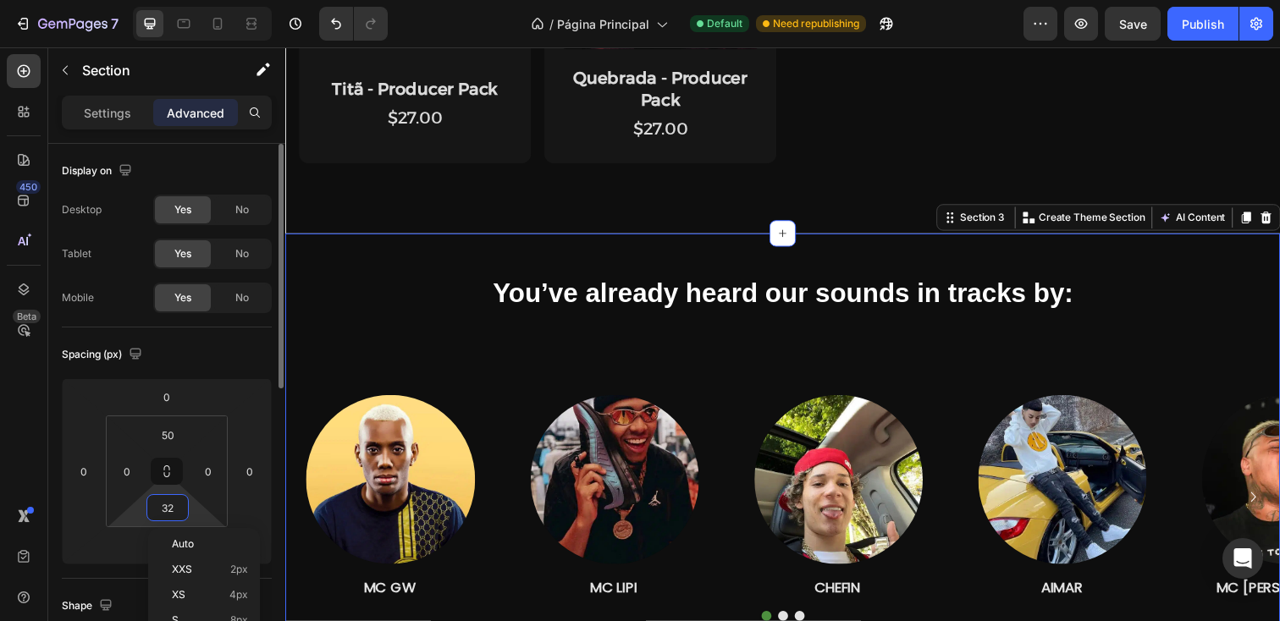
click at [174, 510] on input "32" at bounding box center [168, 507] width 34 height 25
type input "50"
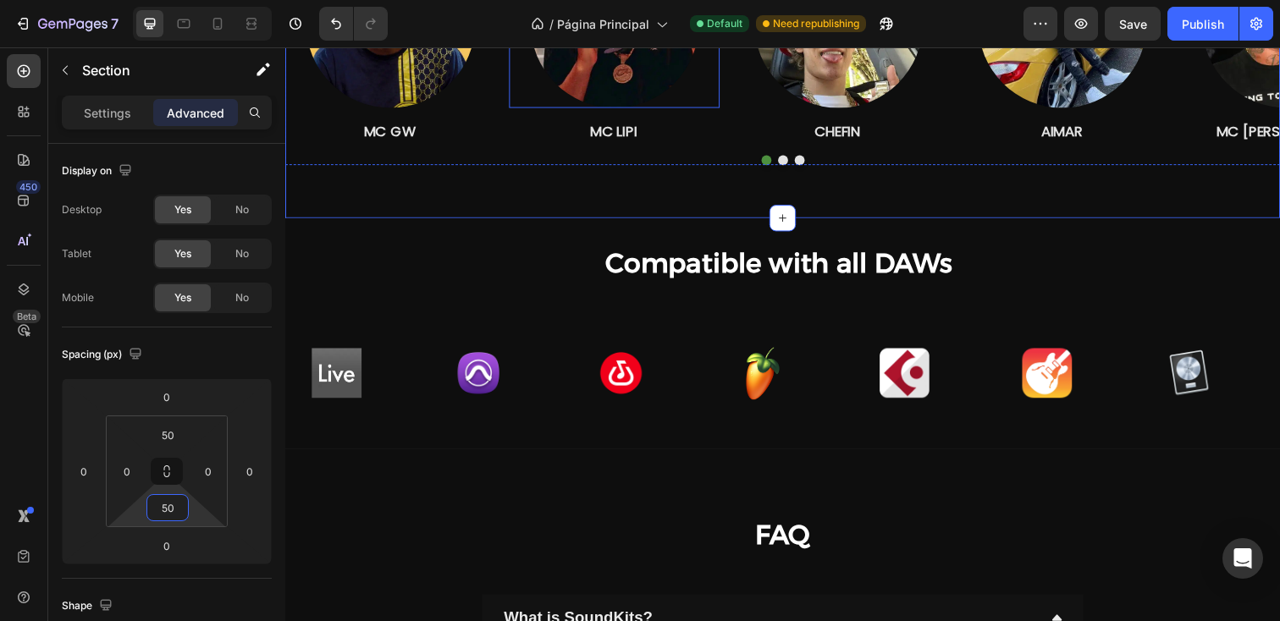
scroll to position [1880, 0]
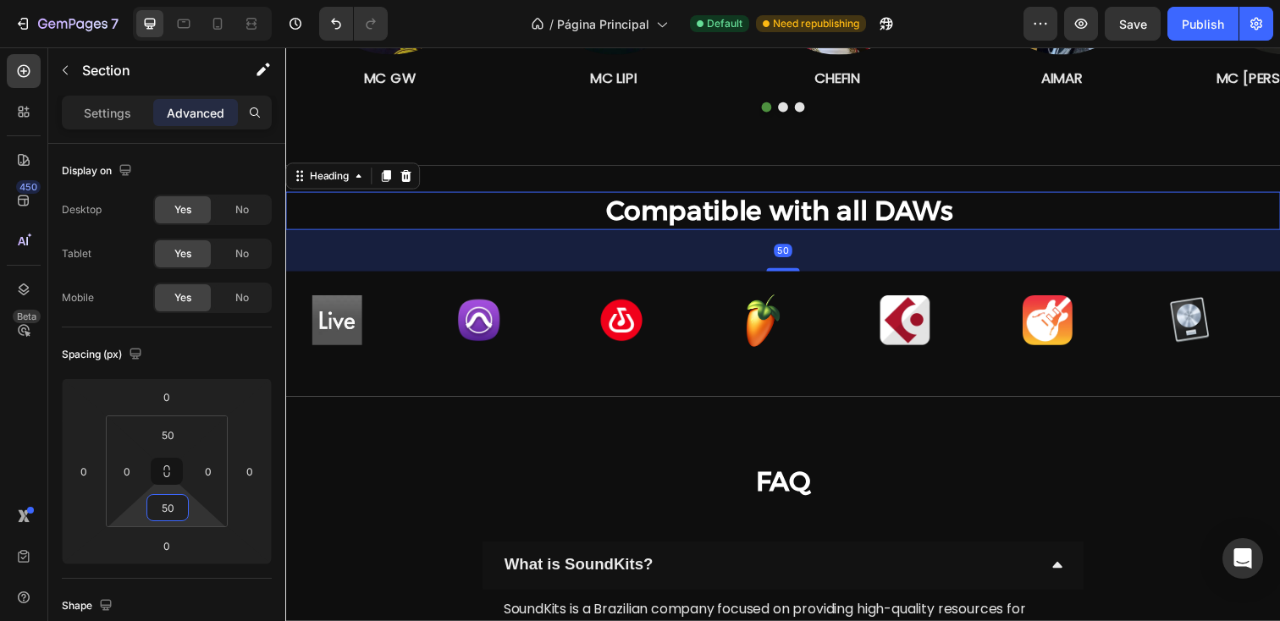
click at [779, 197] on strong "Compatible with all DAWs" at bounding box center [790, 213] width 354 height 33
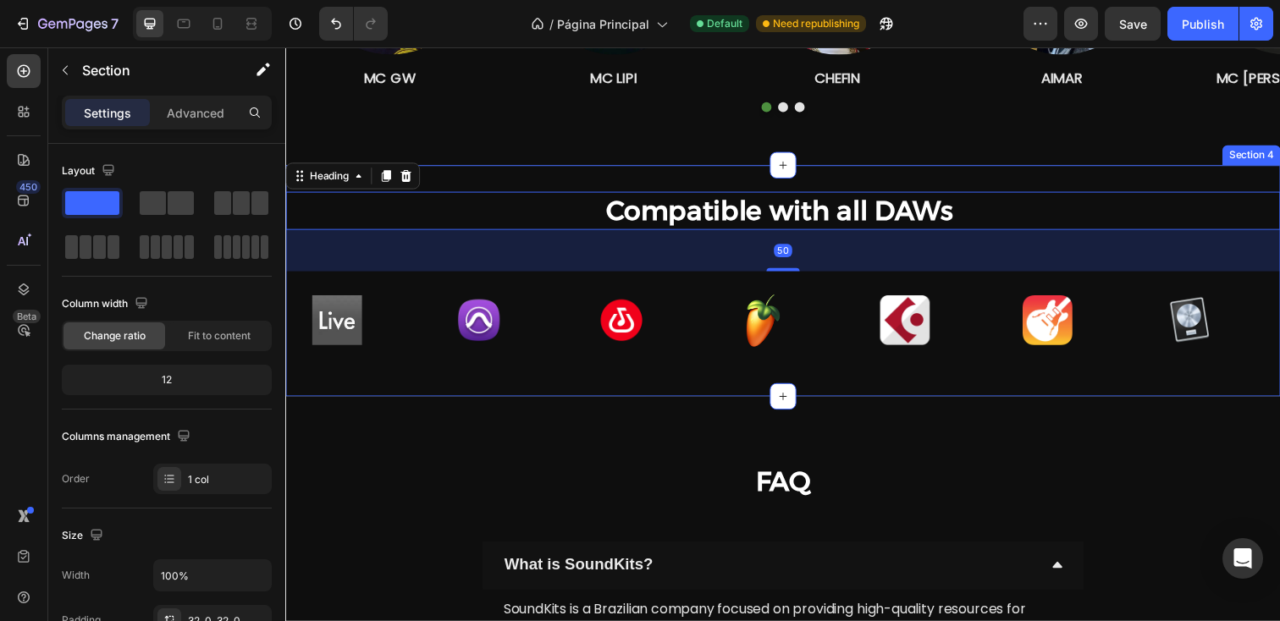
click at [779, 183] on div "Compatible with all DAWs Heading 50 Row Row Image Image Image Image Image Image…" at bounding box center [793, 285] width 1016 height 235
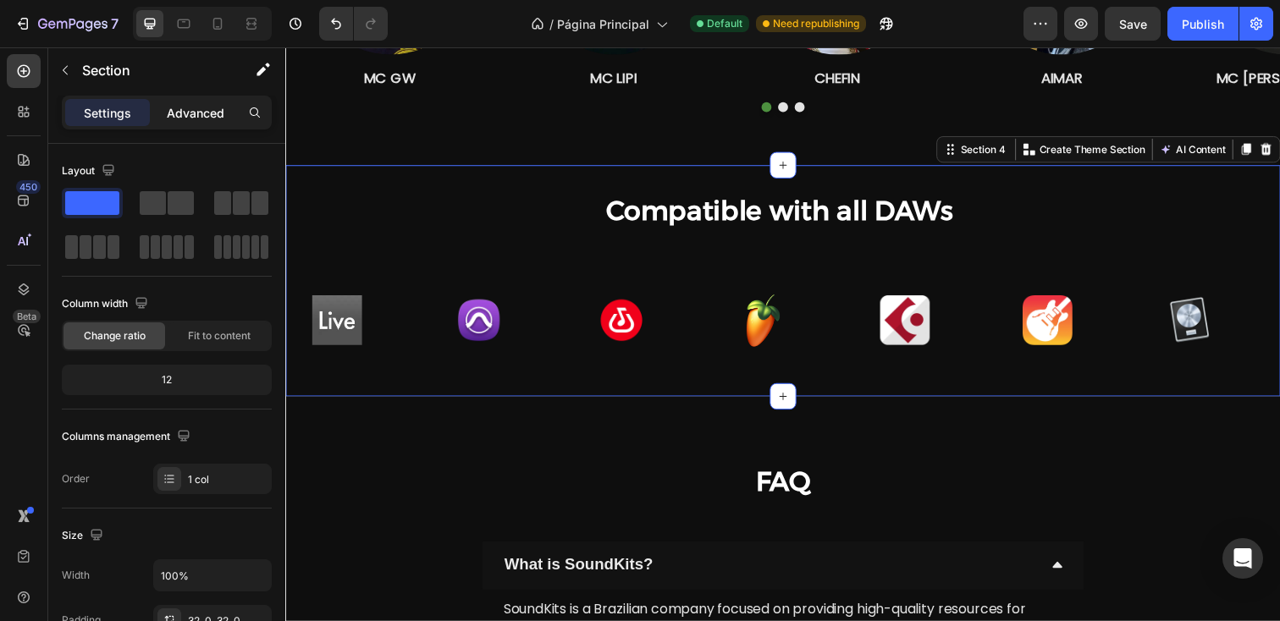
click at [215, 113] on p "Advanced" at bounding box center [196, 113] width 58 height 18
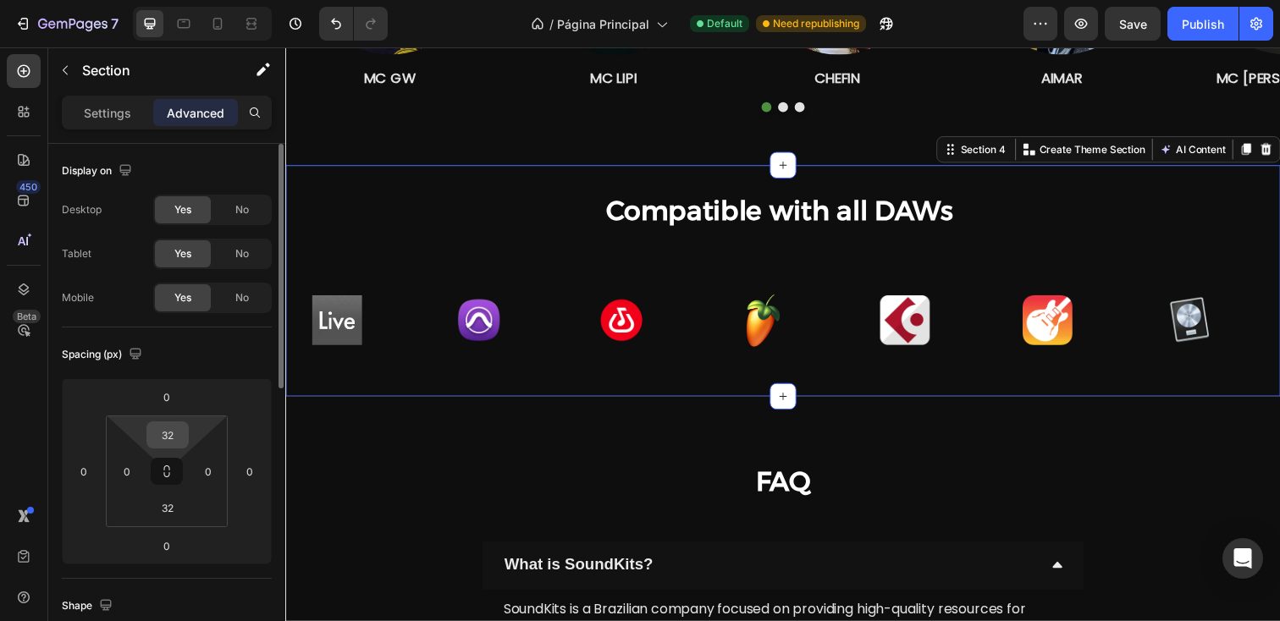
click at [175, 435] on input "32" at bounding box center [168, 434] width 34 height 25
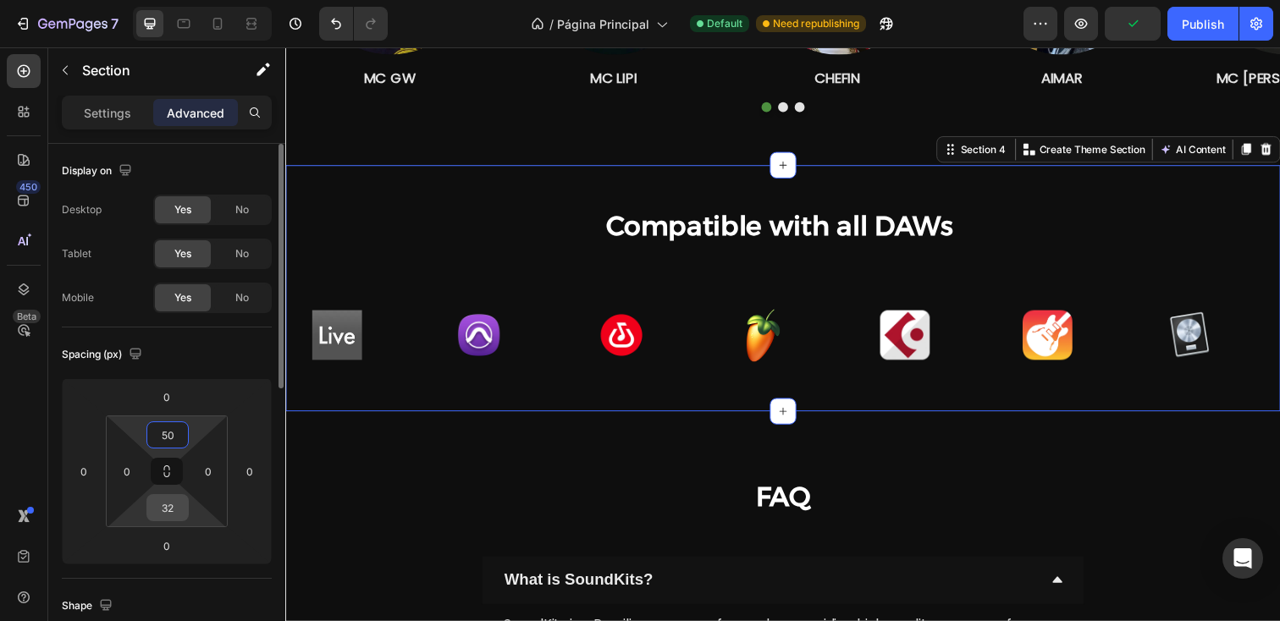
type input "50"
click at [162, 504] on input "32" at bounding box center [168, 507] width 34 height 25
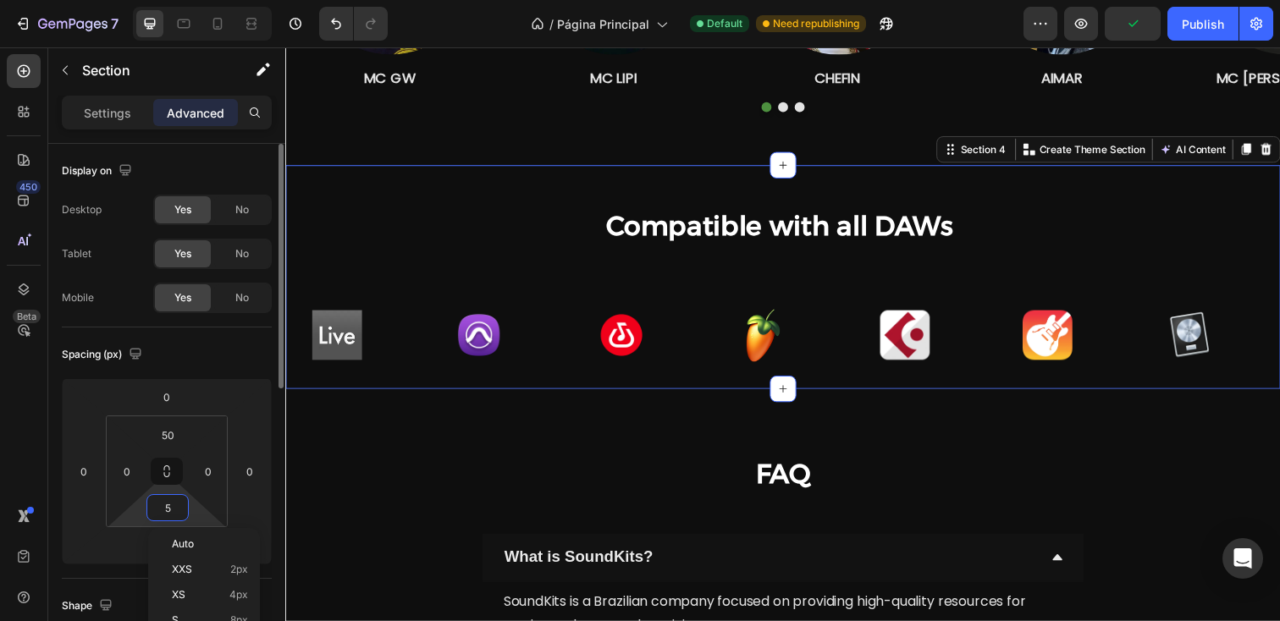
type input "50"
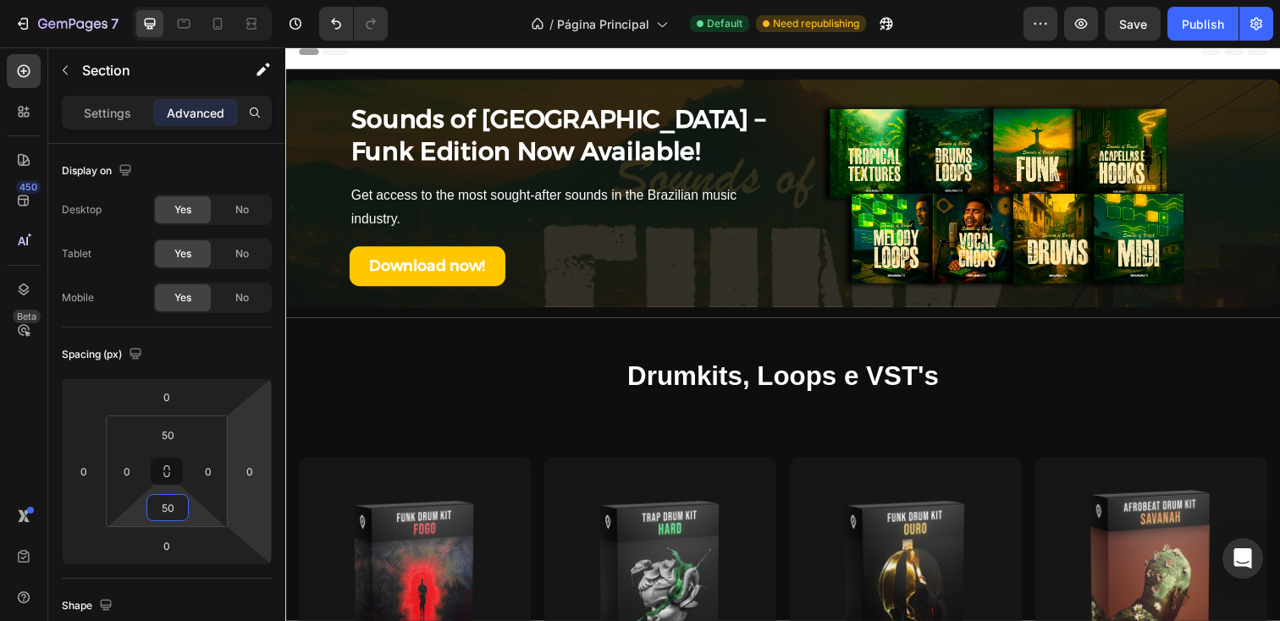
scroll to position [0, 0]
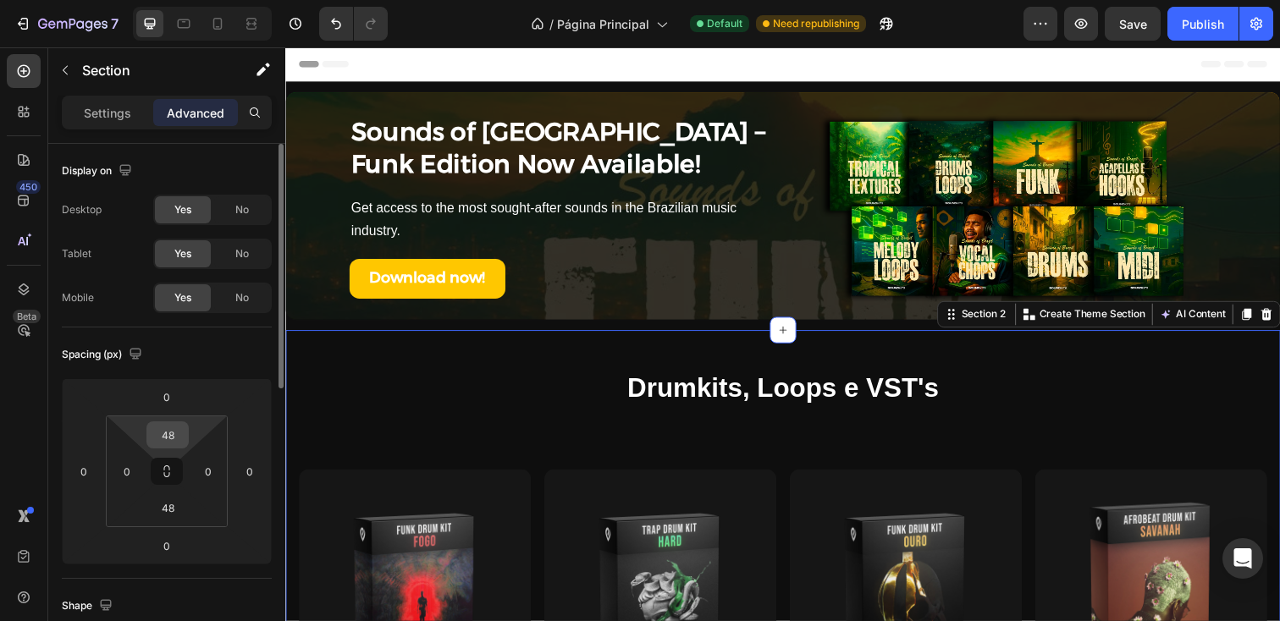
click at [174, 435] on input "48" at bounding box center [168, 434] width 34 height 25
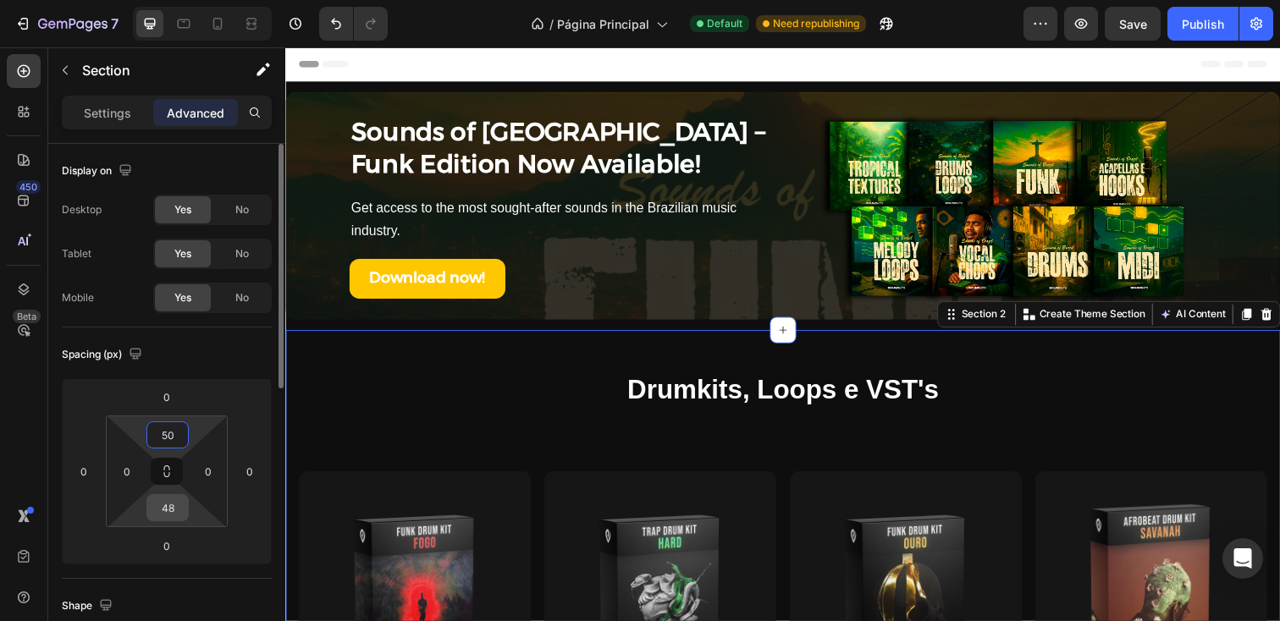
type input "50"
click at [174, 504] on input "48" at bounding box center [168, 507] width 34 height 25
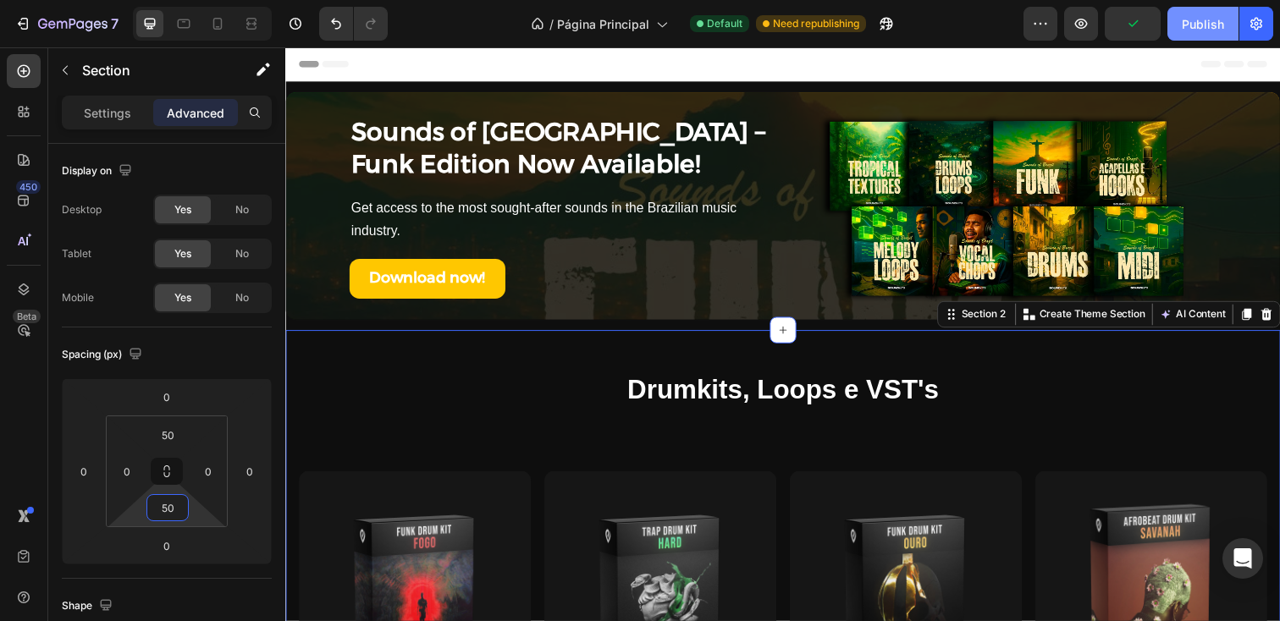
type input "50"
click at [1227, 10] on button "Publish" at bounding box center [1202, 24] width 71 height 34
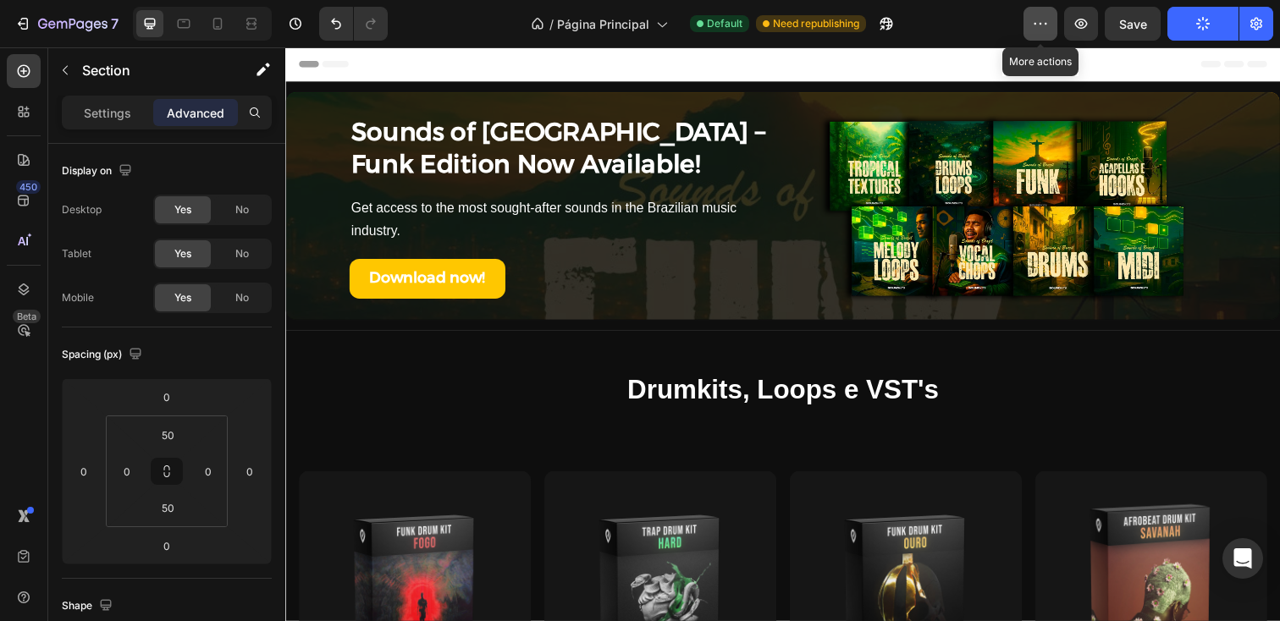
click at [1045, 29] on icon "button" at bounding box center [1040, 23] width 17 height 17
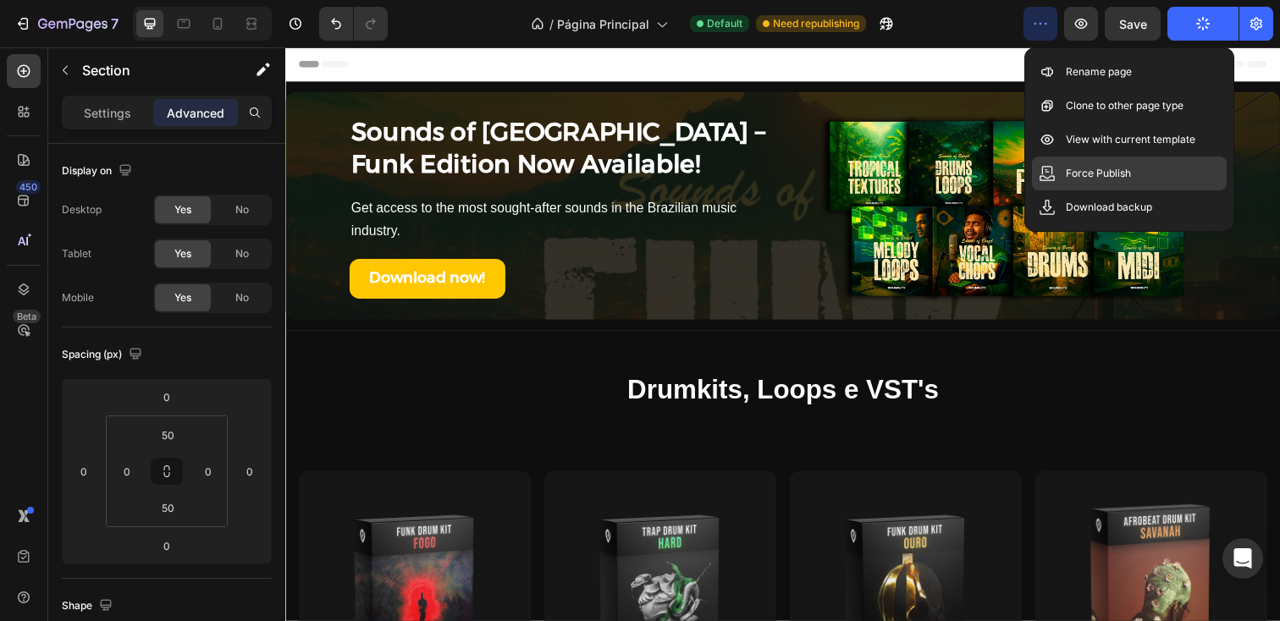
click at [1078, 182] on div "Force Publish" at bounding box center [1129, 174] width 195 height 34
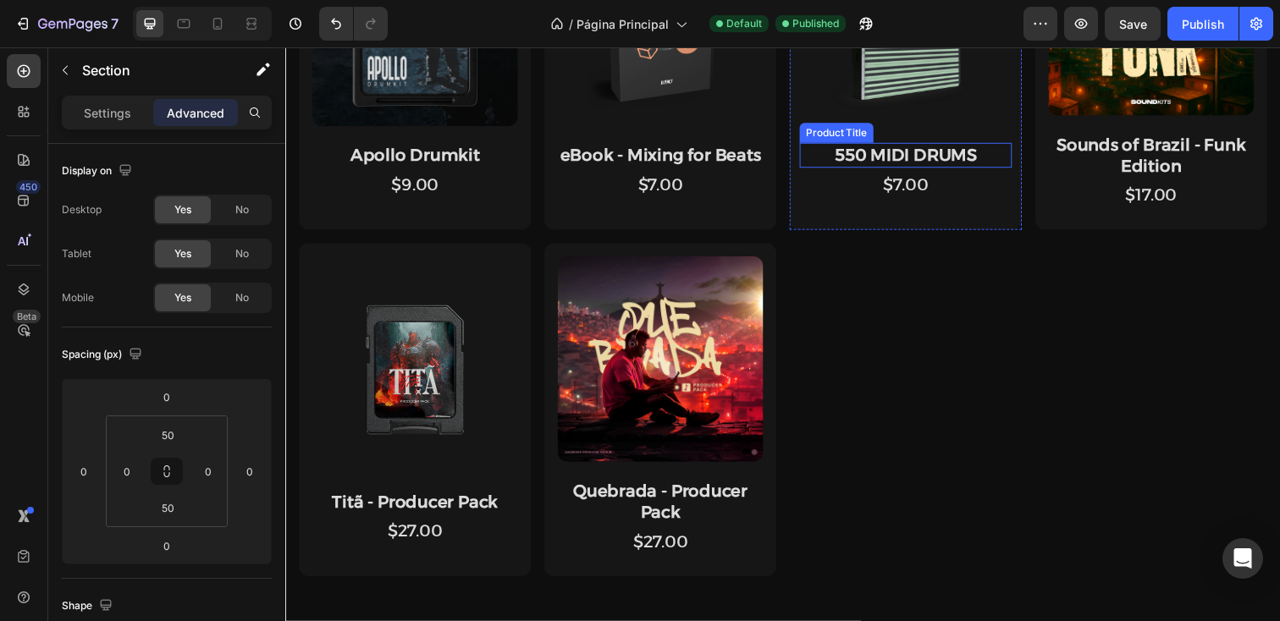
scroll to position [942, 0]
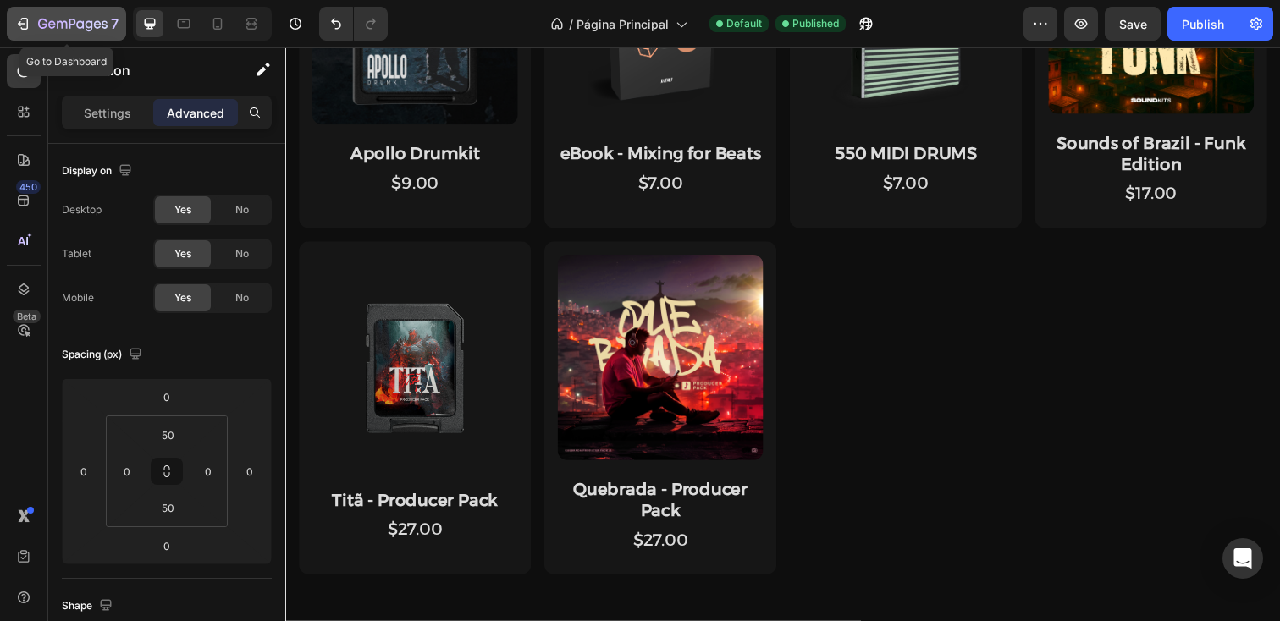
click at [27, 18] on icon "button" at bounding box center [22, 23] width 17 height 17
